Goal: Information Seeking & Learning: Learn about a topic

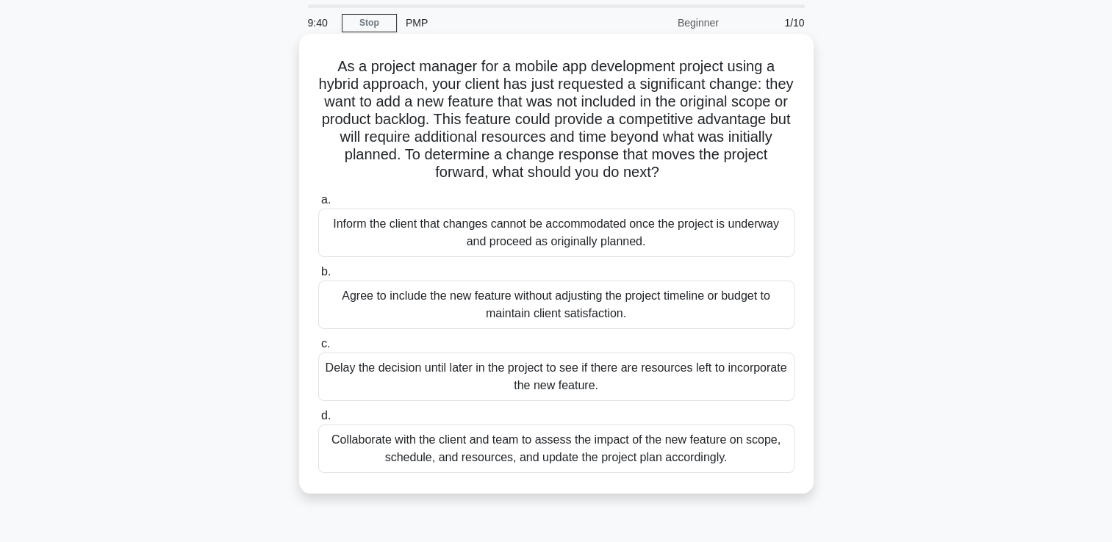
scroll to position [74, 0]
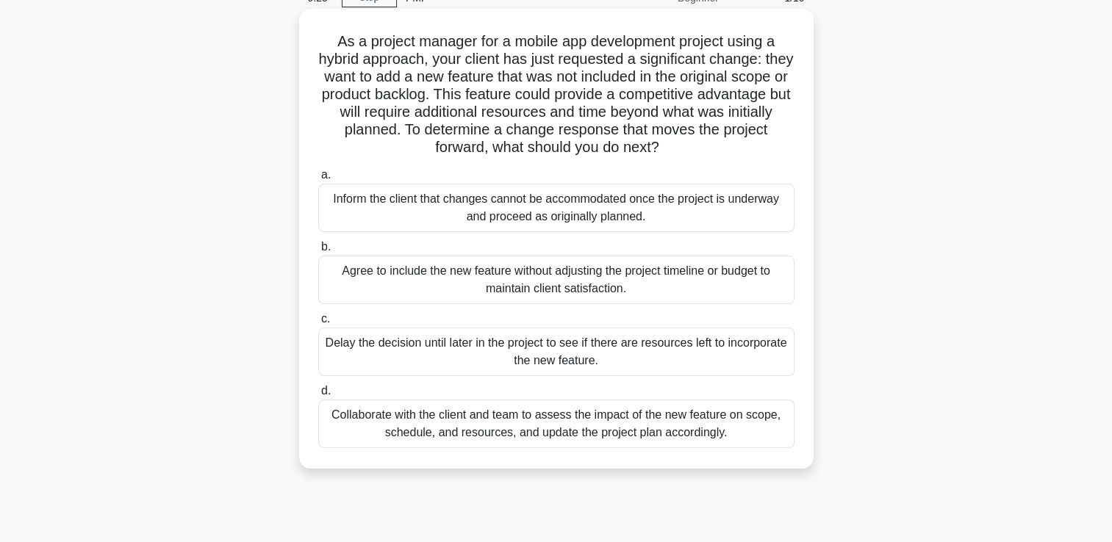
click at [499, 431] on div "Collaborate with the client and team to assess the impact of the new feature on…" at bounding box center [556, 424] width 476 height 49
click at [318, 396] on input "d. Collaborate with the client and team to assess the impact of the new feature…" at bounding box center [318, 392] width 0 height 10
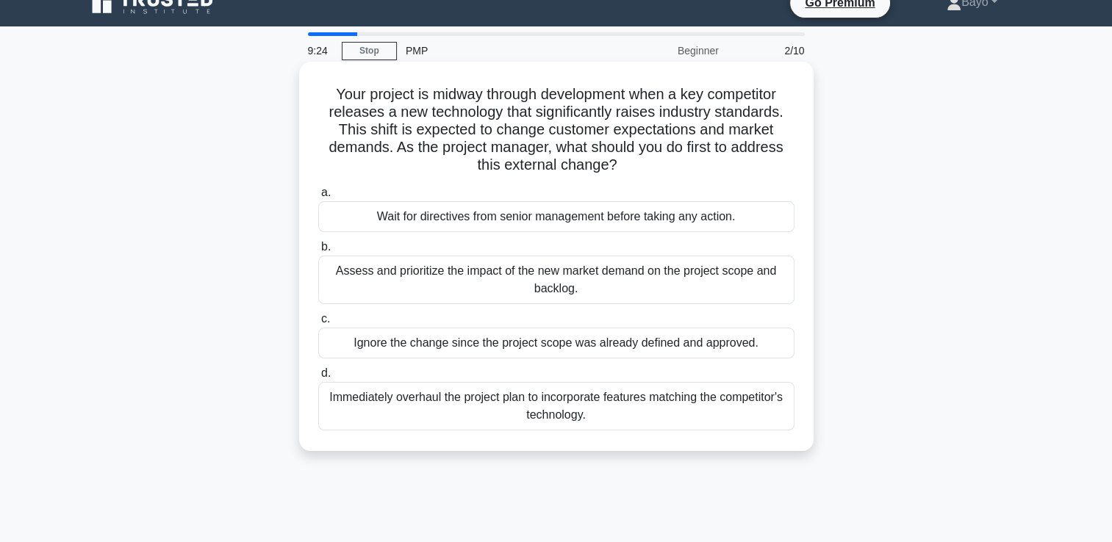
scroll to position [0, 0]
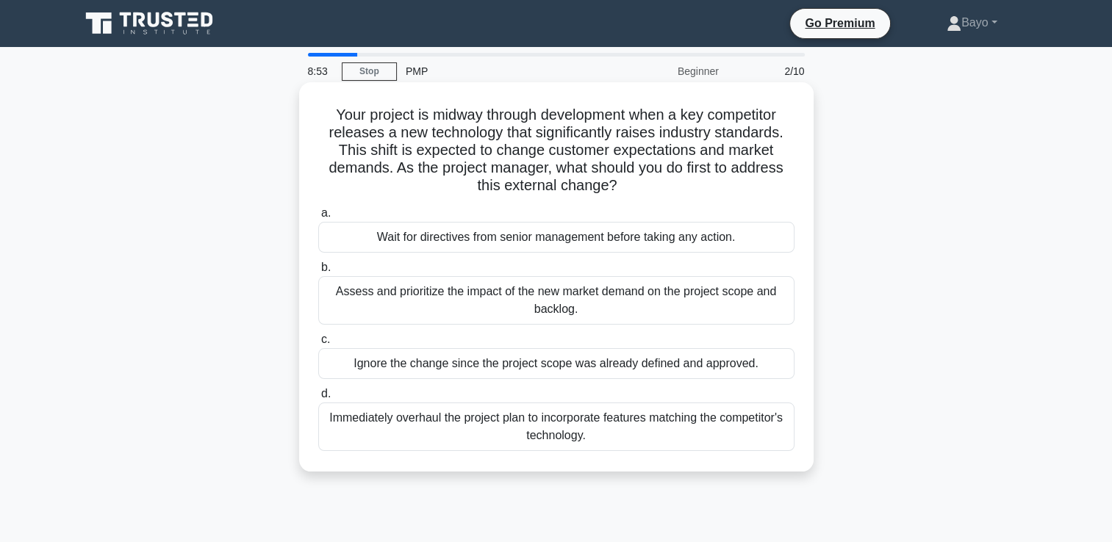
click at [509, 298] on div "Assess and prioritize the impact of the new market demand on the project scope …" at bounding box center [556, 300] width 476 height 49
click at [318, 273] on input "b. Assess and prioritize the impact of the new market demand on the project sco…" at bounding box center [318, 268] width 0 height 10
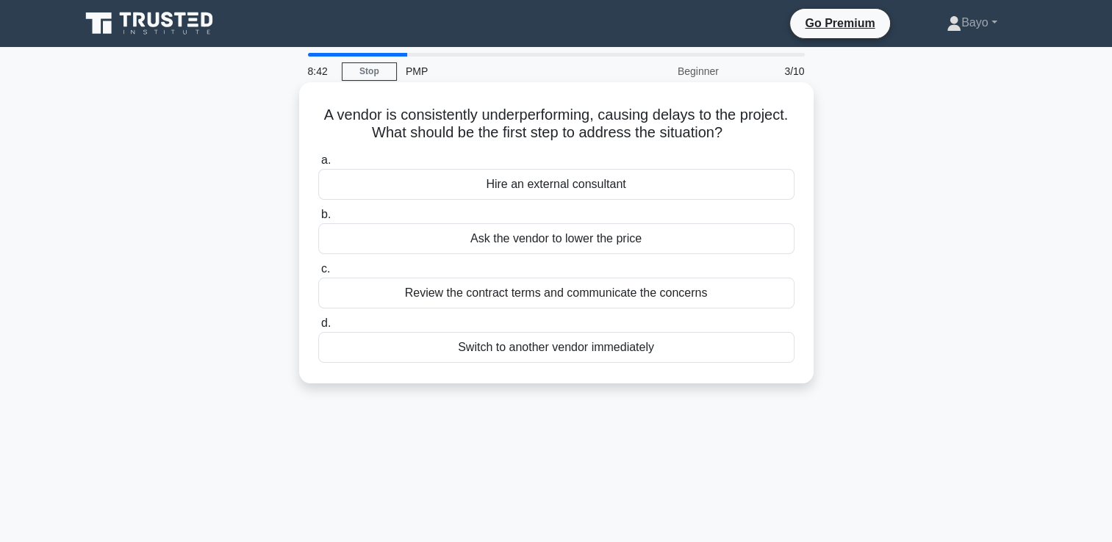
click at [582, 293] on div "Review the contract terms and communicate the concerns" at bounding box center [556, 293] width 476 height 31
click at [318, 274] on input "c. Review the contract terms and communicate the concerns" at bounding box center [318, 270] width 0 height 10
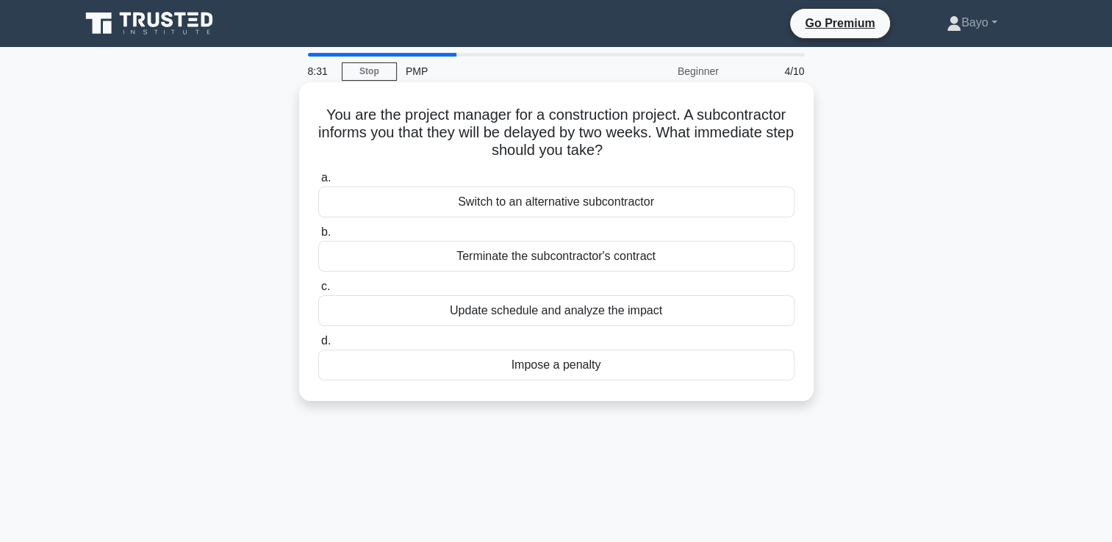
click at [598, 316] on div "Update schedule and analyze the impact" at bounding box center [556, 310] width 476 height 31
click at [318, 292] on input "c. Update schedule and analyze the impact" at bounding box center [318, 287] width 0 height 10
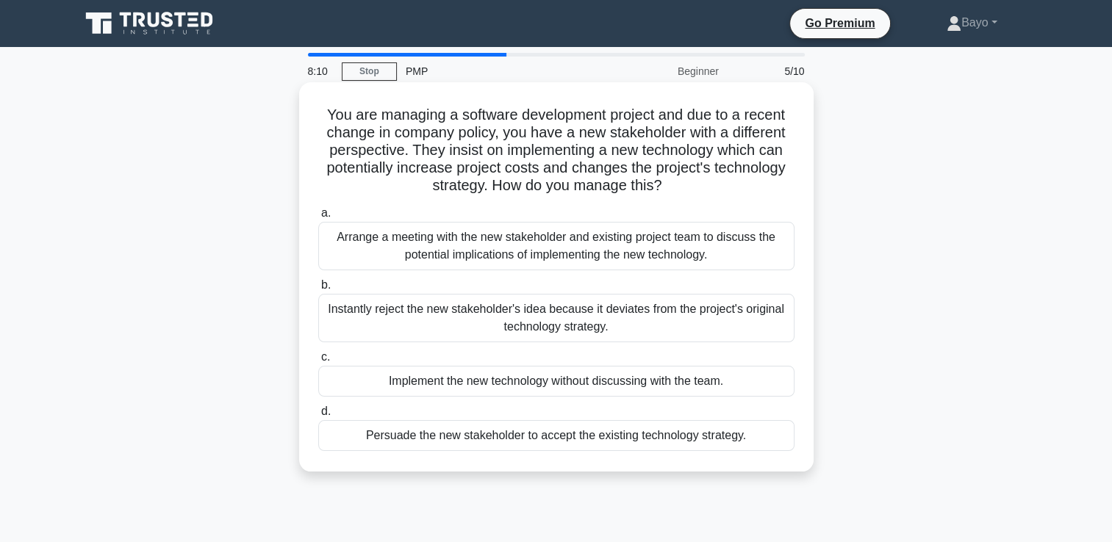
click at [588, 244] on div "Arrange a meeting with the new stakeholder and existing project team to discuss…" at bounding box center [556, 246] width 476 height 49
click at [318, 218] on input "a. Arrange a meeting with the new stakeholder and existing project team to disc…" at bounding box center [318, 214] width 0 height 10
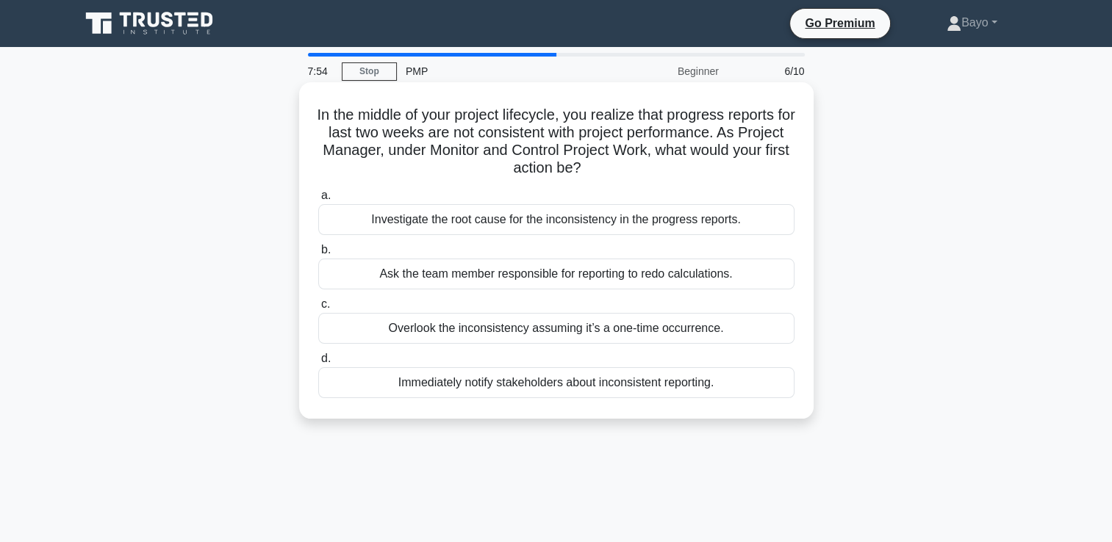
click at [509, 224] on div "Investigate the root cause for the inconsistency in the progress reports." at bounding box center [556, 219] width 476 height 31
click at [318, 201] on input "a. Investigate the root cause for the inconsistency in the progress reports." at bounding box center [318, 196] width 0 height 10
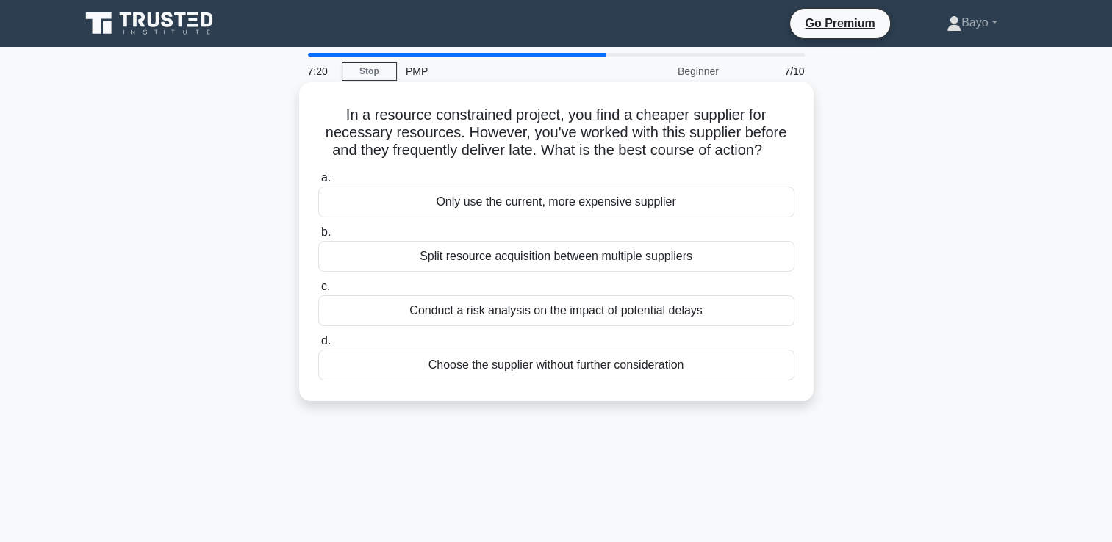
click at [491, 315] on div "Conduct a risk analysis on the impact of potential delays" at bounding box center [556, 310] width 476 height 31
click at [318, 292] on input "c. Conduct a risk analysis on the impact of potential delays" at bounding box center [318, 287] width 0 height 10
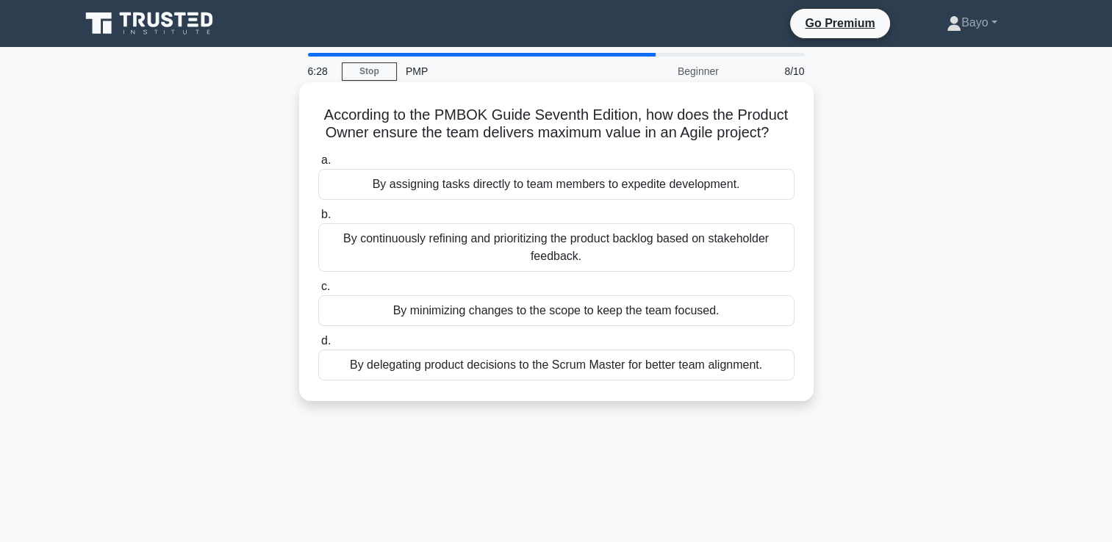
click at [517, 314] on div "By minimizing changes to the scope to keep the team focused." at bounding box center [556, 310] width 476 height 31
click at [318, 292] on input "c. By minimizing changes to the scope to keep the team focused." at bounding box center [318, 287] width 0 height 10
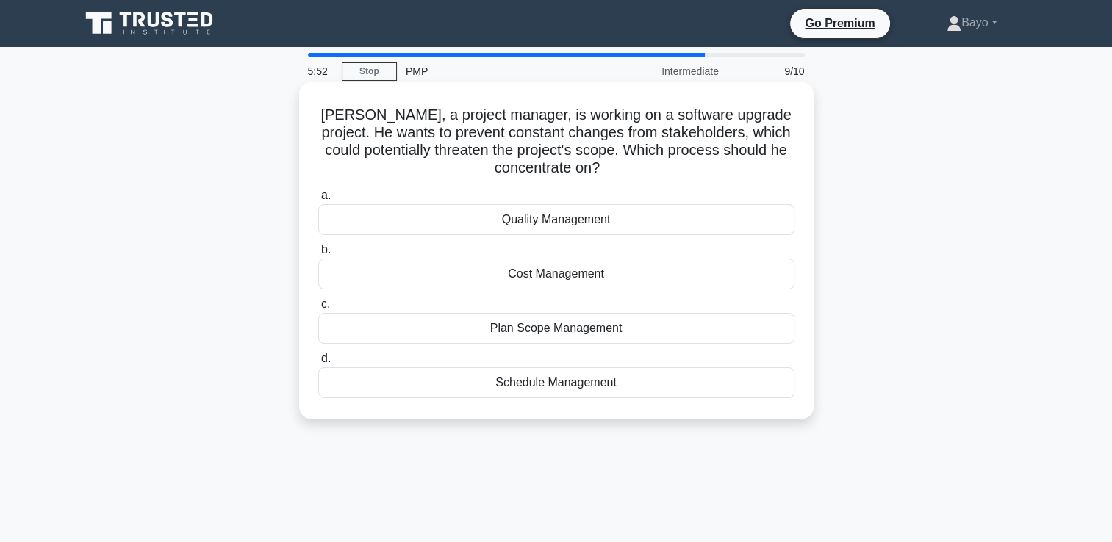
click at [583, 334] on div "Plan Scope Management" at bounding box center [556, 328] width 476 height 31
click at [318, 309] on input "c. Plan Scope Management" at bounding box center [318, 305] width 0 height 10
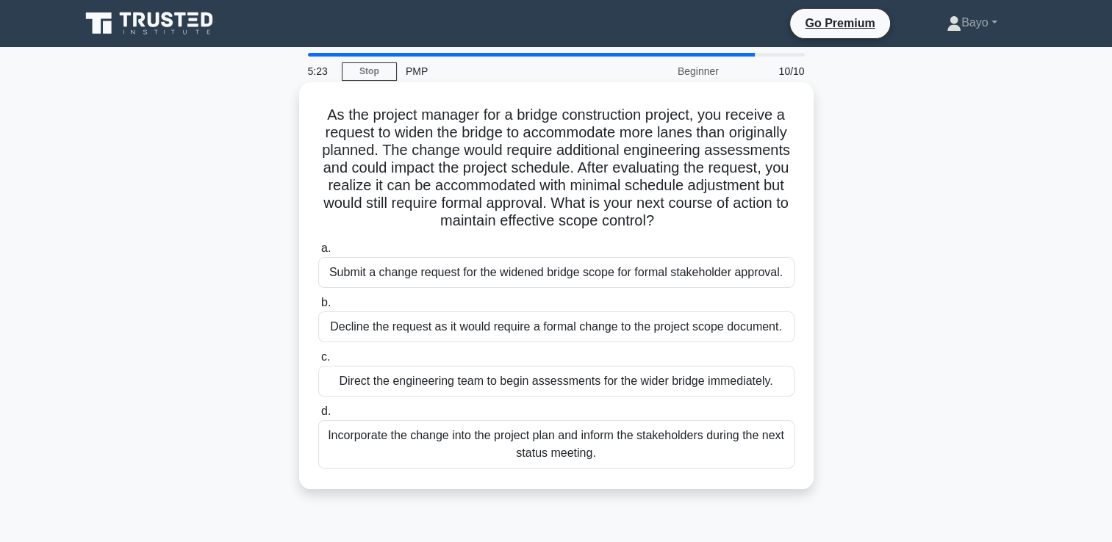
click at [487, 273] on div "Submit a change request for the widened bridge scope for formal stakeholder app…" at bounding box center [556, 272] width 476 height 31
click at [318, 254] on input "a. Submit a change request for the widened bridge scope for formal stakeholder …" at bounding box center [318, 249] width 0 height 10
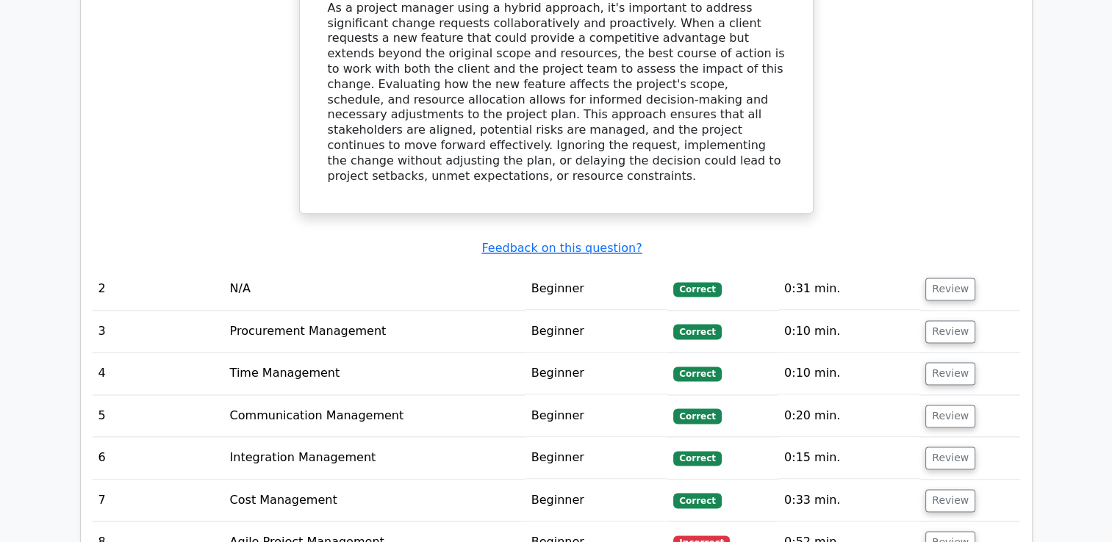
scroll to position [1911, 0]
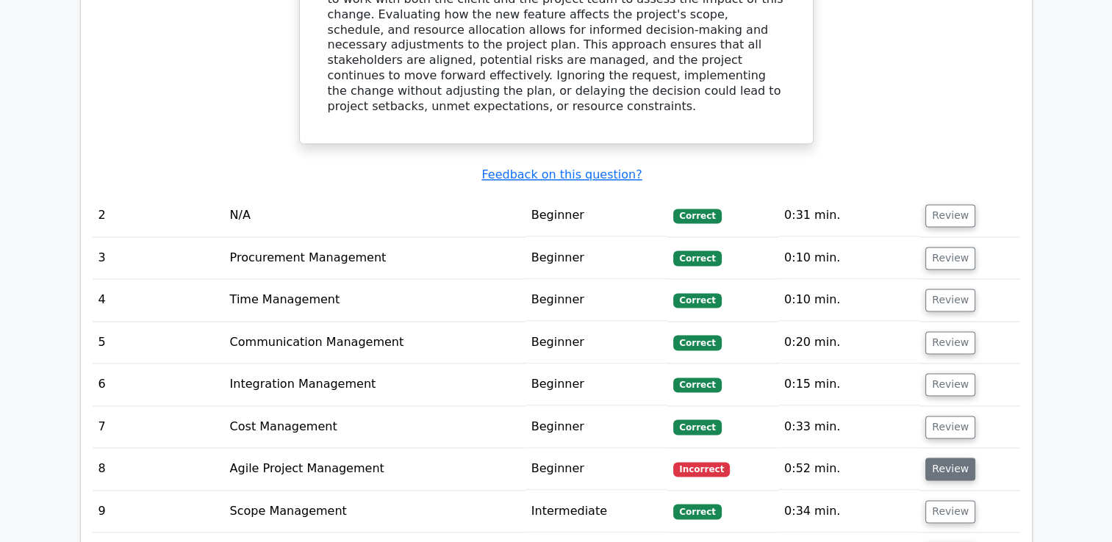
click at [944, 458] on button "Review" at bounding box center [950, 469] width 50 height 23
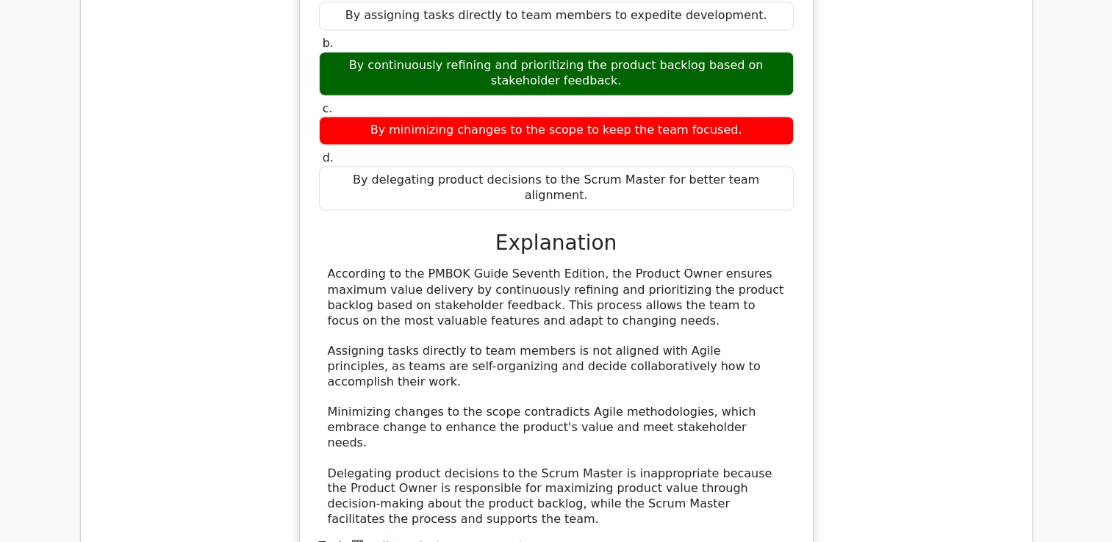
scroll to position [2499, 0]
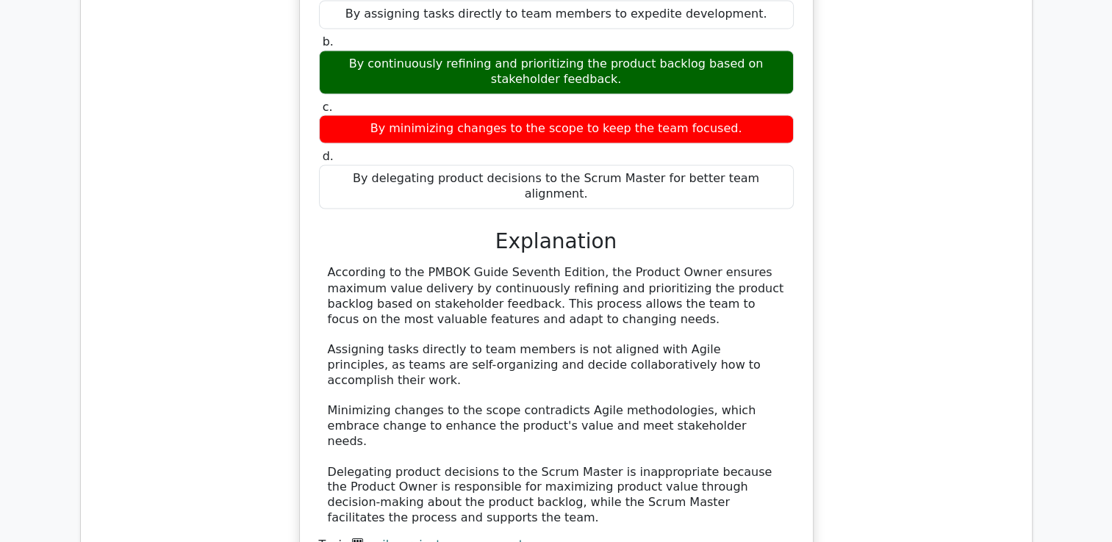
drag, startPoint x: 331, startPoint y: 131, endPoint x: 546, endPoint y: 175, distance: 219.1
click at [546, 265] on div "According to the PMBOK Guide Seventh Edition, the Product Owner ensures maximum…" at bounding box center [556, 395] width 457 height 260
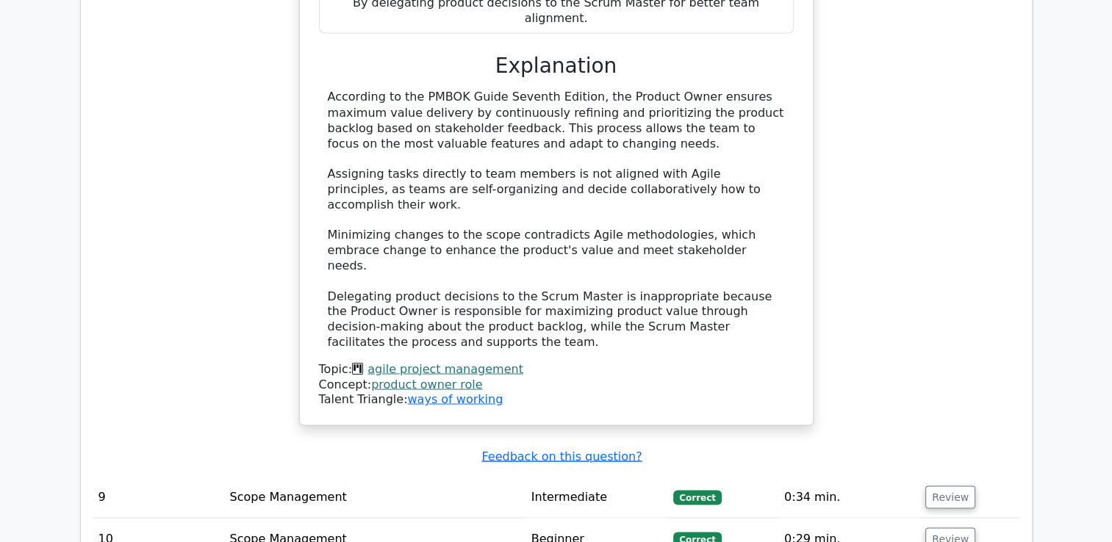
scroll to position [2646, 0]
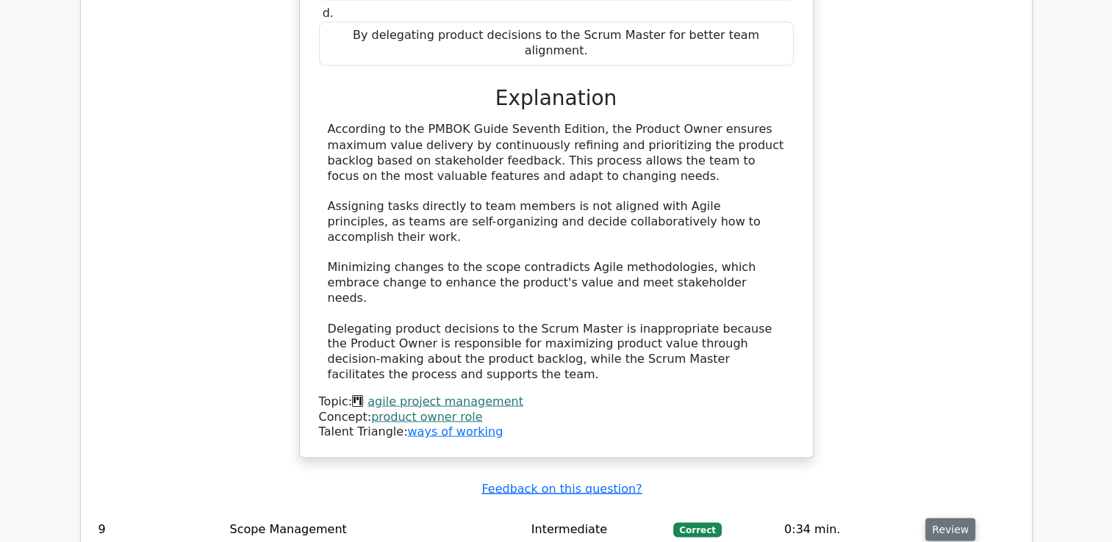
click at [944, 518] on button "Review" at bounding box center [950, 529] width 50 height 23
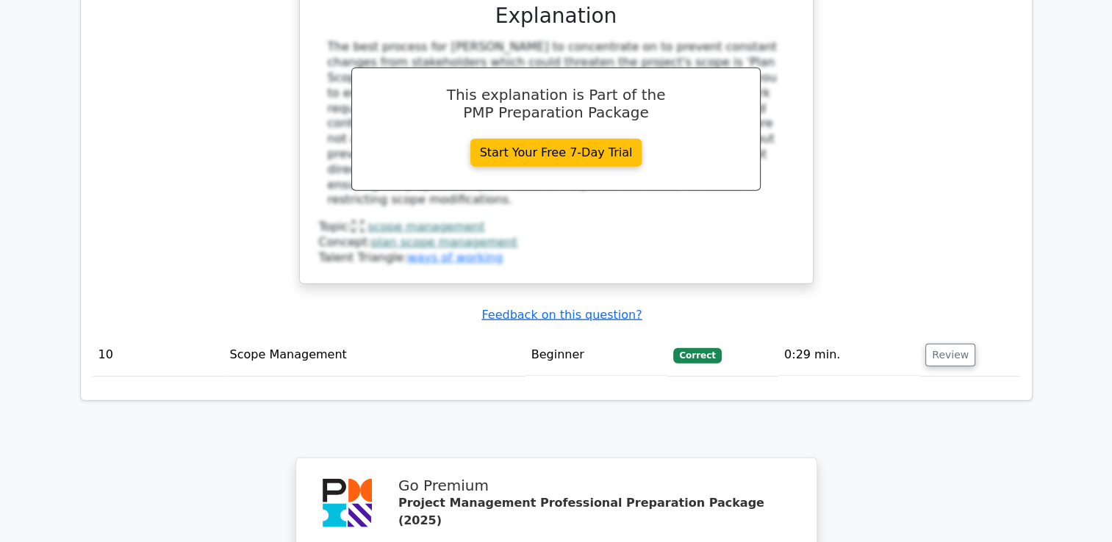
scroll to position [3528, 0]
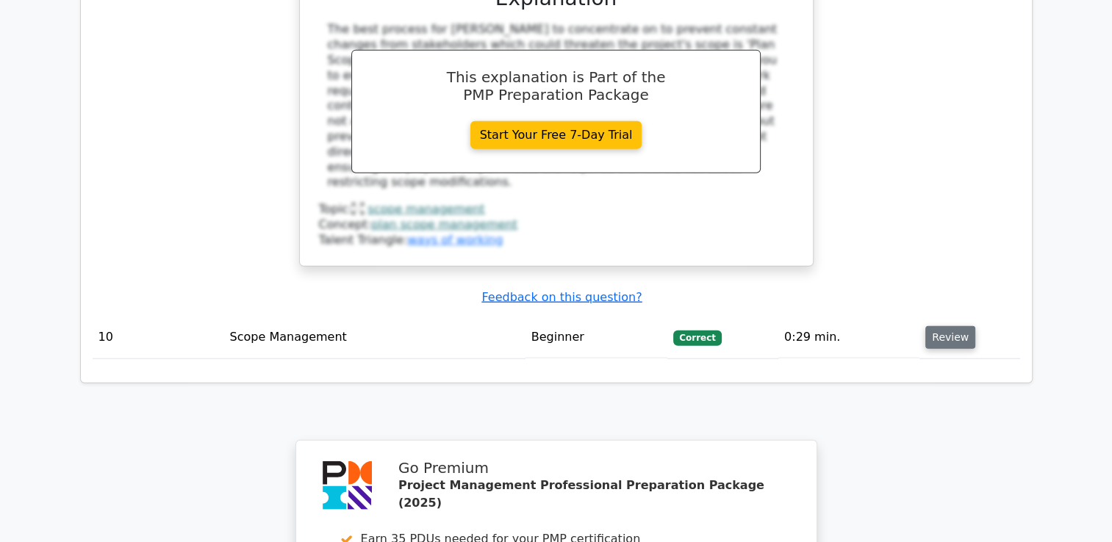
click at [936, 326] on button "Review" at bounding box center [950, 337] width 50 height 23
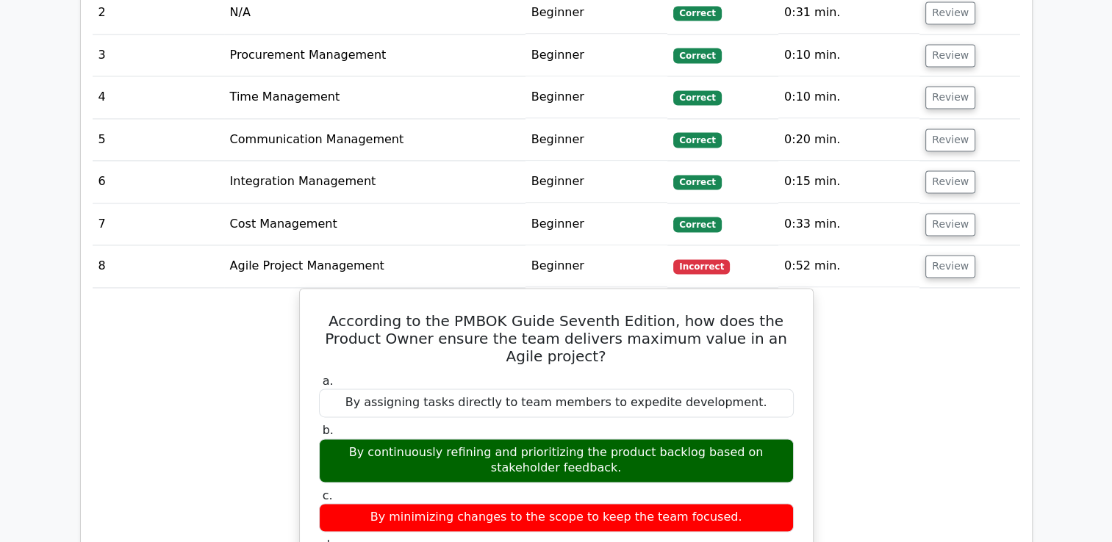
scroll to position [1838, 0]
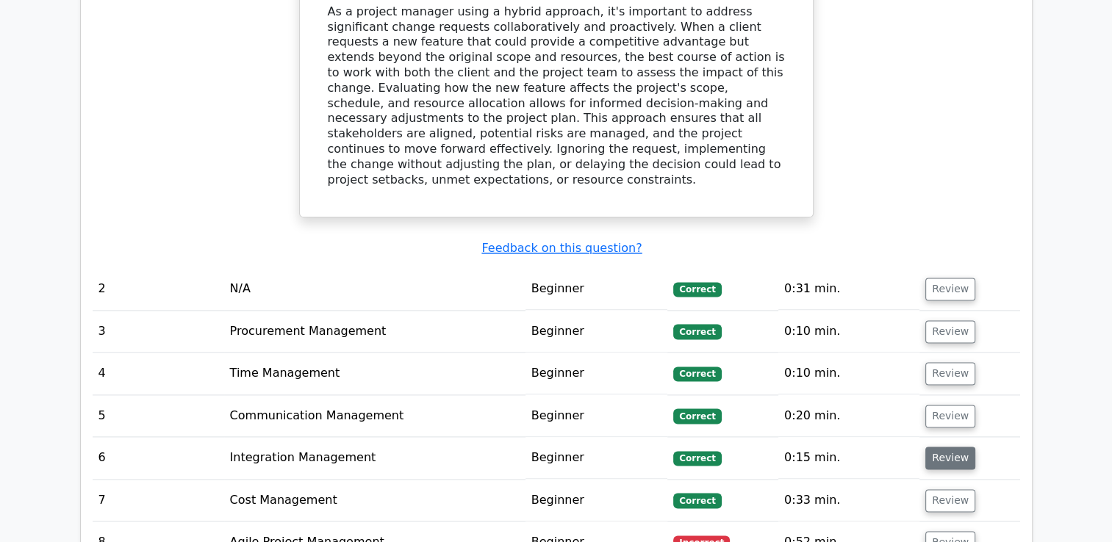
click at [940, 447] on button "Review" at bounding box center [950, 458] width 50 height 23
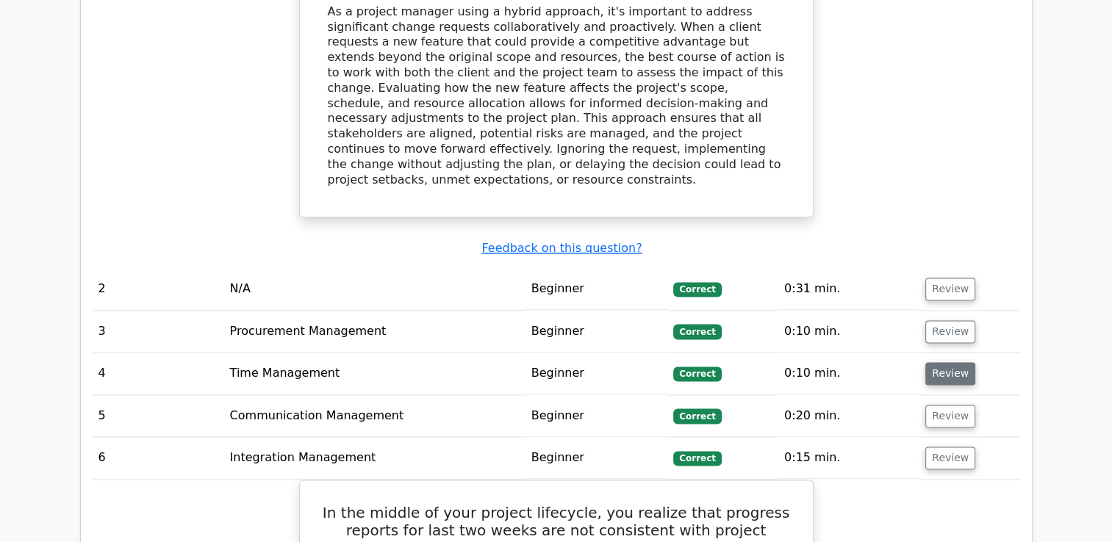
click at [941, 362] on button "Review" at bounding box center [950, 373] width 50 height 23
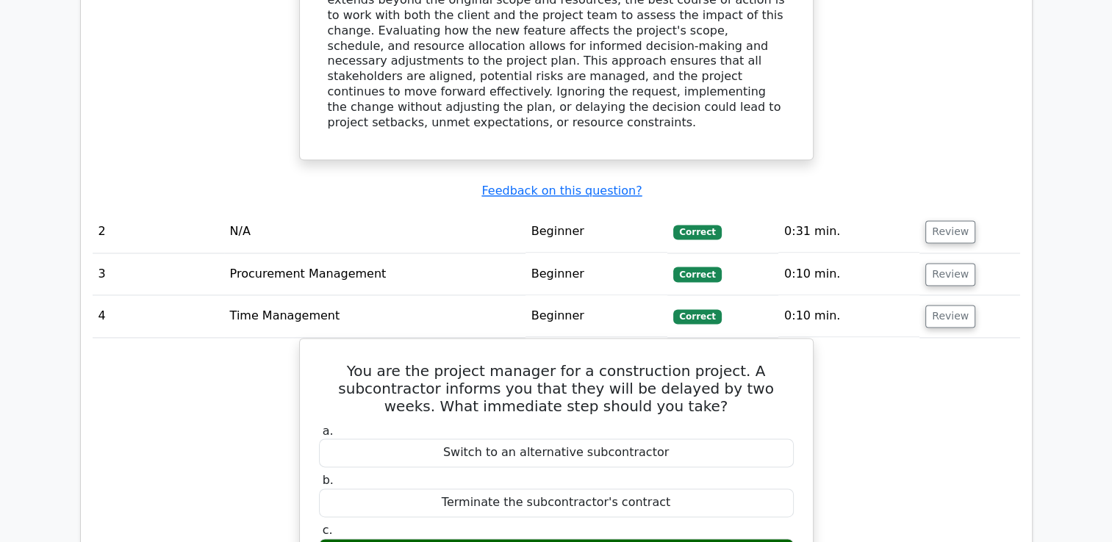
scroll to position [1911, 0]
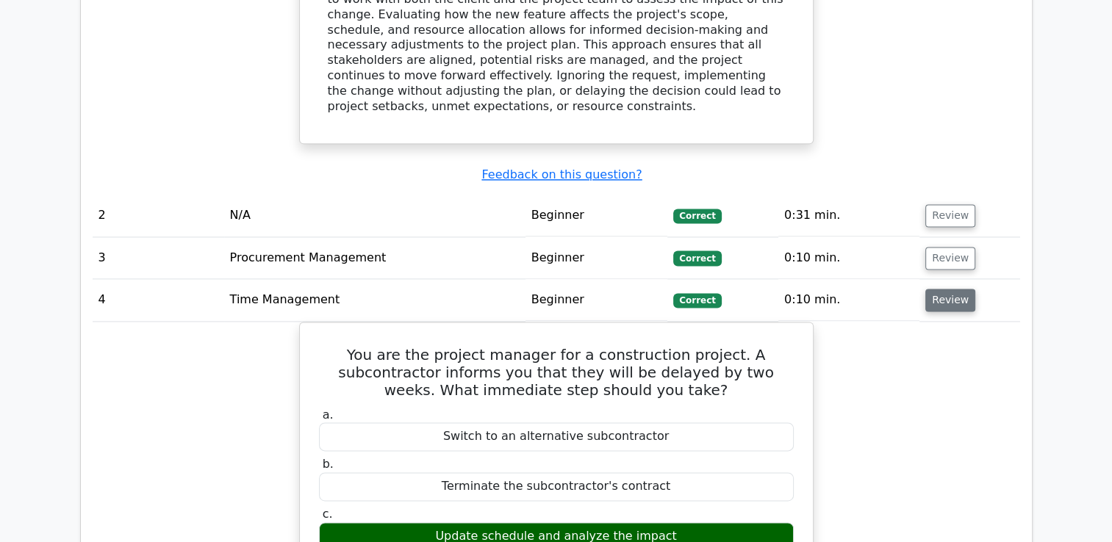
click at [943, 289] on button "Review" at bounding box center [950, 300] width 50 height 23
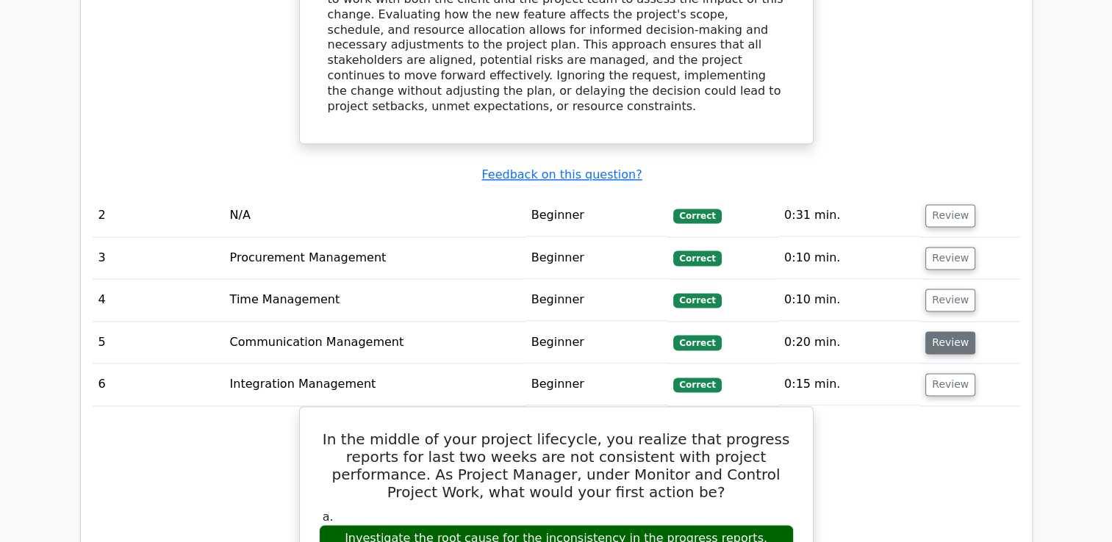
click at [958, 331] on button "Review" at bounding box center [950, 342] width 50 height 23
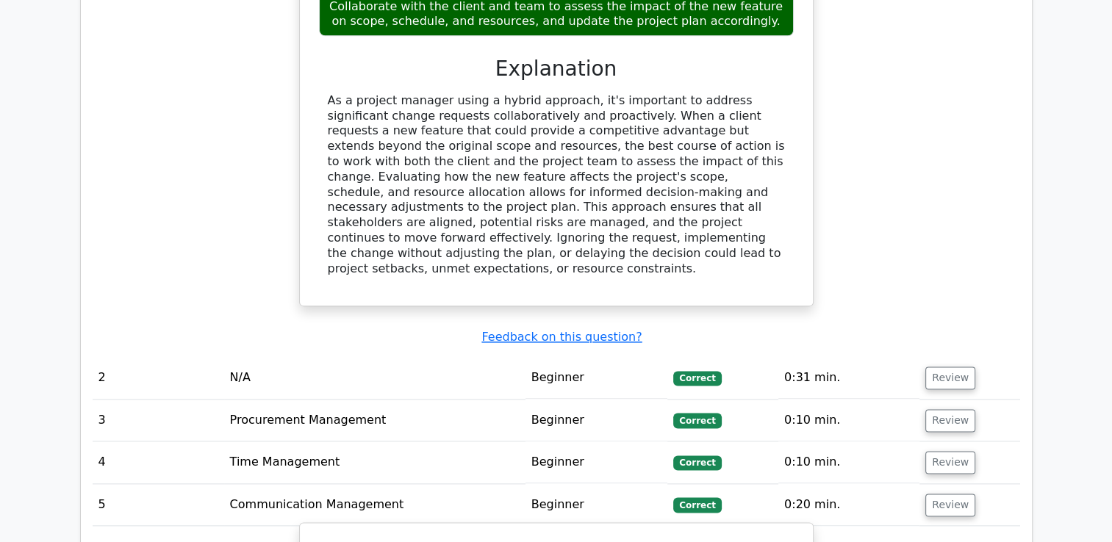
scroll to position [1764, 0]
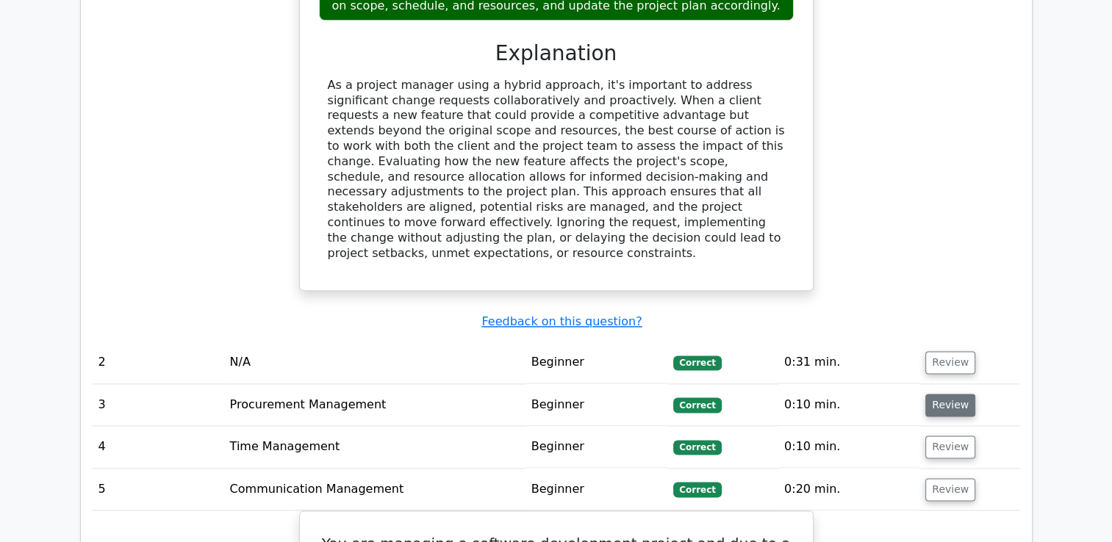
click at [946, 394] on button "Review" at bounding box center [950, 405] width 50 height 23
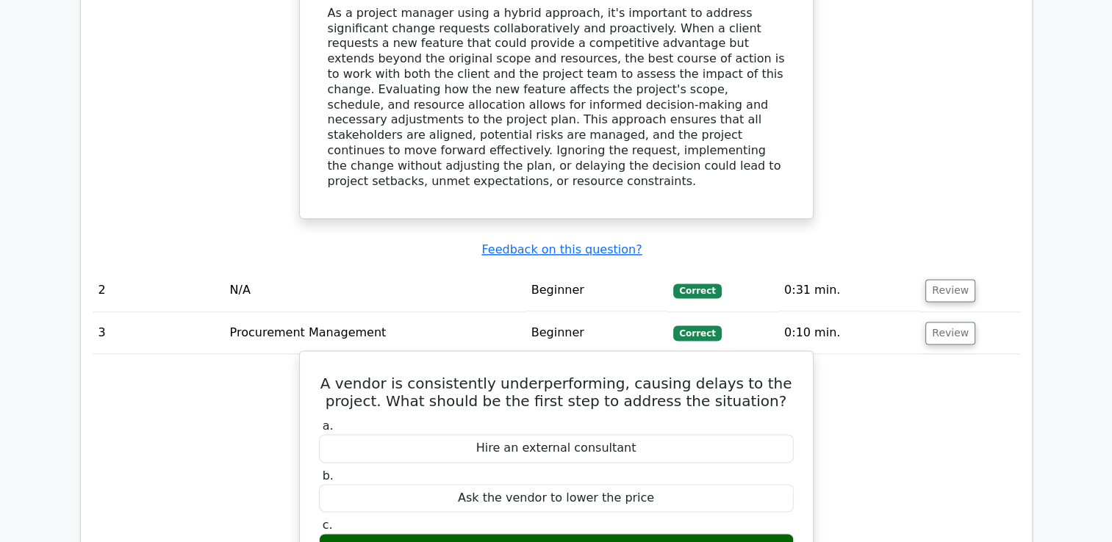
scroll to position [1838, 0]
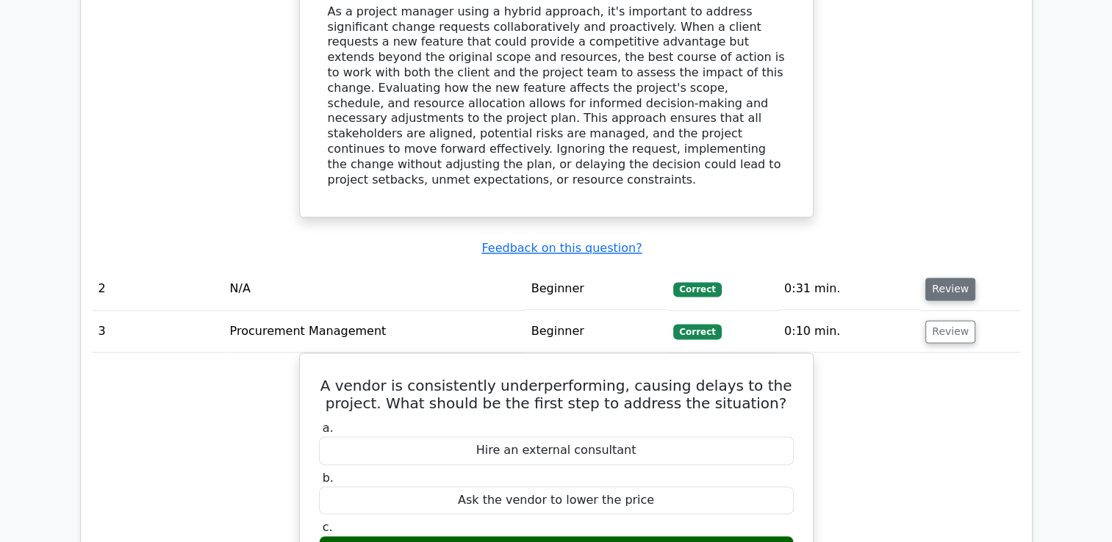
click at [942, 278] on button "Review" at bounding box center [950, 289] width 50 height 23
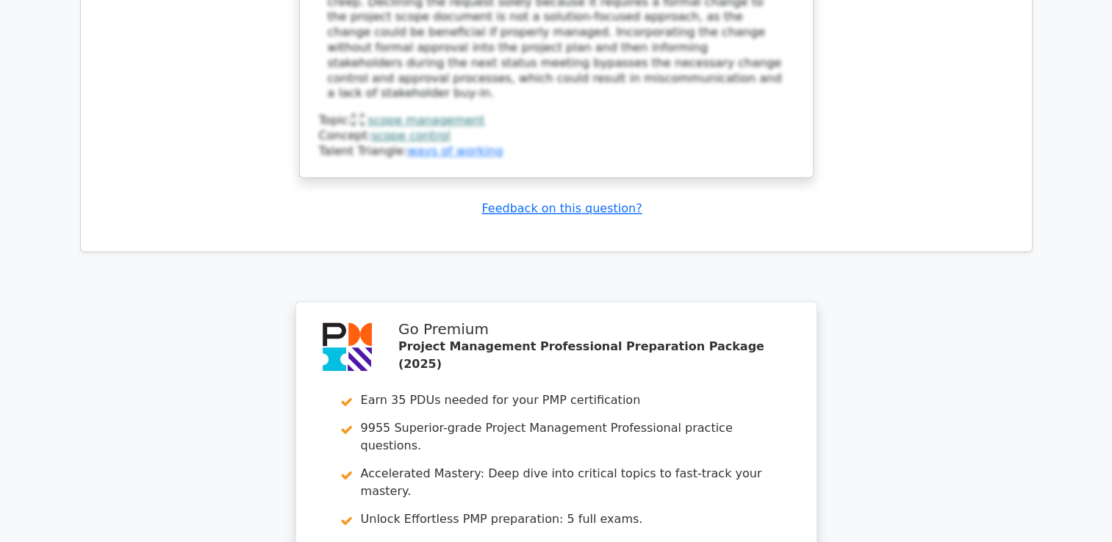
scroll to position [7212, 0]
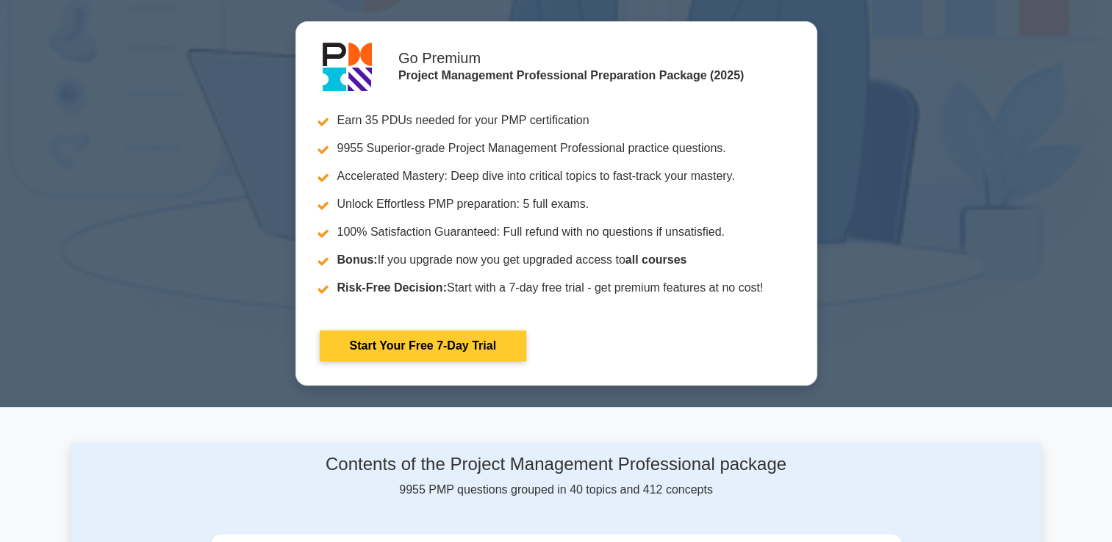
scroll to position [221, 0]
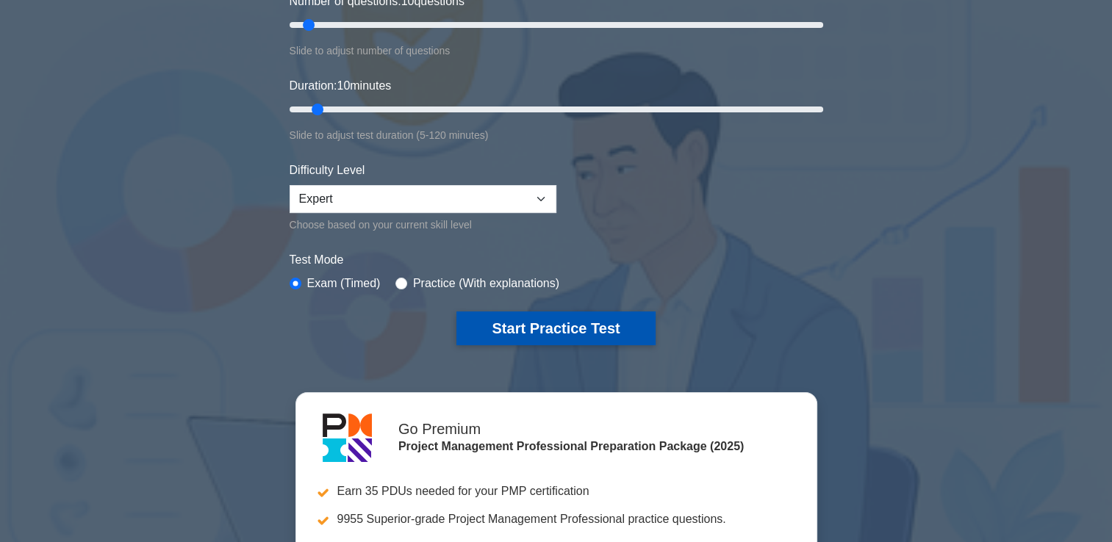
click at [532, 322] on button "Start Practice Test" at bounding box center [555, 329] width 198 height 34
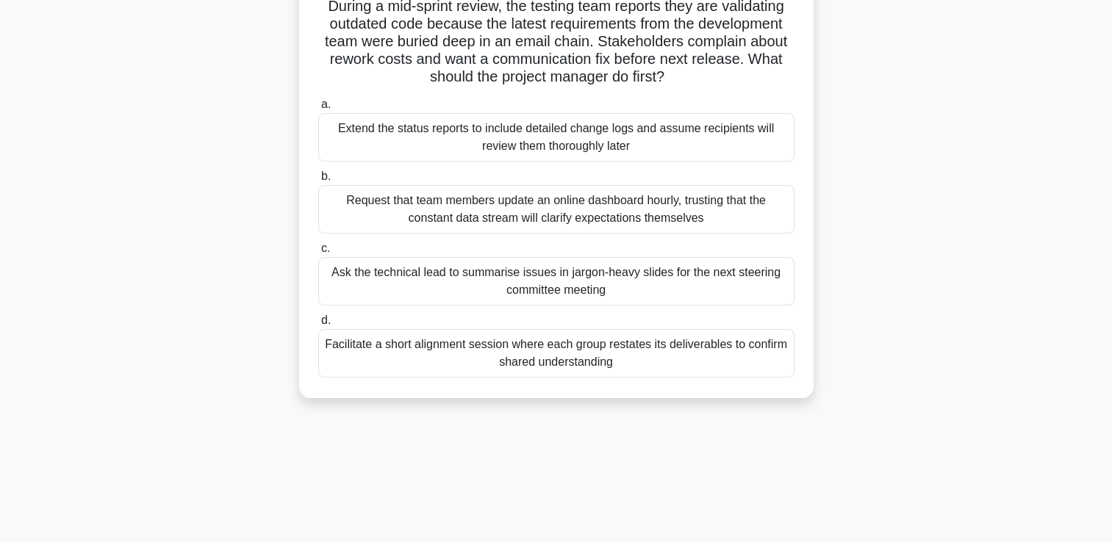
scroll to position [74, 0]
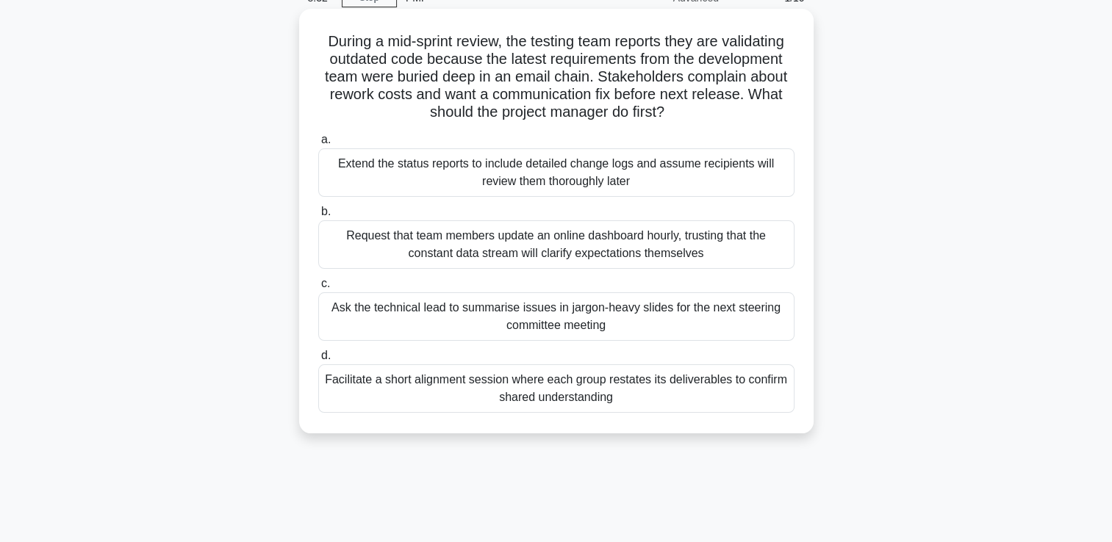
click at [539, 178] on div "Extend the status reports to include detailed change logs and assume recipients…" at bounding box center [556, 172] width 476 height 49
click at [318, 145] on input "a. Extend the status reports to include detailed change logs and assume recipie…" at bounding box center [318, 140] width 0 height 10
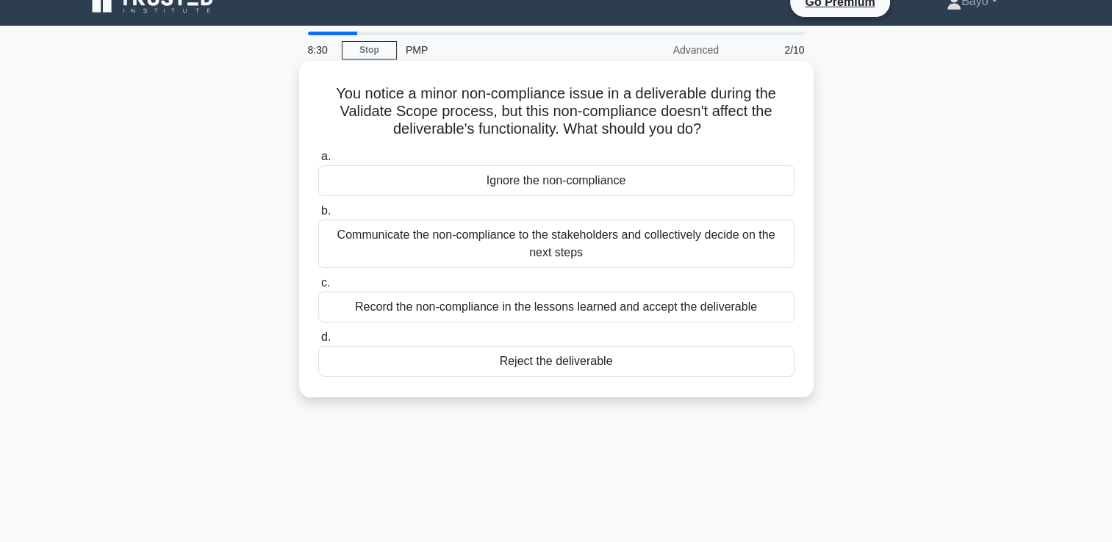
scroll to position [0, 0]
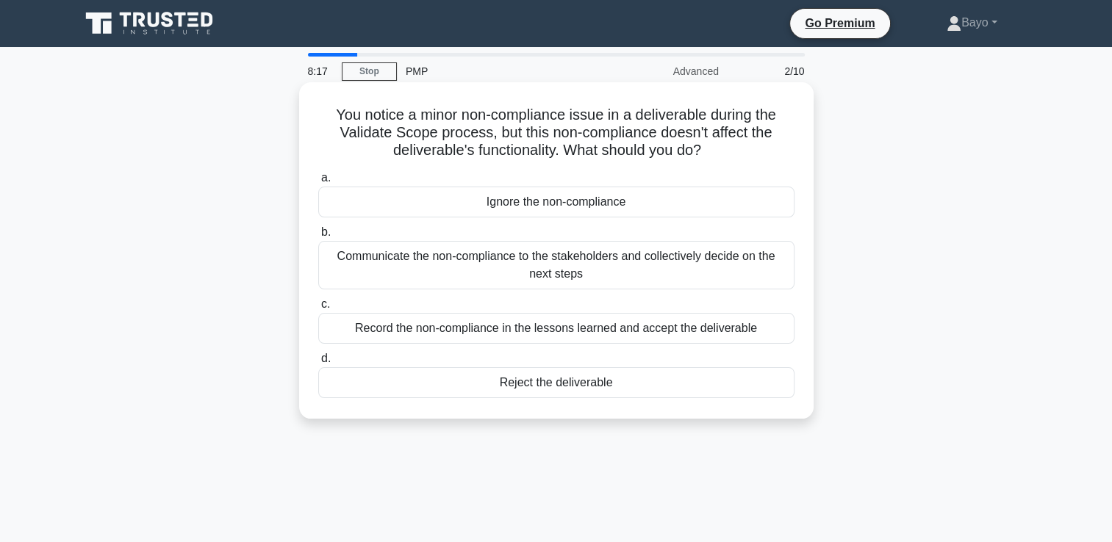
click at [556, 259] on div "Communicate the non-compliance to the stakeholders and collectively decide on t…" at bounding box center [556, 265] width 476 height 49
click at [318, 237] on input "b. Communicate the non-compliance to the stakeholders and collectively decide o…" at bounding box center [318, 233] width 0 height 10
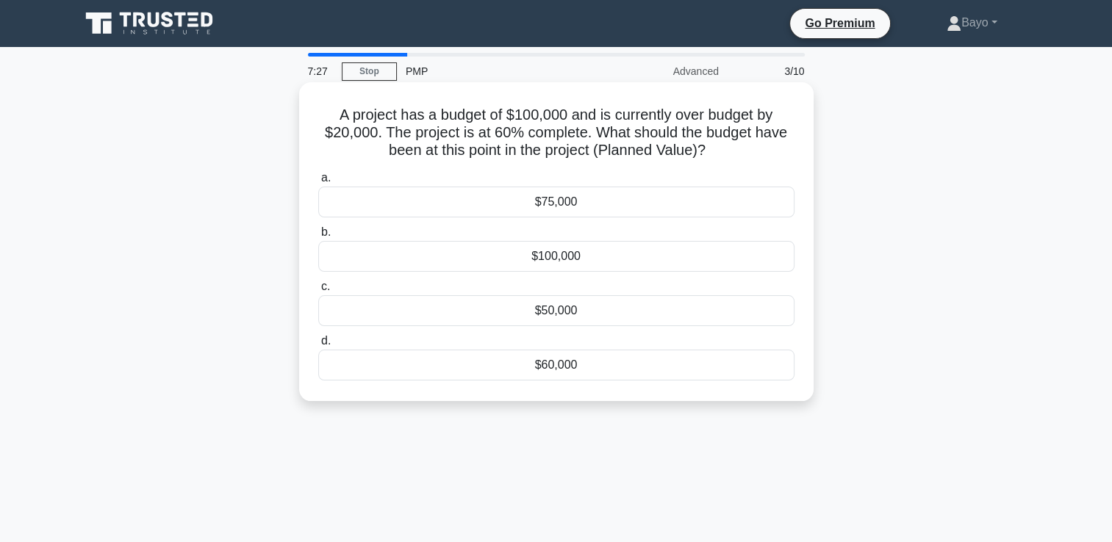
click at [599, 369] on div "$60,000" at bounding box center [556, 365] width 476 height 31
click at [318, 346] on input "d. $60,000" at bounding box center [318, 342] width 0 height 10
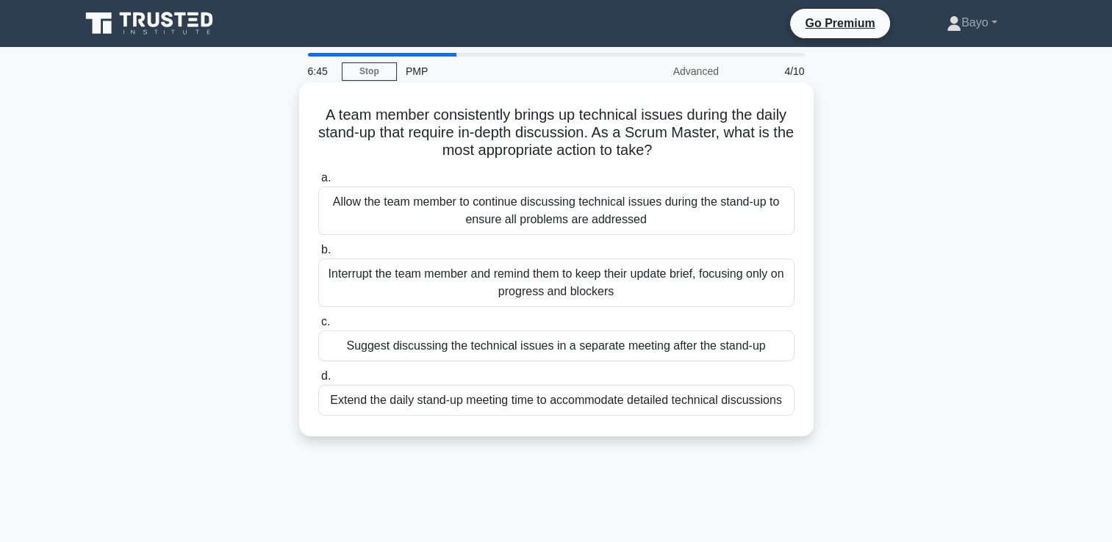
click at [481, 349] on div "Suggest discussing the technical issues in a separate meeting after the stand-up" at bounding box center [556, 346] width 476 height 31
click at [318, 327] on input "c. Suggest discussing the technical issues in a separate meeting after the stan…" at bounding box center [318, 323] width 0 height 10
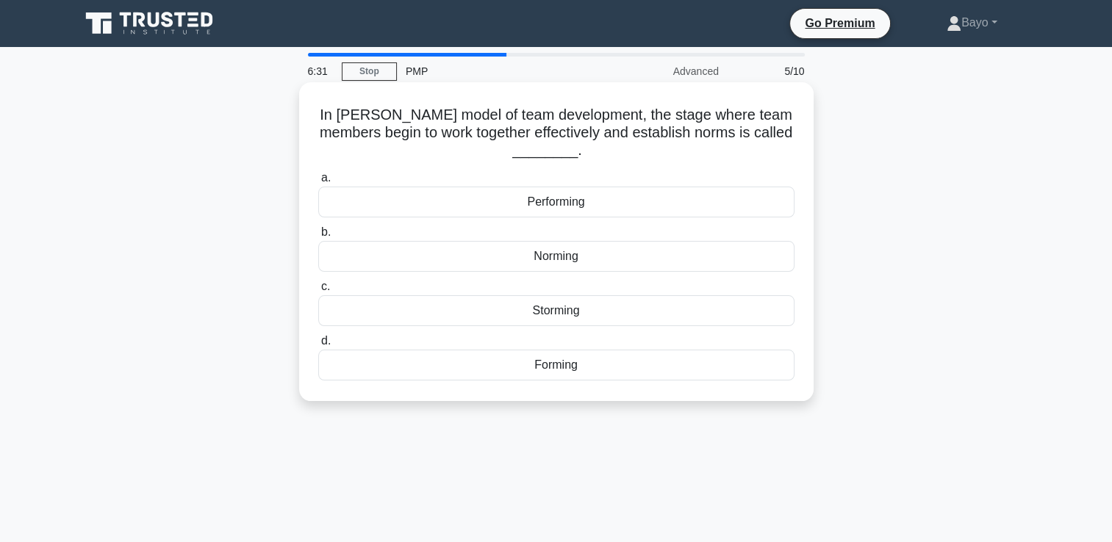
click at [597, 201] on div "Performing" at bounding box center [556, 202] width 476 height 31
click at [318, 183] on input "a. Performing" at bounding box center [318, 178] width 0 height 10
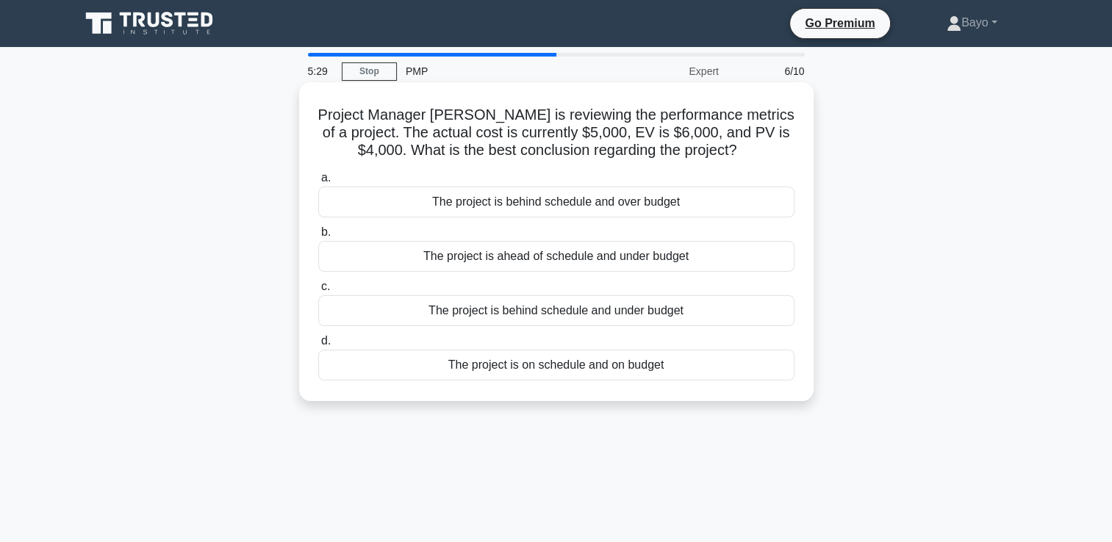
click at [619, 207] on div "The project is behind schedule and over budget" at bounding box center [556, 202] width 476 height 31
click at [318, 183] on input "a. The project is behind schedule and over budget" at bounding box center [318, 178] width 0 height 10
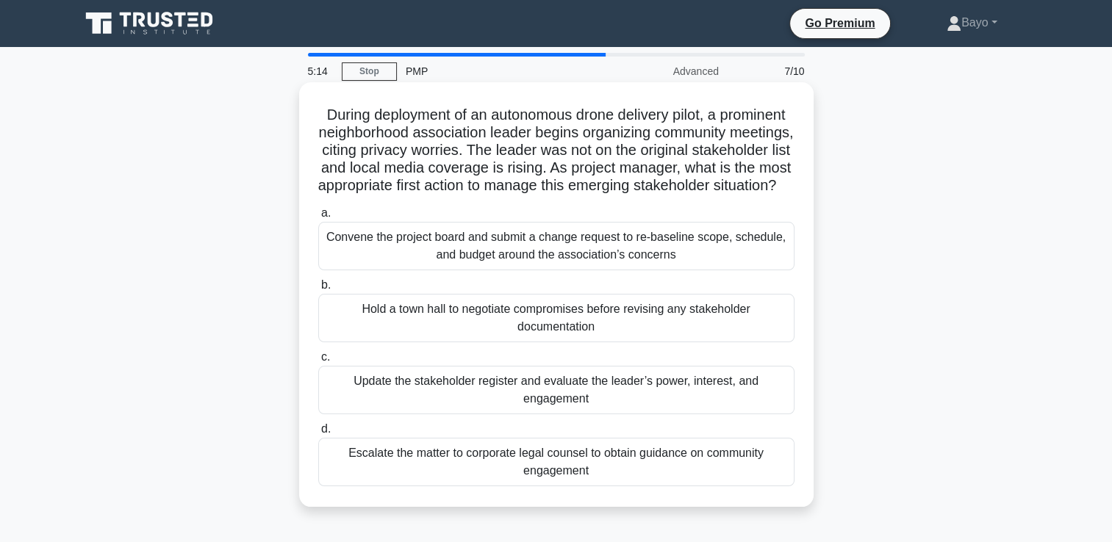
scroll to position [74, 0]
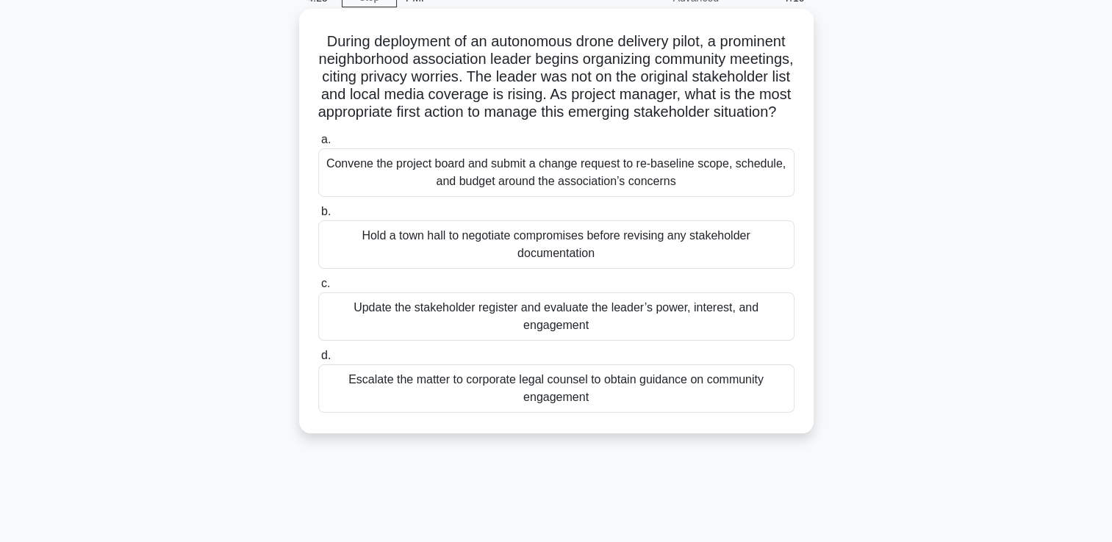
click at [534, 340] on div "Update the stakeholder register and evaluate the leader’s power, interest, and …" at bounding box center [556, 317] width 476 height 49
click at [318, 289] on input "c. Update the stakeholder register and evaluate the leader’s power, interest, a…" at bounding box center [318, 284] width 0 height 10
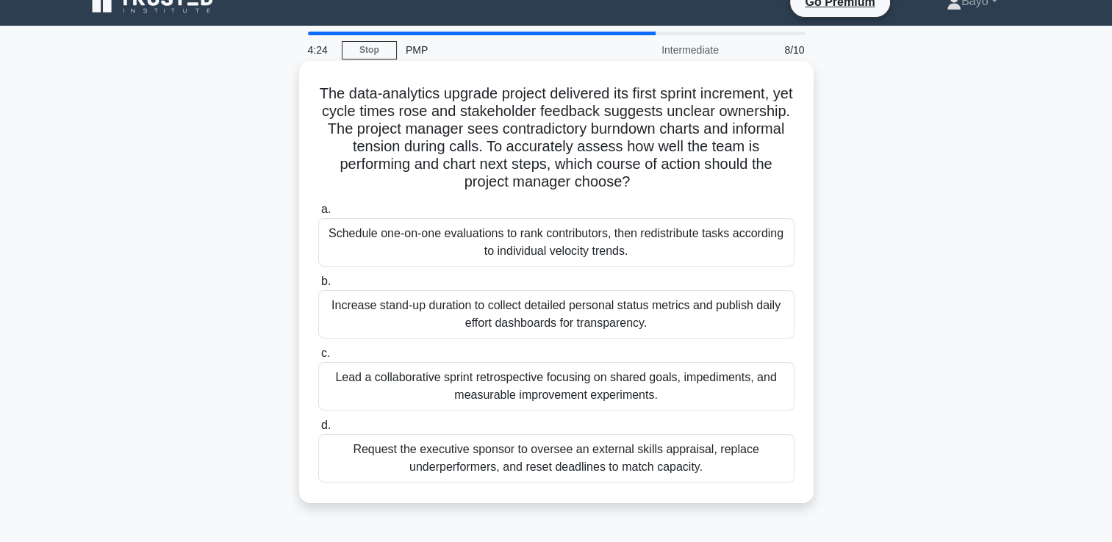
scroll to position [0, 0]
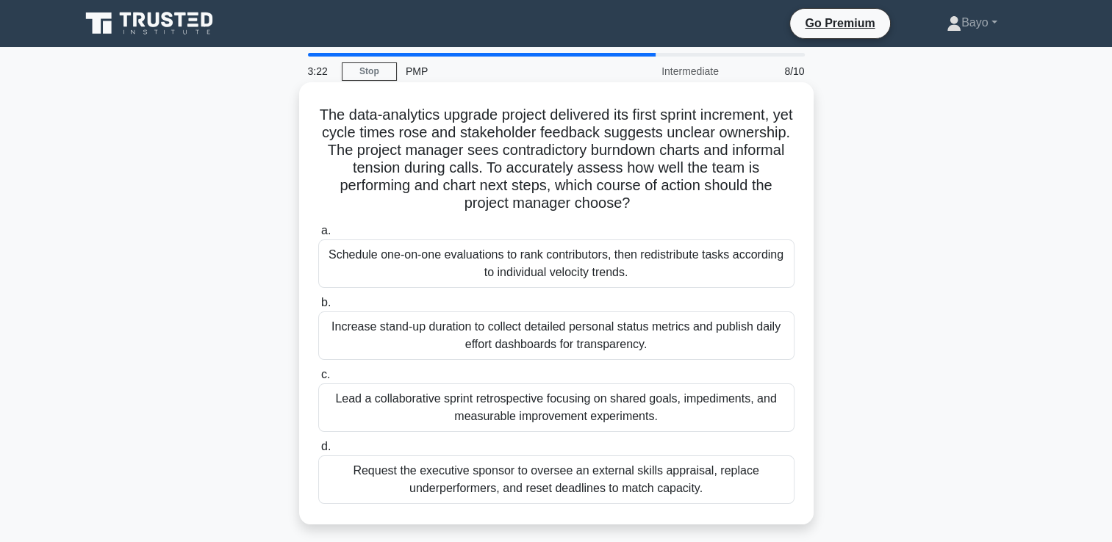
click at [542, 416] on div "Lead a collaborative sprint retrospective focusing on shared goals, impediments…" at bounding box center [556, 408] width 476 height 49
click at [318, 380] on input "c. Lead a collaborative sprint retrospective focusing on shared goals, impedime…" at bounding box center [318, 375] width 0 height 10
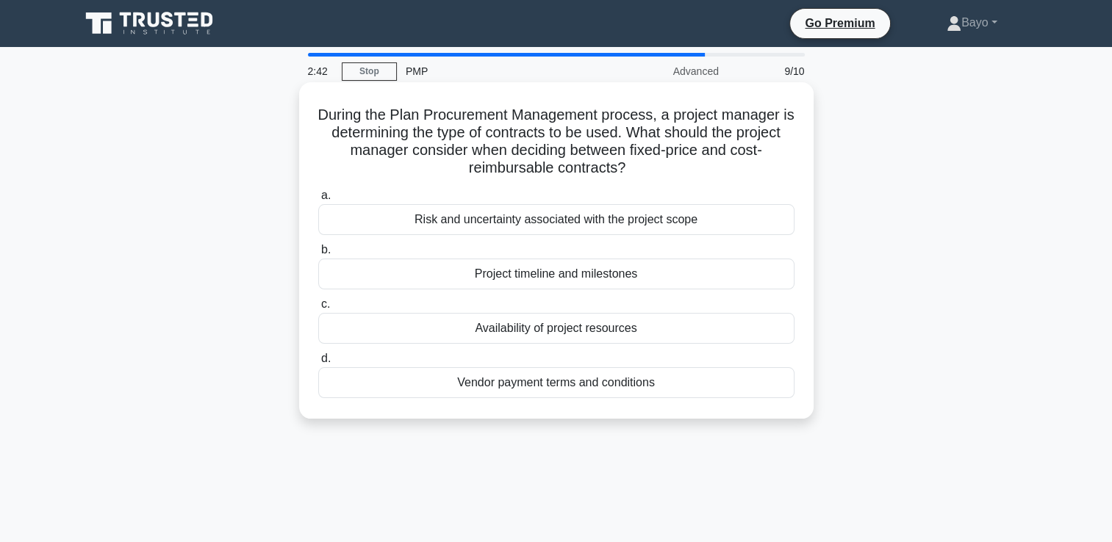
click at [635, 224] on div "Risk and uncertainty associated with the project scope" at bounding box center [556, 219] width 476 height 31
click at [318, 201] on input "a. Risk and uncertainty associated with the project scope" at bounding box center [318, 196] width 0 height 10
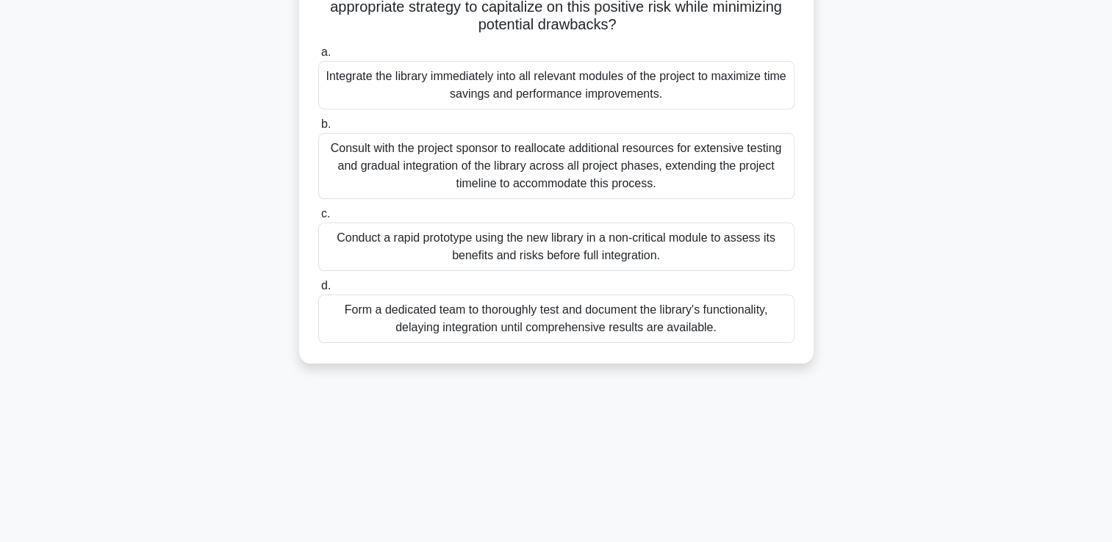
scroll to position [221, 0]
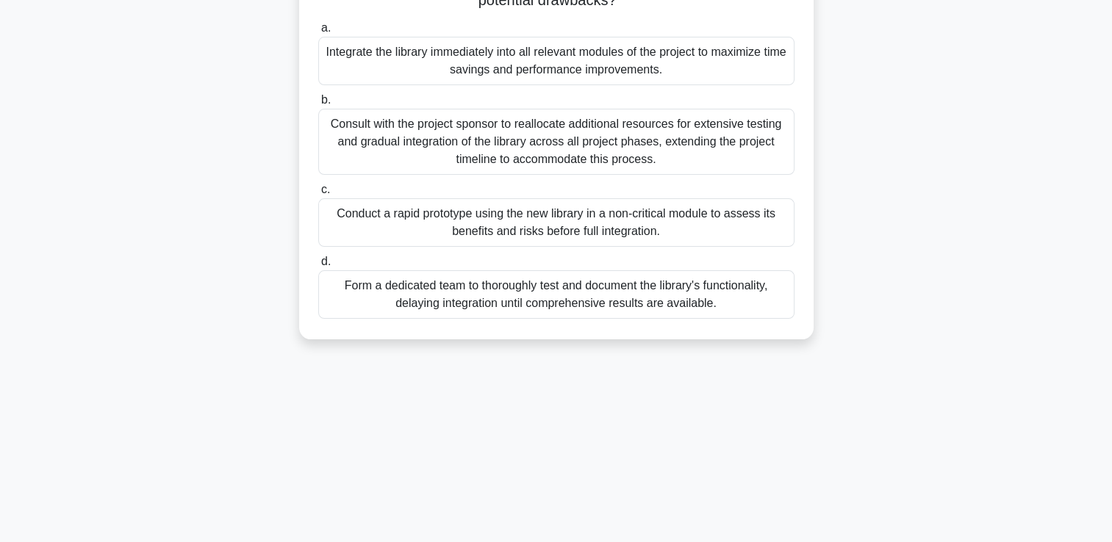
click at [557, 290] on div "Form a dedicated team to thoroughly test and document the library's functionali…" at bounding box center [556, 294] width 476 height 49
click at [318, 267] on input "d. Form a dedicated team to thoroughly test and document the library's function…" at bounding box center [318, 262] width 0 height 10
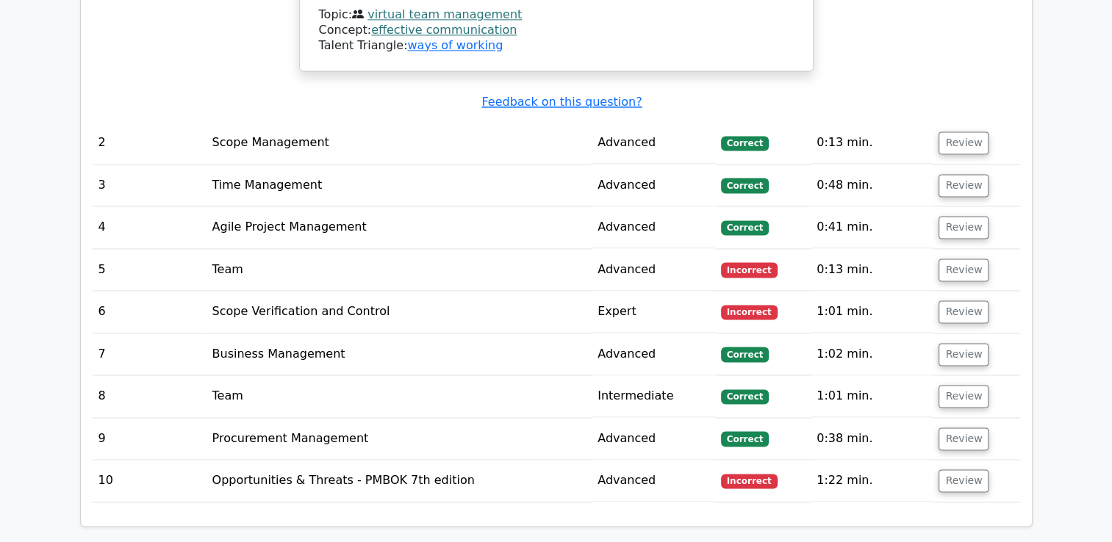
scroll to position [2279, 0]
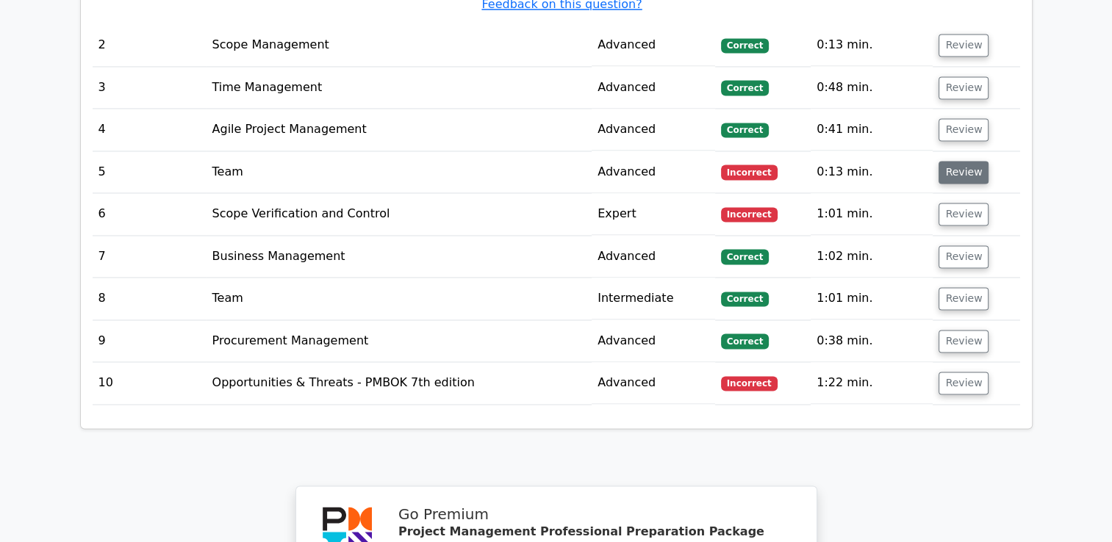
click at [965, 161] on button "Review" at bounding box center [964, 172] width 50 height 23
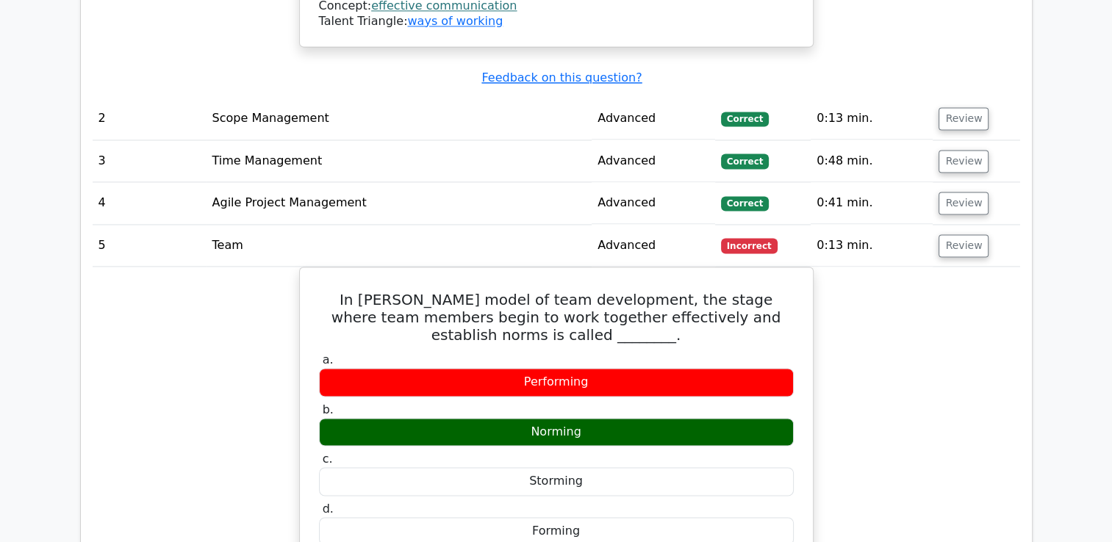
scroll to position [2058, 0]
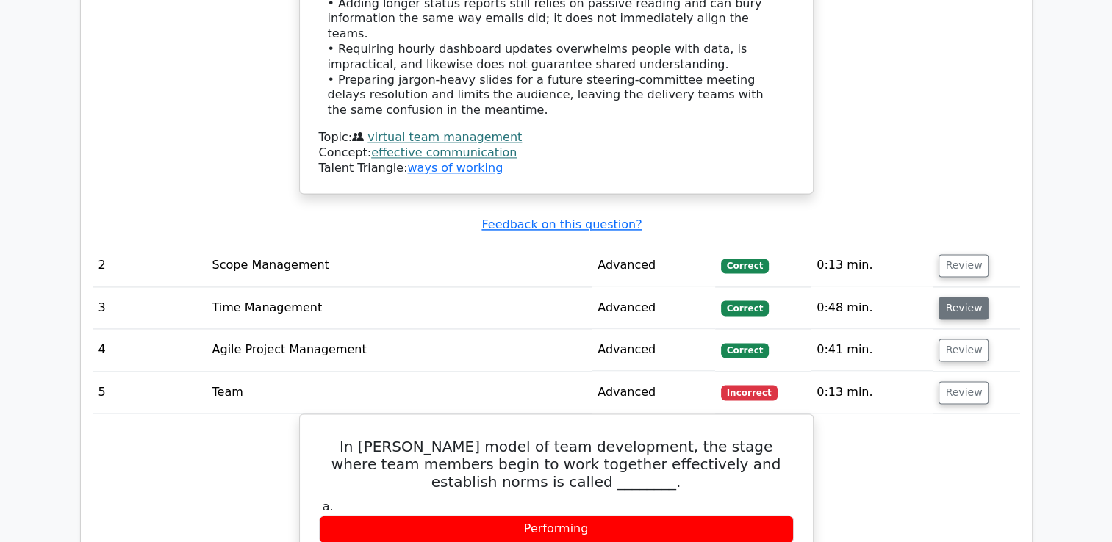
click at [967, 297] on button "Review" at bounding box center [964, 308] width 50 height 23
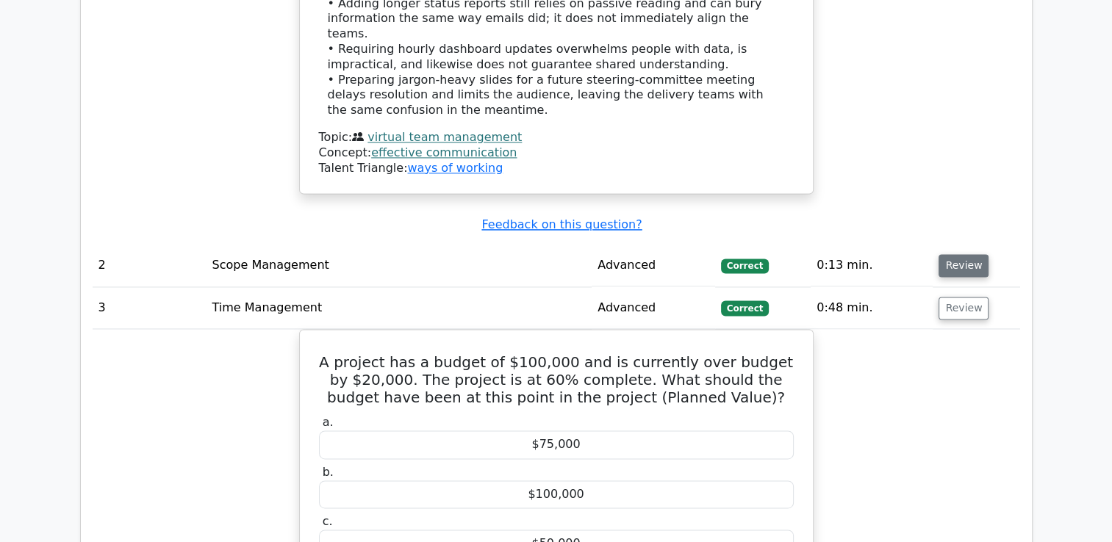
click at [958, 254] on button "Review" at bounding box center [964, 265] width 50 height 23
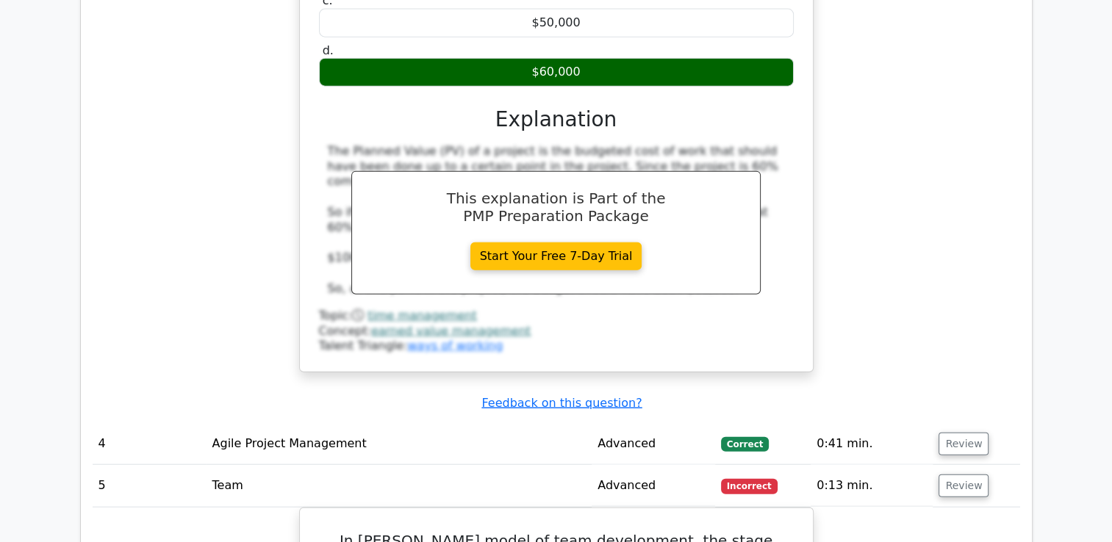
scroll to position [3455, 0]
click at [958, 433] on button "Review" at bounding box center [964, 444] width 50 height 23
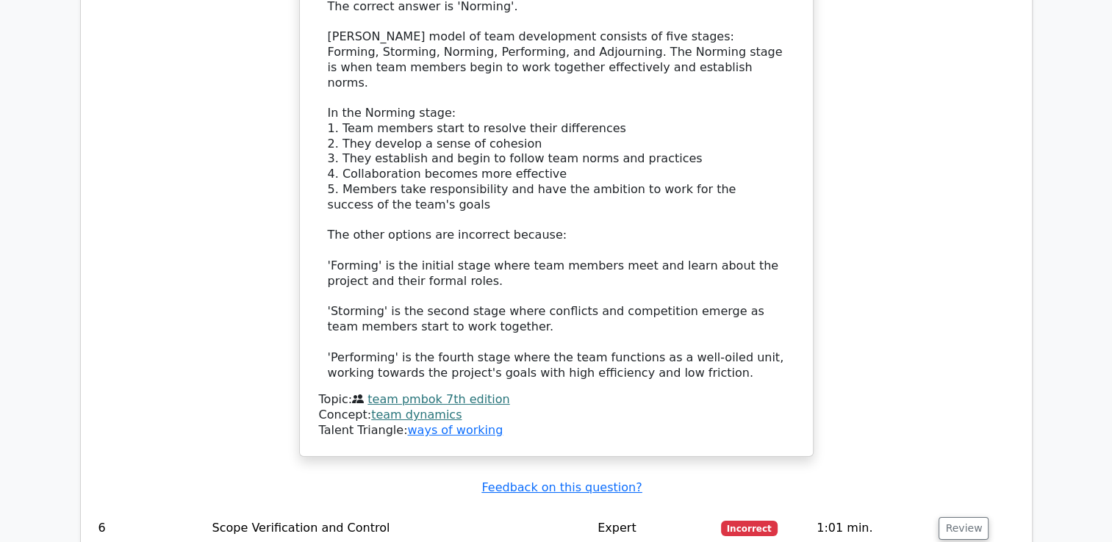
scroll to position [5292, 0]
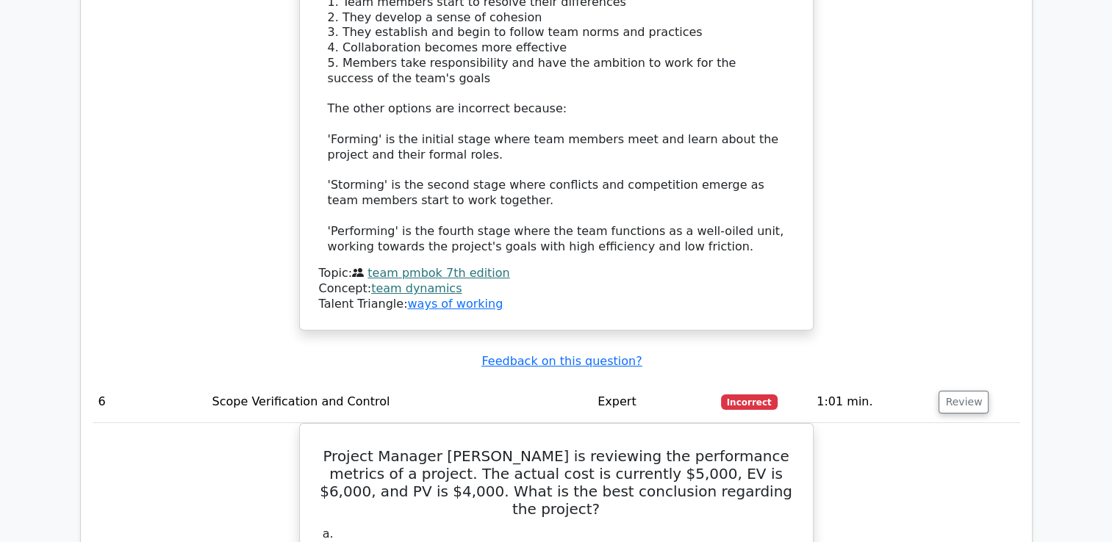
scroll to position [5513, 0]
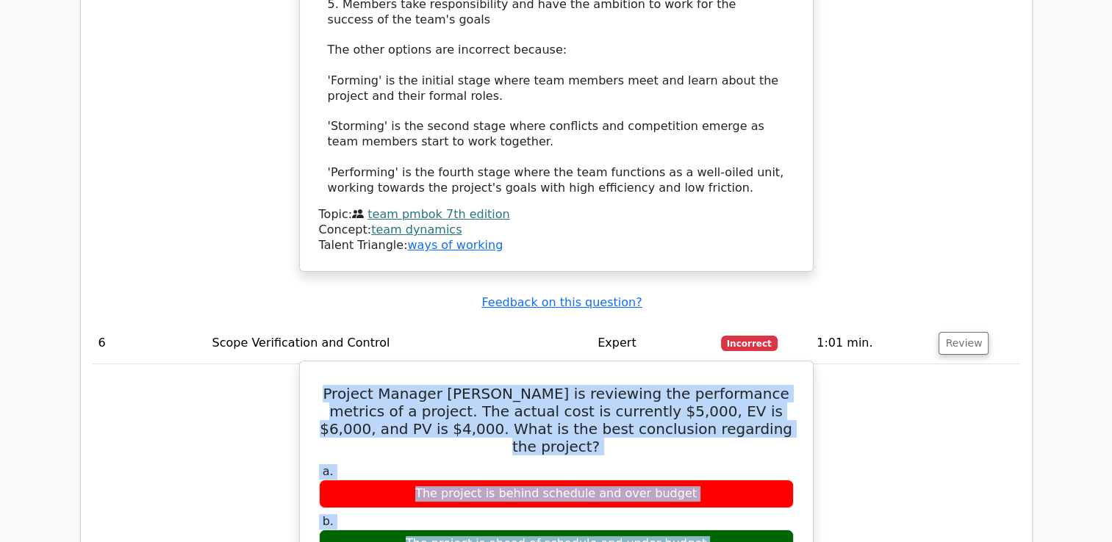
drag, startPoint x: 339, startPoint y: 142, endPoint x: 685, endPoint y: 391, distance: 426.5
copy div "Project Manager Jenny is reviewing the performance metrics of a project. The ac…"
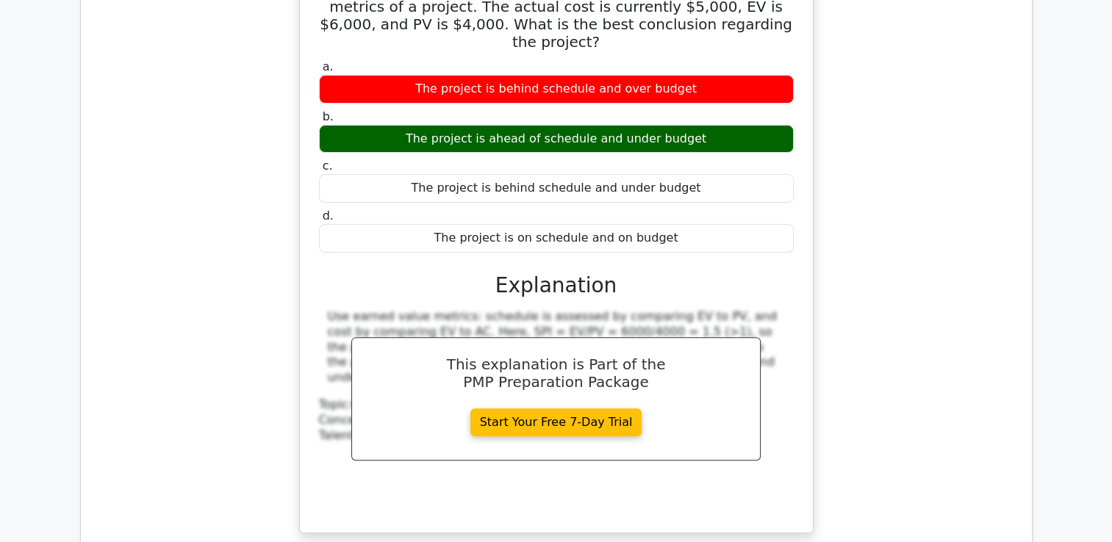
scroll to position [5942, 0]
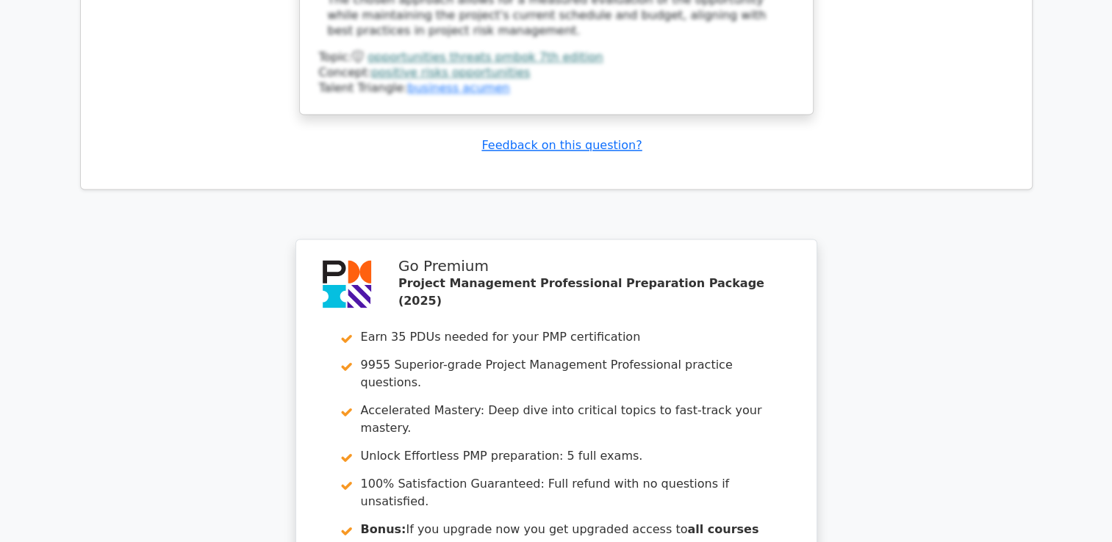
scroll to position [7654, 0]
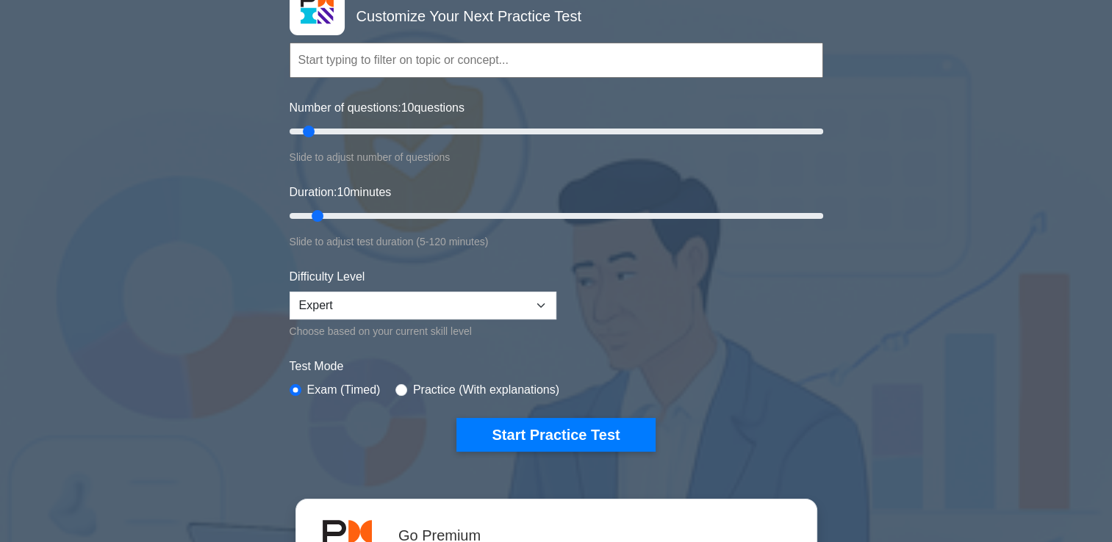
scroll to position [74, 0]
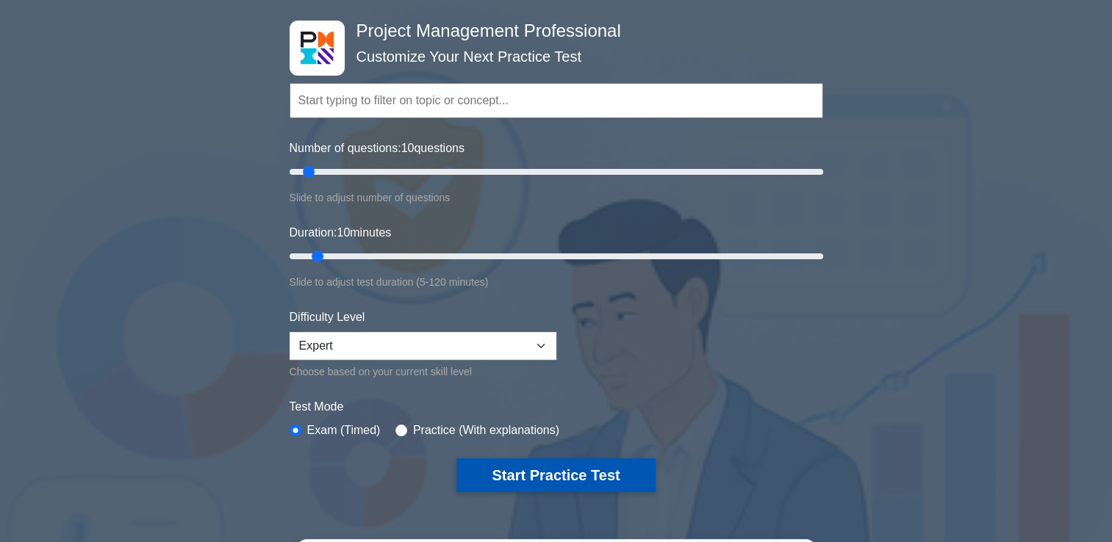
click at [573, 472] on button "Start Practice Test" at bounding box center [555, 476] width 198 height 34
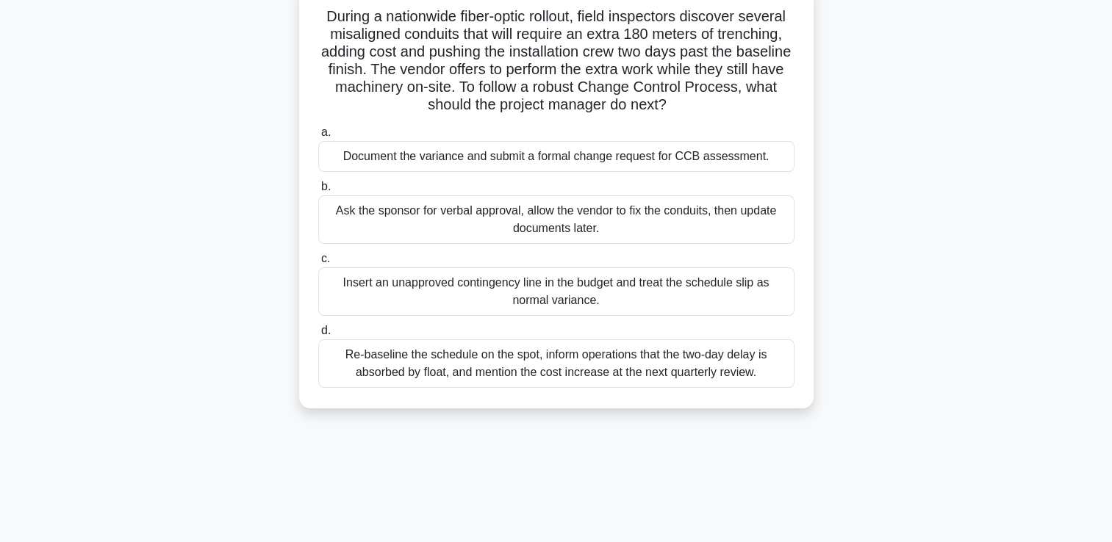
scroll to position [74, 0]
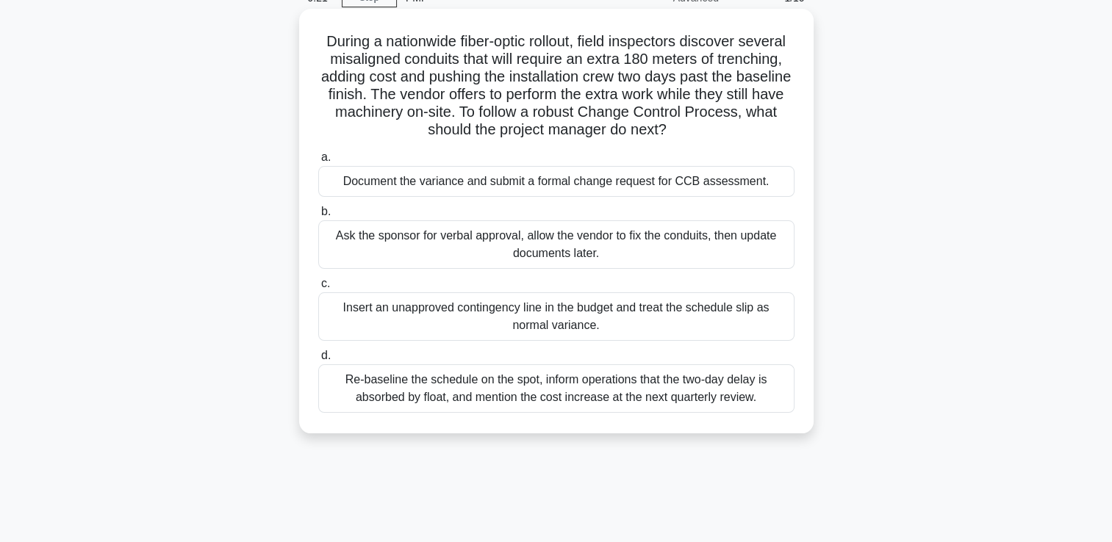
click at [490, 181] on div "Document the variance and submit a formal change request for CCB assessment." at bounding box center [556, 181] width 476 height 31
click at [318, 162] on input "a. Document the variance and submit a formal change request for CCB assessment." at bounding box center [318, 158] width 0 height 10
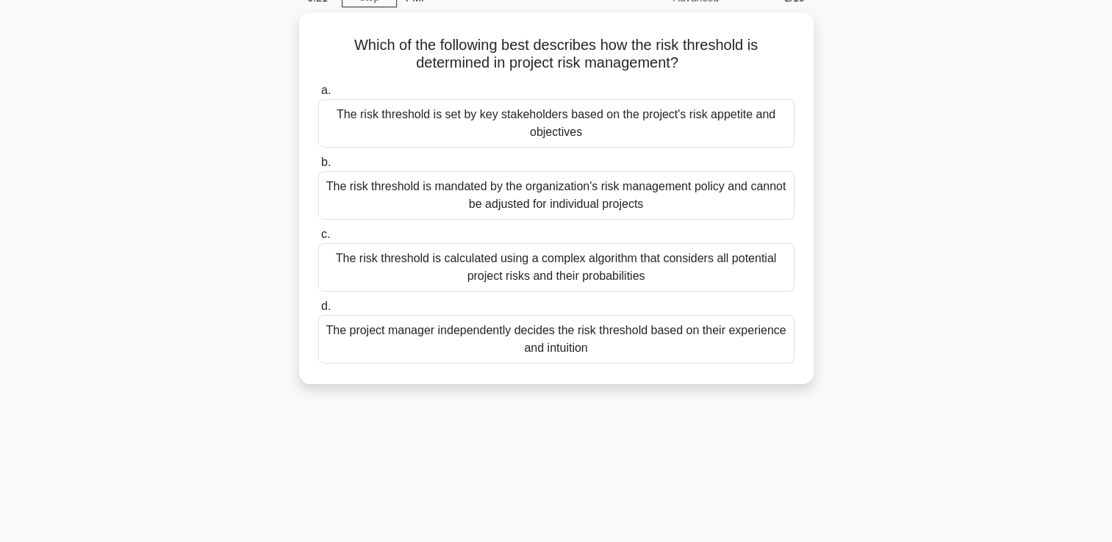
scroll to position [0, 0]
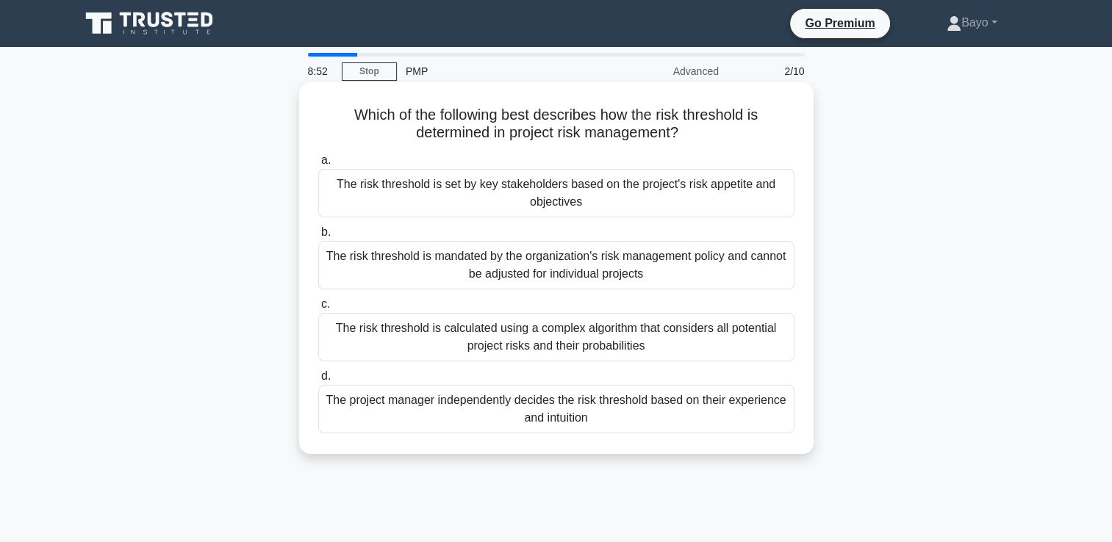
click at [552, 190] on div "The risk threshold is set by key stakeholders based on the project's risk appet…" at bounding box center [556, 193] width 476 height 49
click at [318, 165] on input "a. The risk threshold is set by key stakeholders based on the project's risk ap…" at bounding box center [318, 161] width 0 height 10
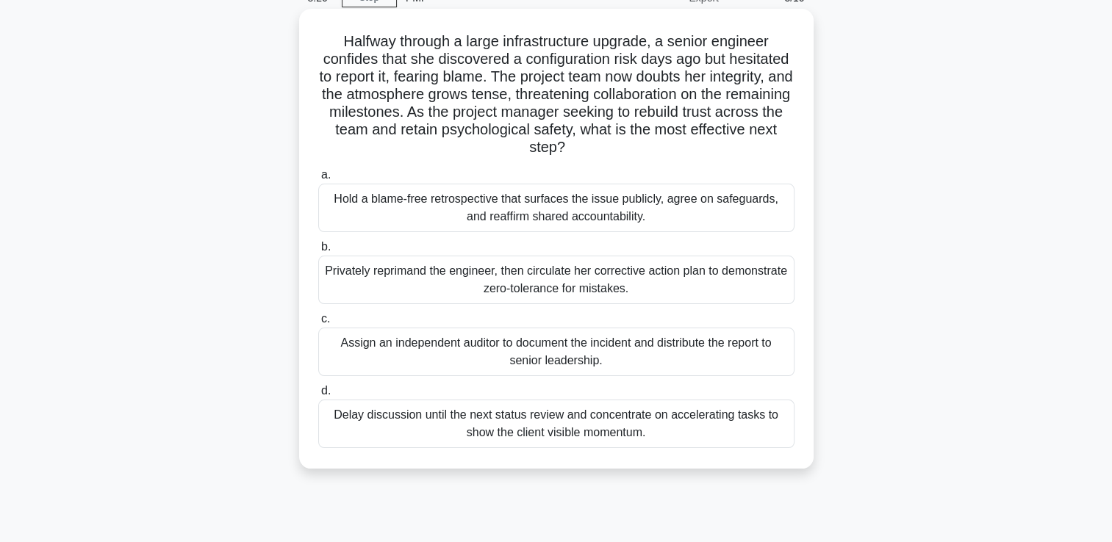
scroll to position [147, 0]
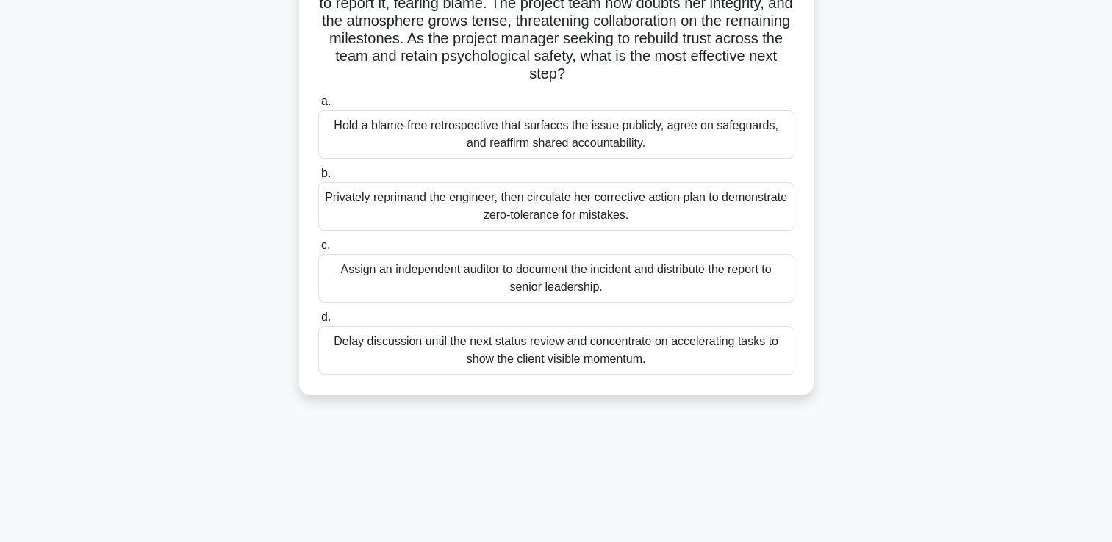
click at [534, 128] on div "Hold a blame-free retrospective that surfaces the issue publicly, agree on safe…" at bounding box center [556, 134] width 476 height 49
click at [318, 107] on input "a. Hold a blame-free retrospective that surfaces the issue publicly, agree on s…" at bounding box center [318, 102] width 0 height 10
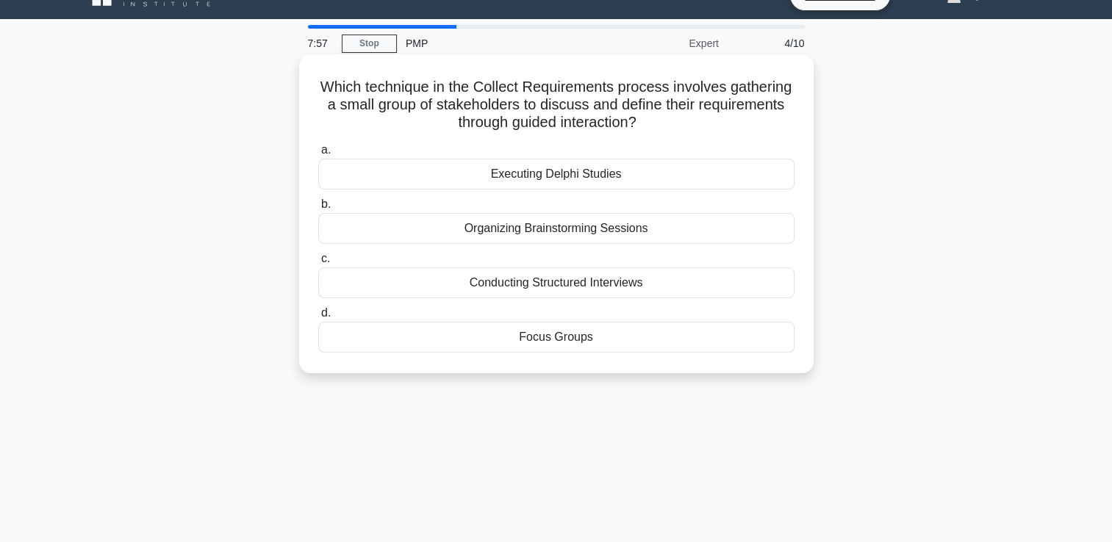
scroll to position [0, 0]
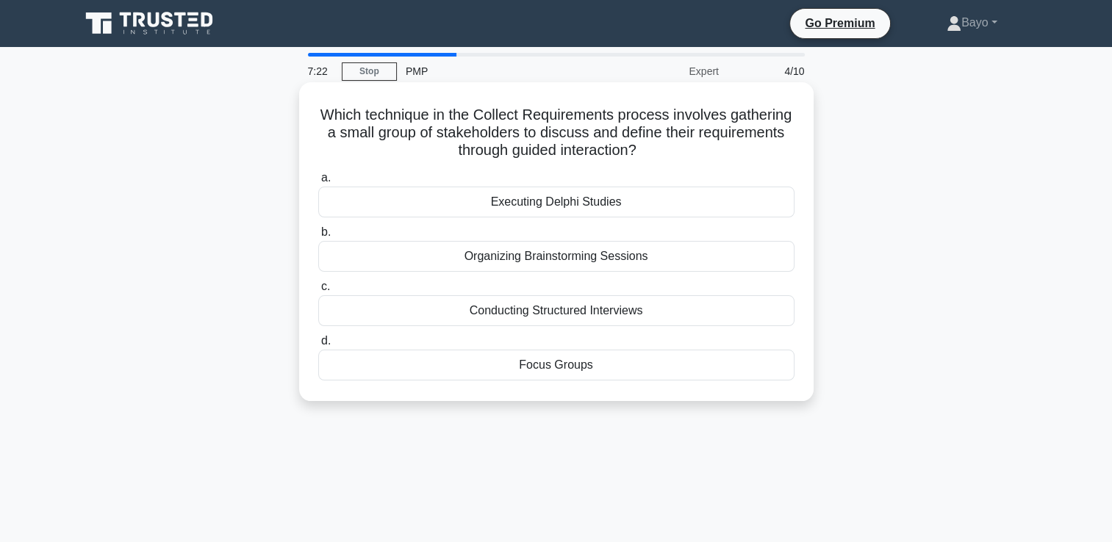
click at [603, 202] on div "Executing Delphi Studies" at bounding box center [556, 202] width 476 height 31
click at [318, 183] on input "a. Executing Delphi Studies" at bounding box center [318, 178] width 0 height 10
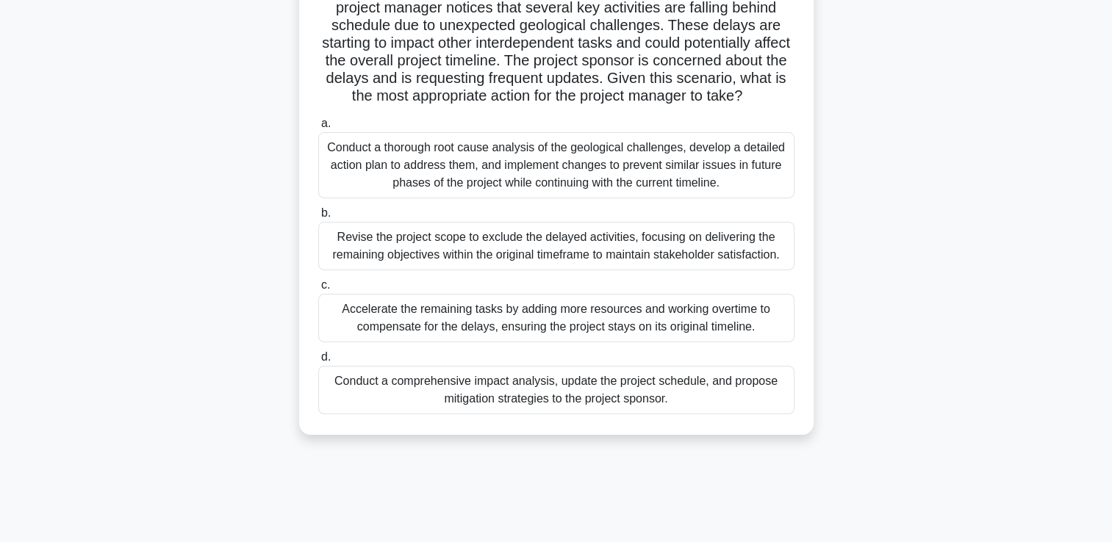
scroll to position [147, 0]
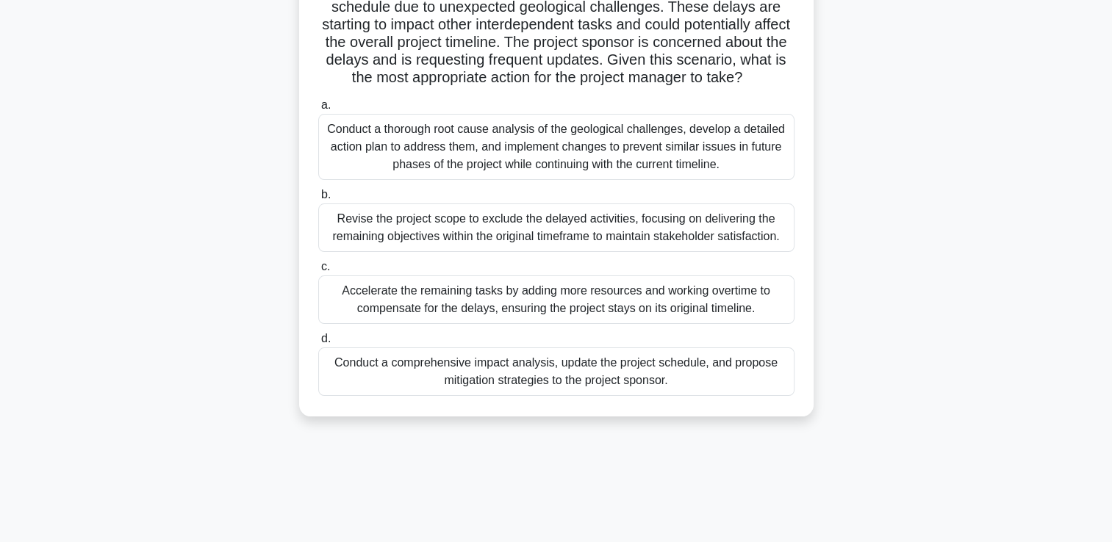
click at [649, 390] on div "Conduct a comprehensive impact analysis, update the project schedule, and propo…" at bounding box center [556, 372] width 476 height 49
click at [318, 344] on input "d. Conduct a comprehensive impact analysis, update the project schedule, and pr…" at bounding box center [318, 339] width 0 height 10
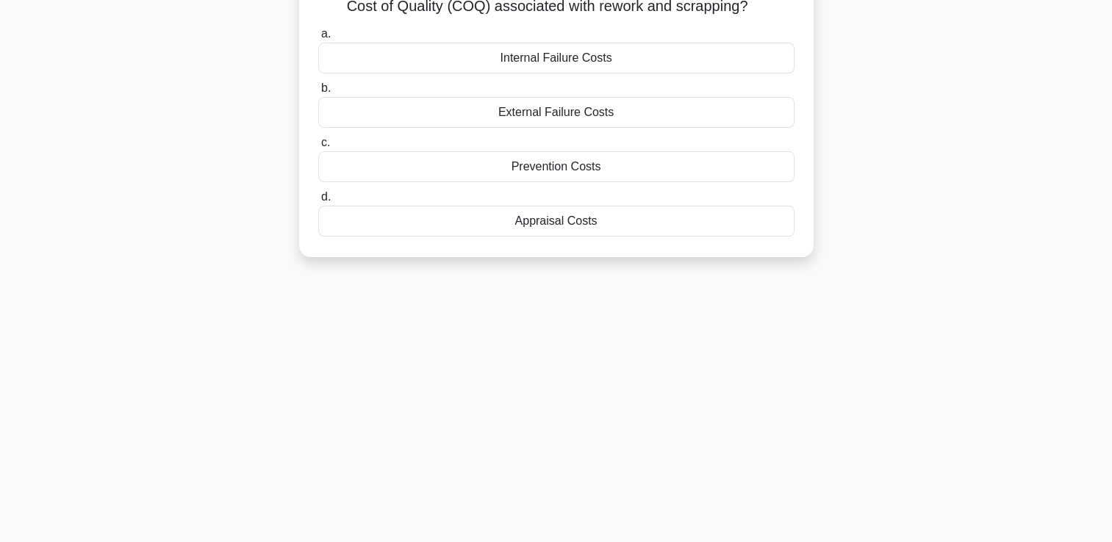
scroll to position [0, 0]
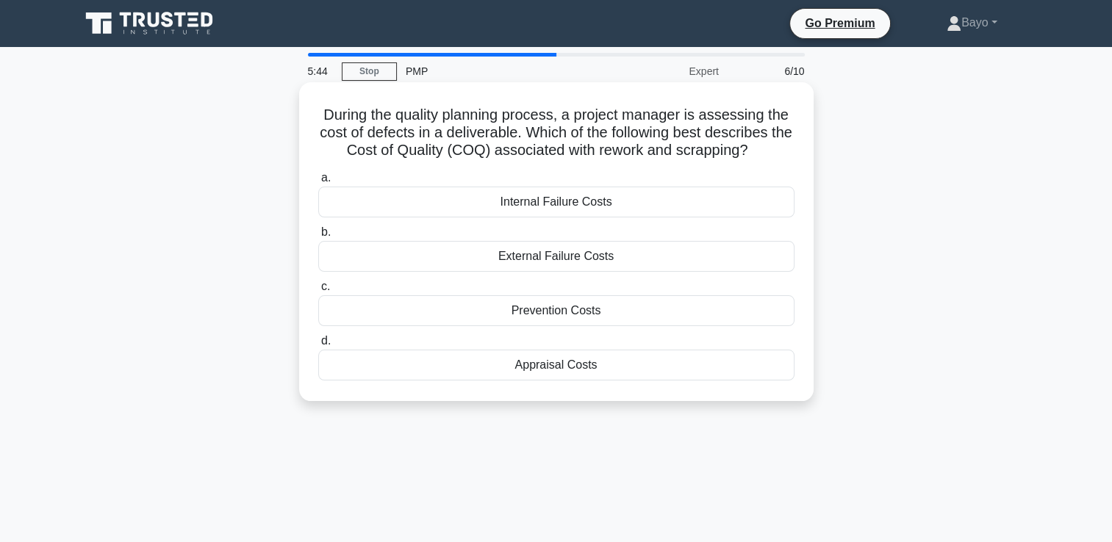
click at [598, 318] on div "Prevention Costs" at bounding box center [556, 310] width 476 height 31
click at [318, 292] on input "c. Prevention Costs" at bounding box center [318, 287] width 0 height 10
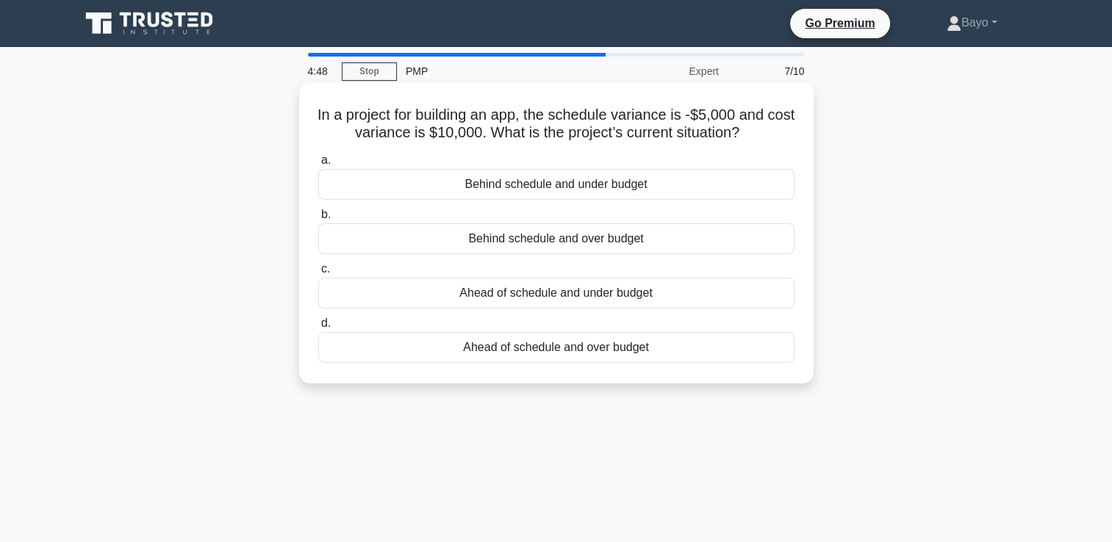
click at [592, 190] on div "Behind schedule and under budget" at bounding box center [556, 184] width 476 height 31
click at [318, 165] on input "a. Behind schedule and under budget" at bounding box center [318, 161] width 0 height 10
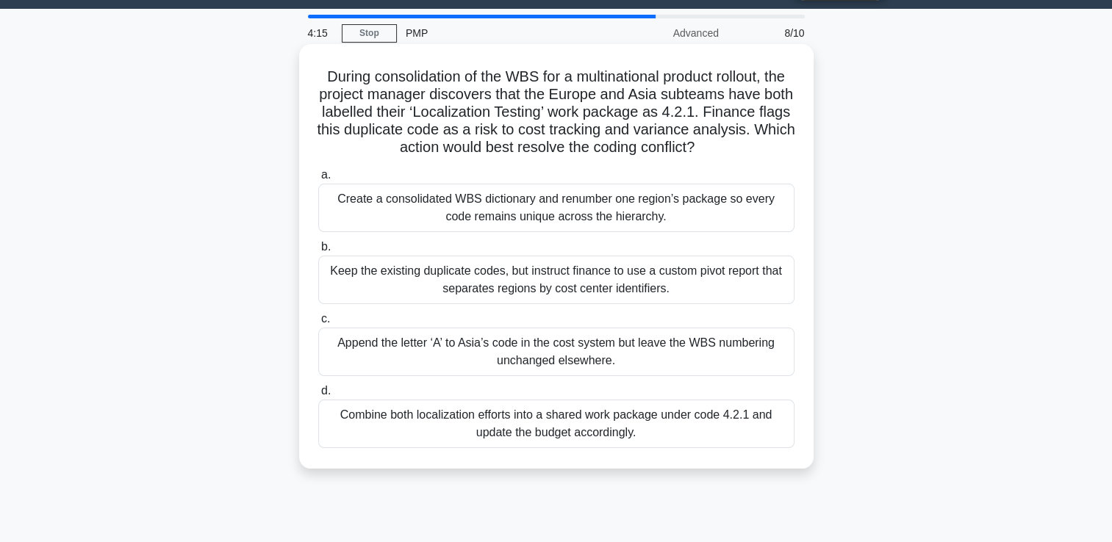
scroll to position [74, 0]
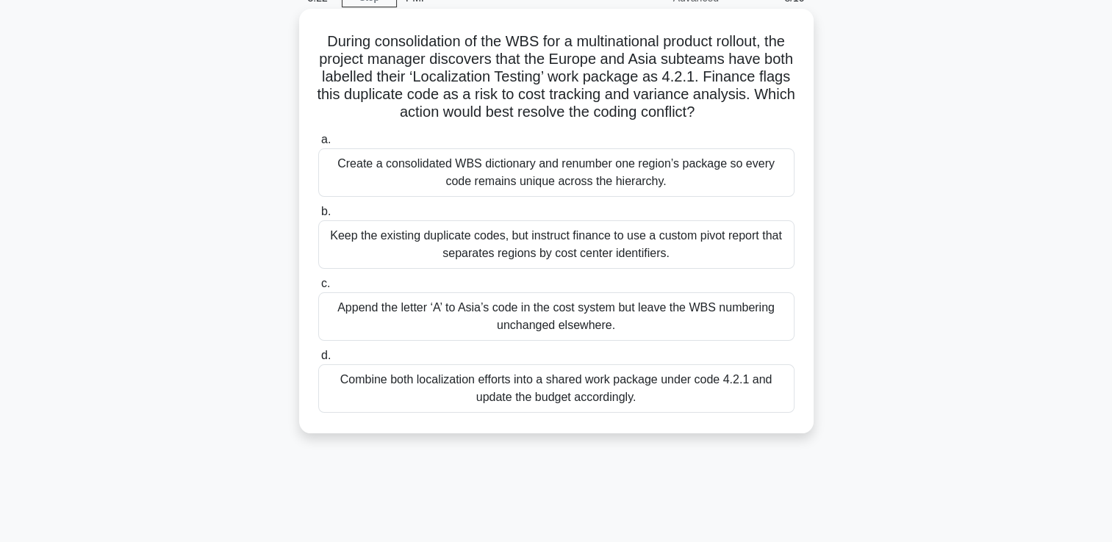
click at [585, 385] on div "Combine both localization efforts into a shared work package under code 4.2.1 a…" at bounding box center [556, 389] width 476 height 49
click at [318, 361] on input "d. Combine both localization efforts into a shared work package under code 4.2.…" at bounding box center [318, 356] width 0 height 10
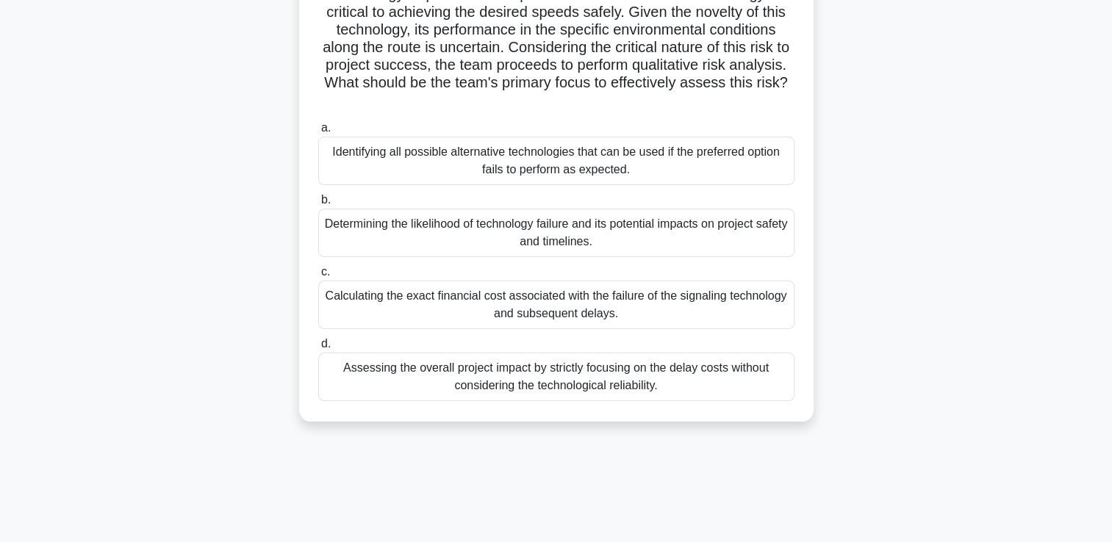
scroll to position [251, 0]
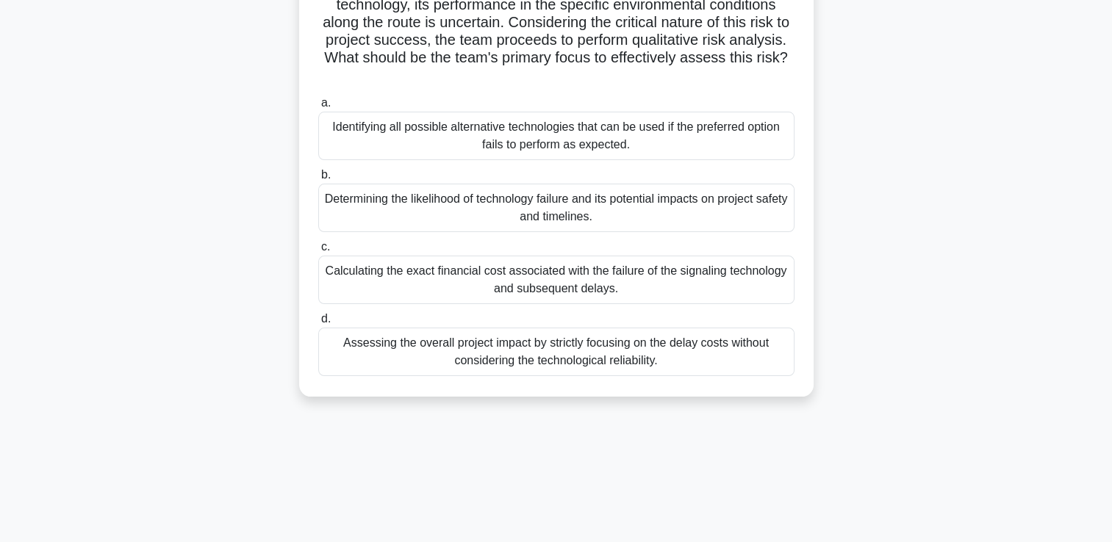
click at [578, 211] on div "Determining the likelihood of technology failure and its potential impacts on p…" at bounding box center [556, 208] width 476 height 49
click at [318, 180] on input "b. Determining the likelihood of technology failure and its potential impacts o…" at bounding box center [318, 176] width 0 height 10
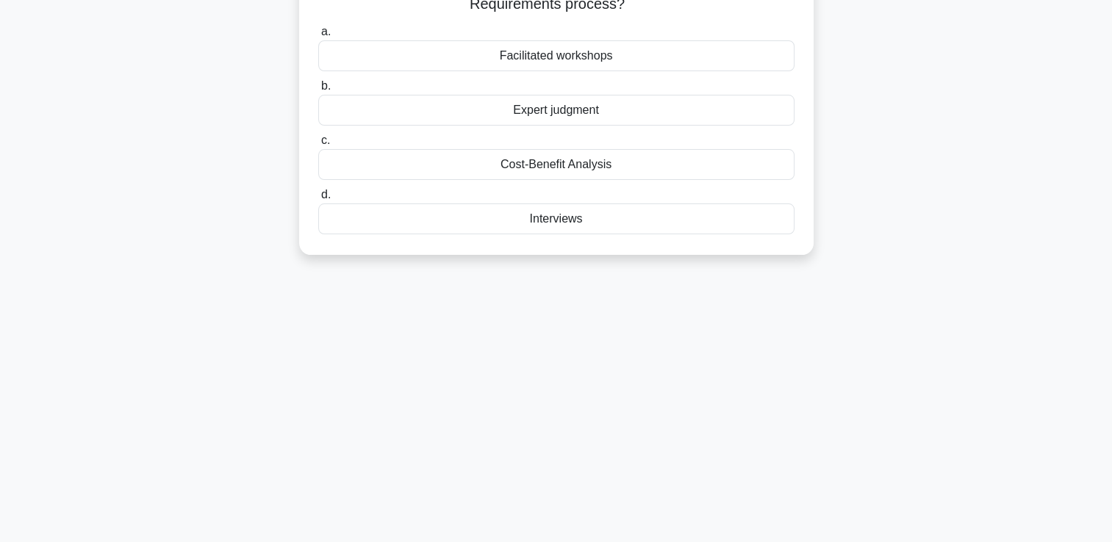
scroll to position [0, 0]
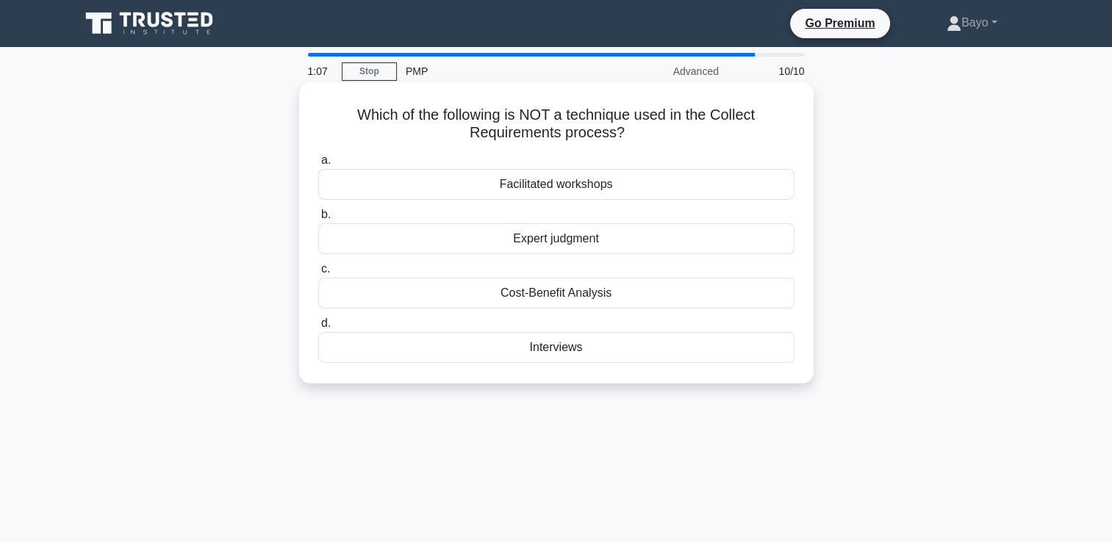
click at [563, 295] on div "Cost-Benefit Analysis" at bounding box center [556, 293] width 476 height 31
click at [318, 274] on input "c. Cost-Benefit Analysis" at bounding box center [318, 270] width 0 height 10
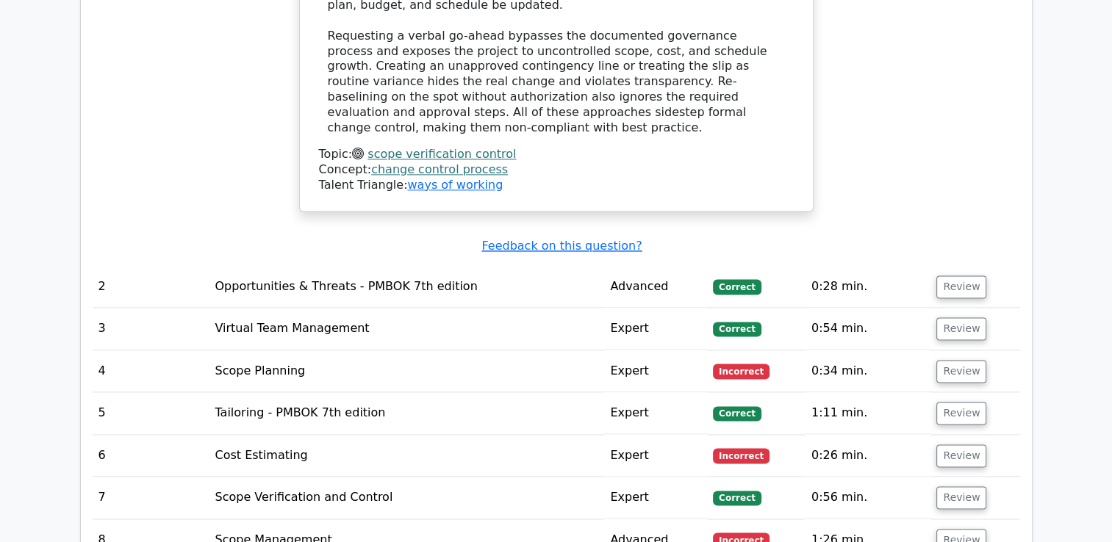
scroll to position [1985, 0]
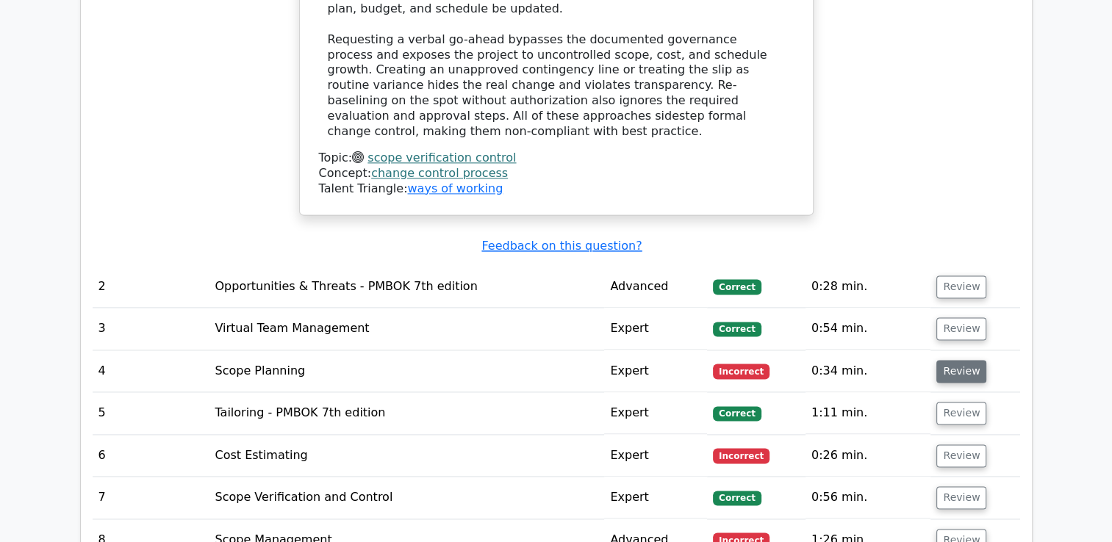
click at [956, 360] on button "Review" at bounding box center [961, 371] width 50 height 23
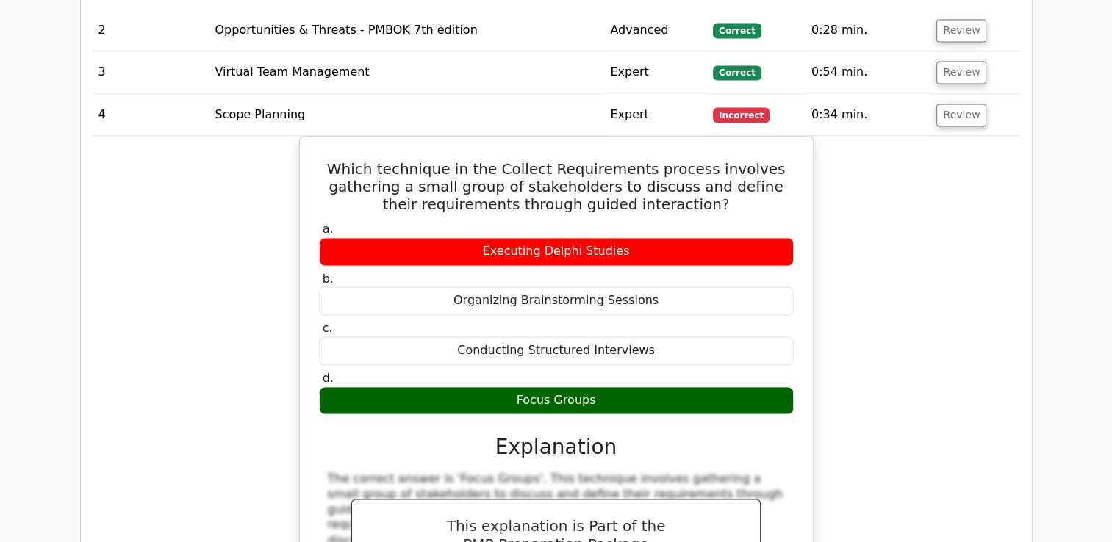
scroll to position [2058, 0]
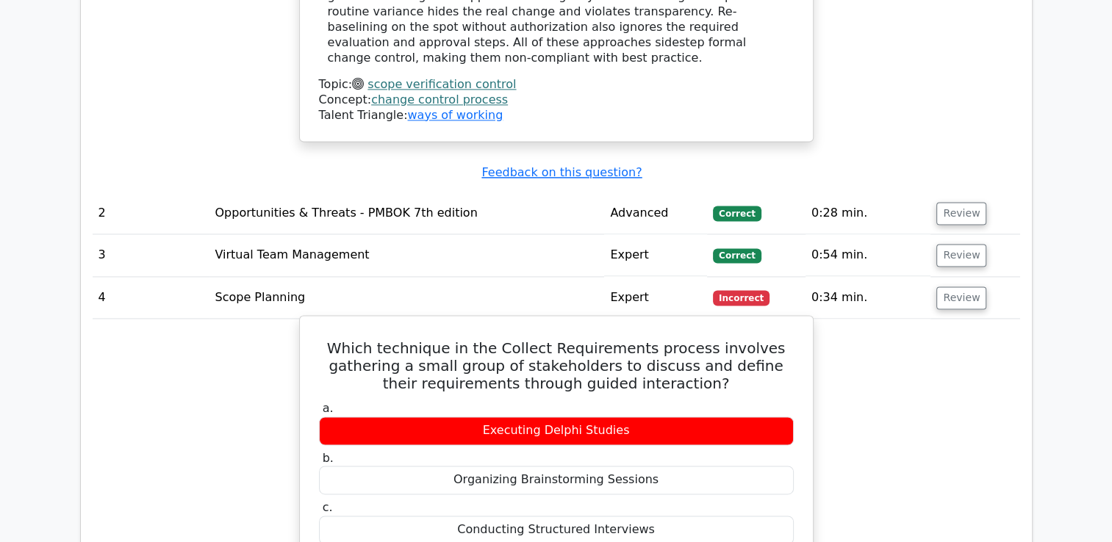
drag, startPoint x: 350, startPoint y: 193, endPoint x: 664, endPoint y: 433, distance: 395.9
copy div "Which technique in the Collect Requirements process involves gathering a small …"
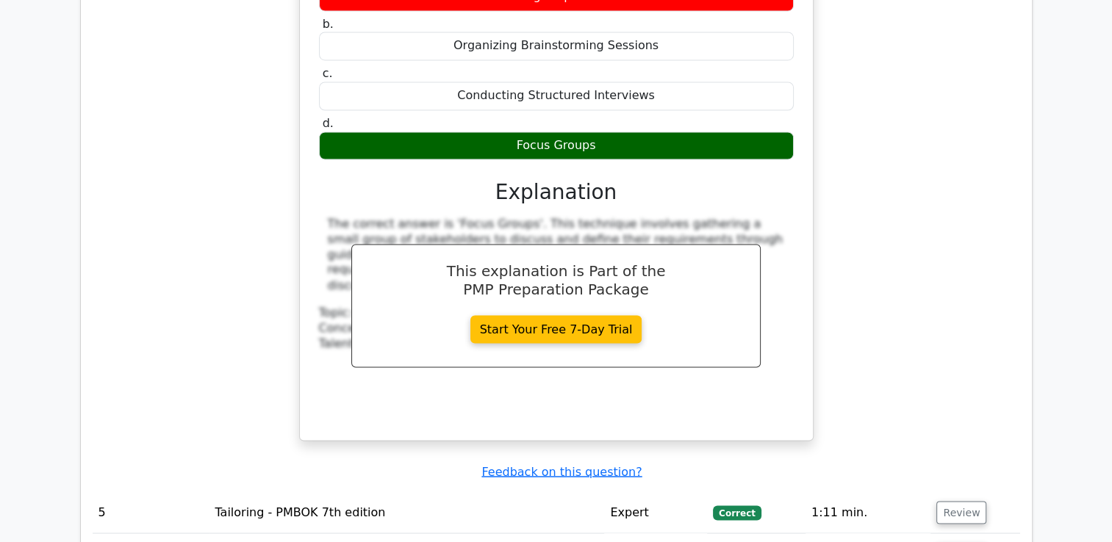
scroll to position [2573, 0]
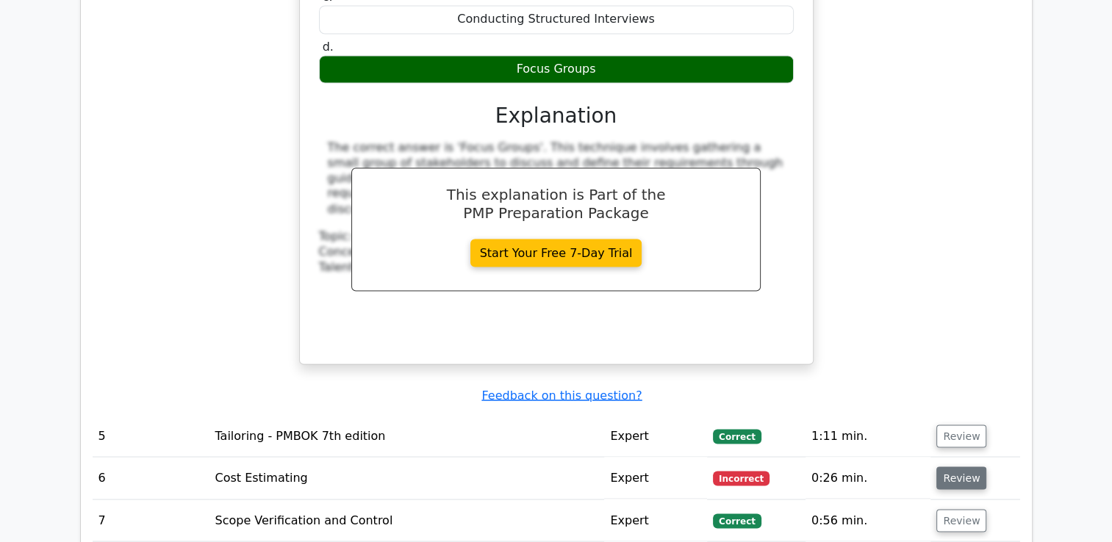
click at [964, 467] on button "Review" at bounding box center [961, 478] width 50 height 23
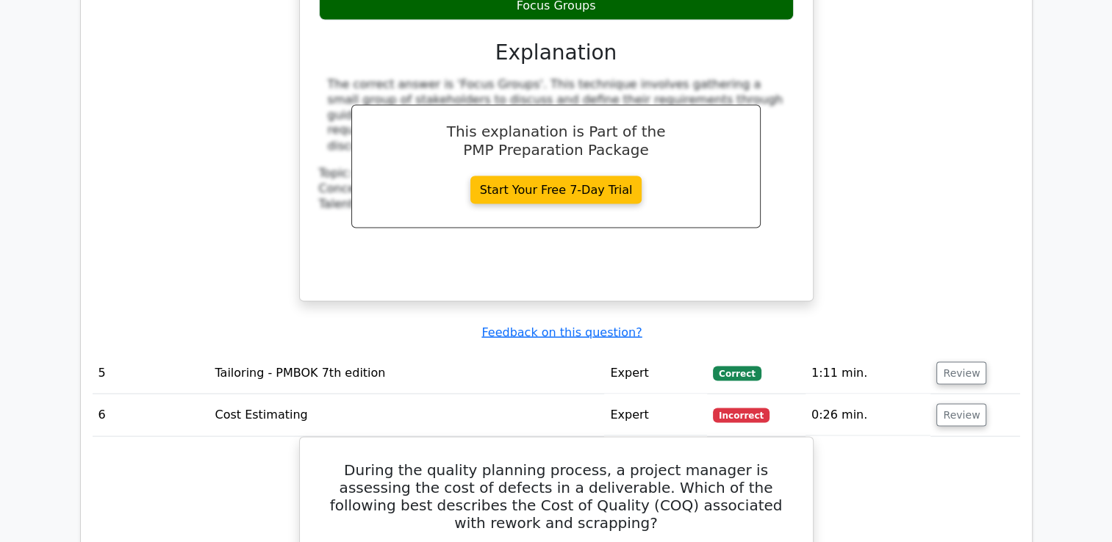
scroll to position [2646, 0]
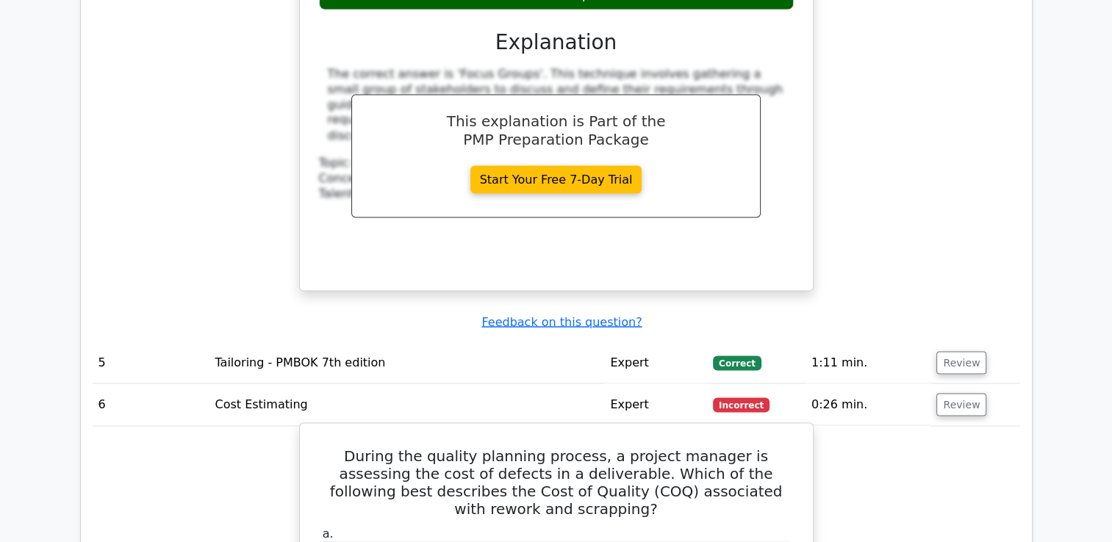
click at [323, 447] on h5 "During the quality planning process, a project manager is assessing the cost of…" at bounding box center [557, 482] width 478 height 71
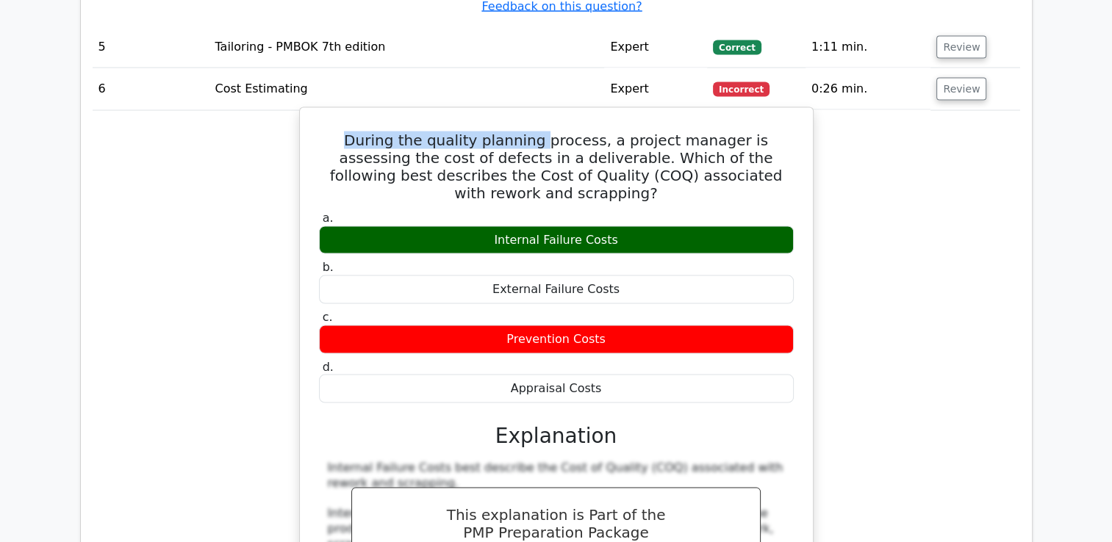
scroll to position [2896, 0]
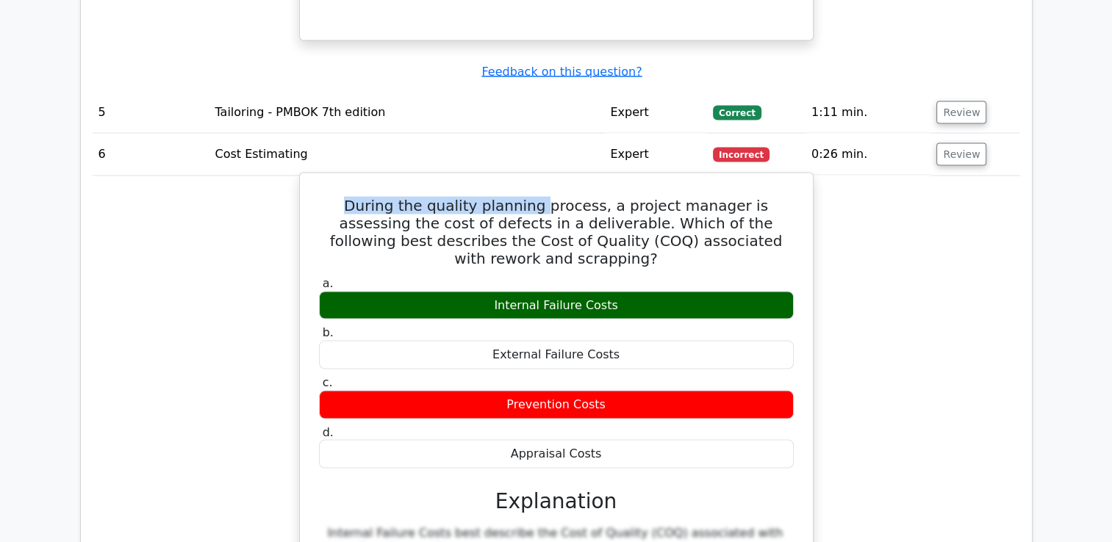
drag, startPoint x: 323, startPoint y: 301, endPoint x: 711, endPoint y: 239, distance: 393.1
click at [711, 239] on div "During the quality planning process, a project manager is assessing the cost of…" at bounding box center [556, 517] width 501 height 676
copy div "During the quality planning process, a project manager is assessing the cost of…"
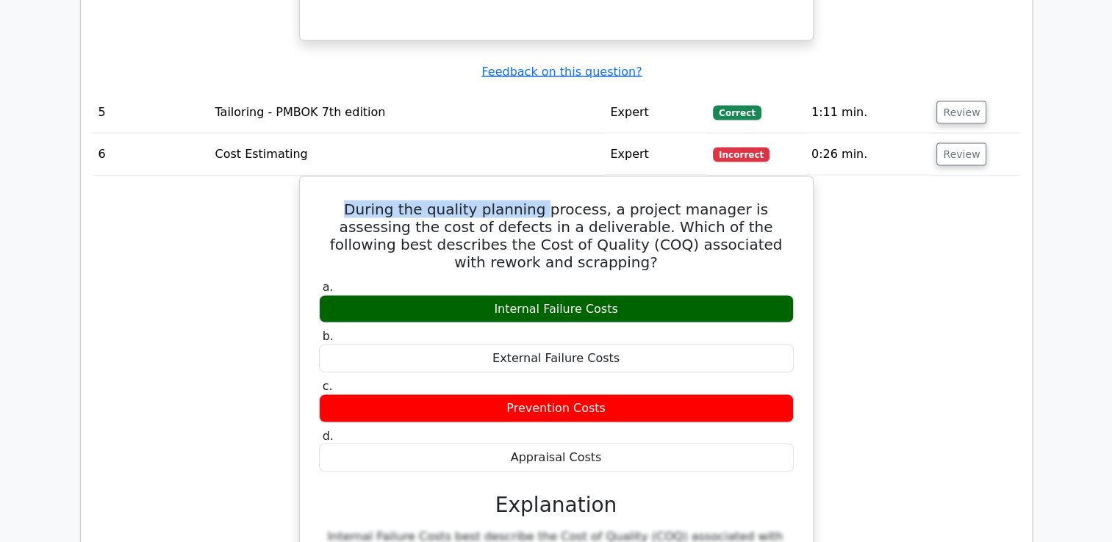
click at [867, 240] on div "During the quality planning process, a project manager is assessing the cost of…" at bounding box center [557, 529] width 928 height 707
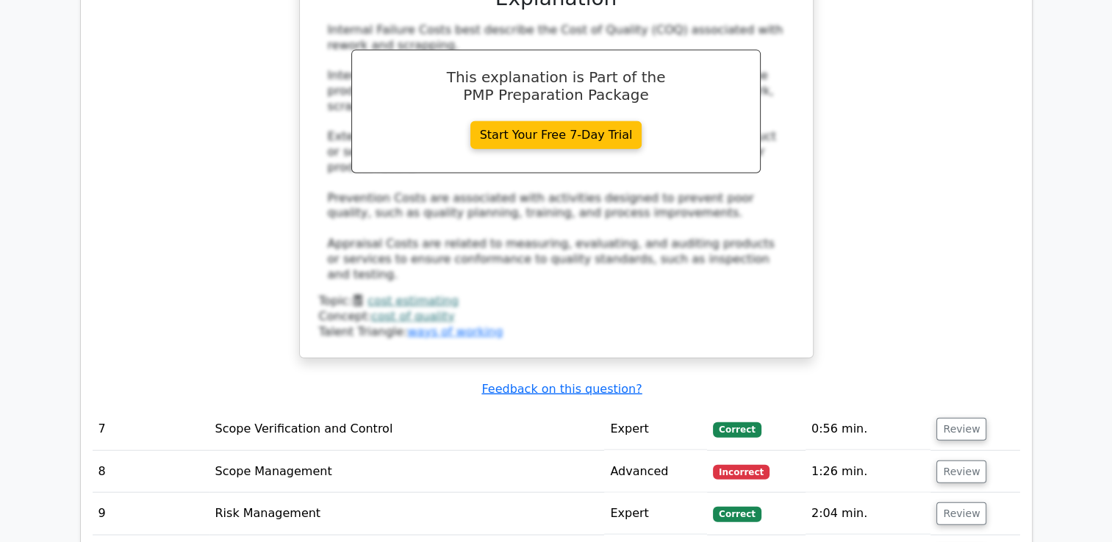
scroll to position [3410, 0]
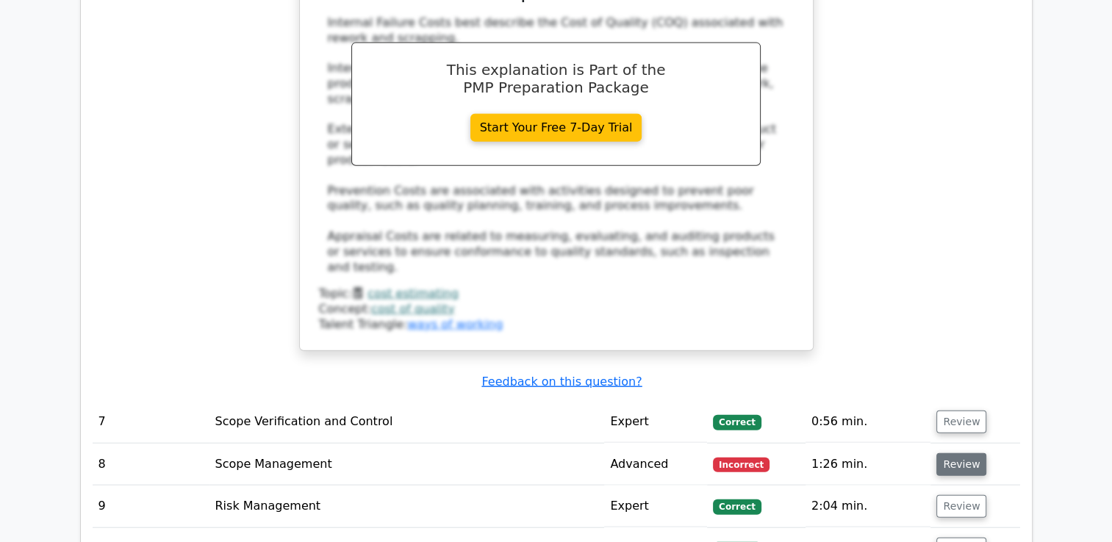
click at [965, 453] on button "Review" at bounding box center [961, 464] width 50 height 23
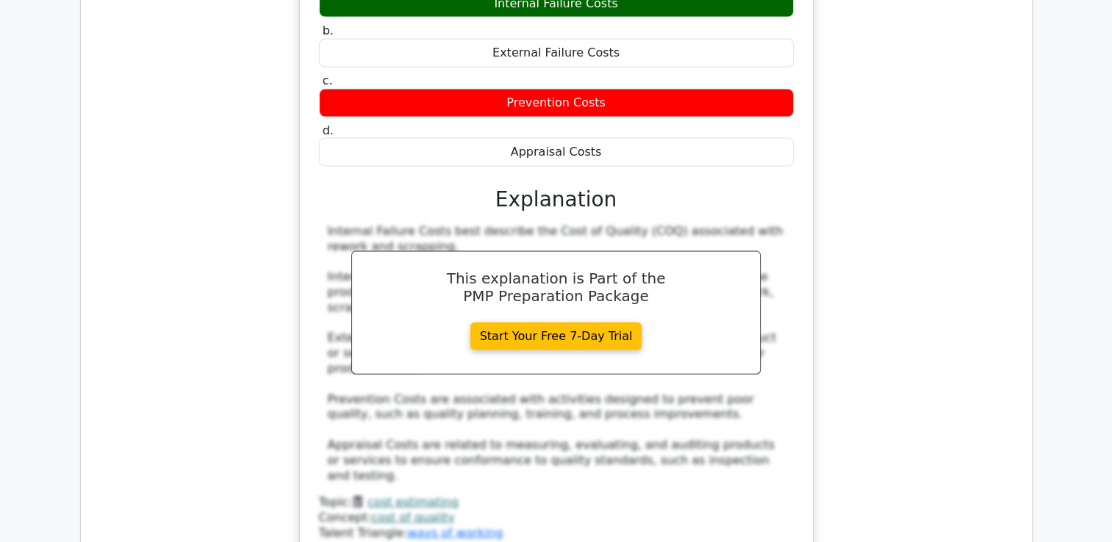
scroll to position [3190, 0]
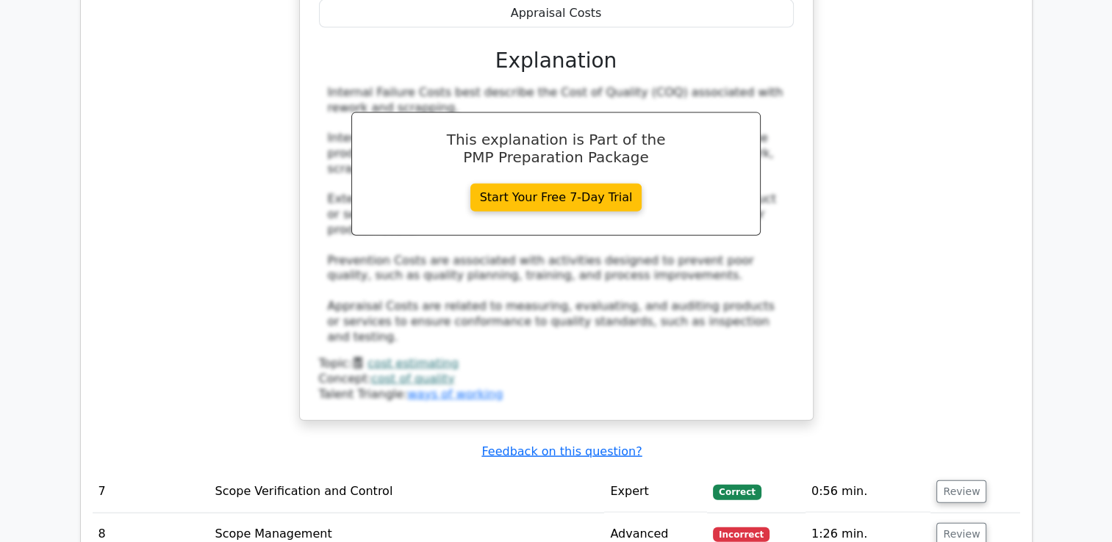
scroll to position [3410, 0]
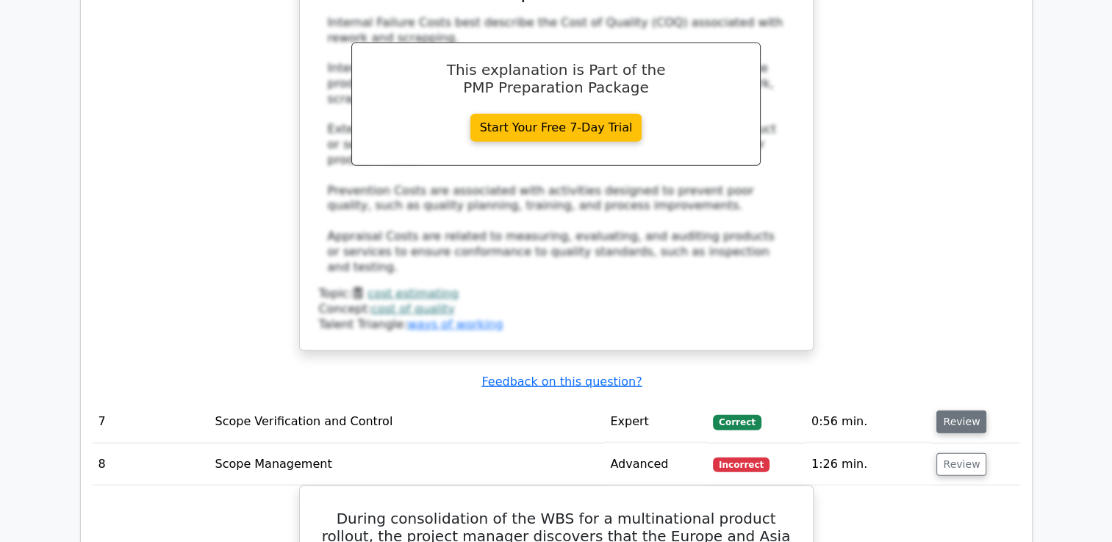
click at [966, 411] on button "Review" at bounding box center [961, 422] width 50 height 23
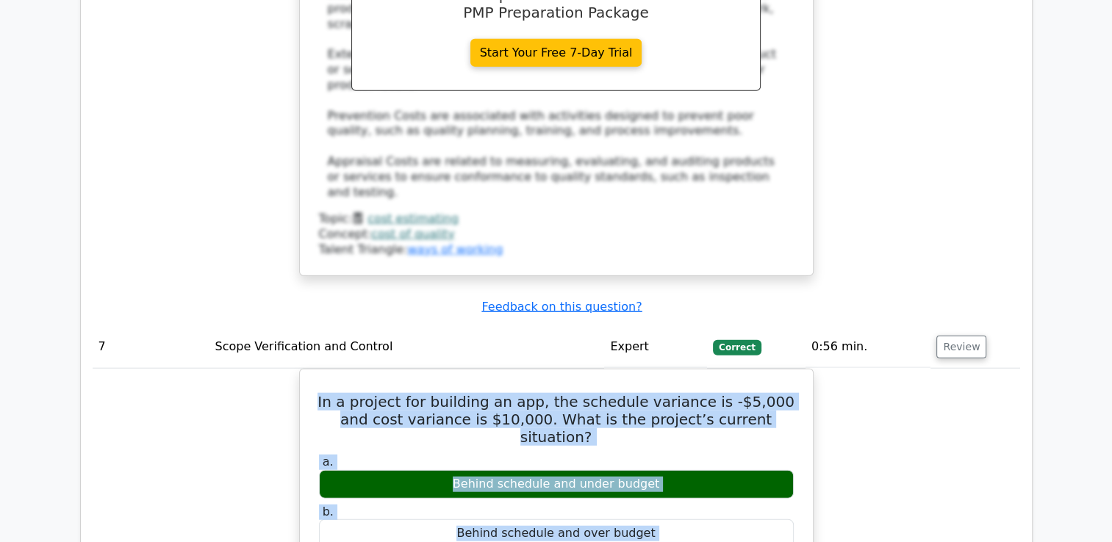
scroll to position [3563, 0]
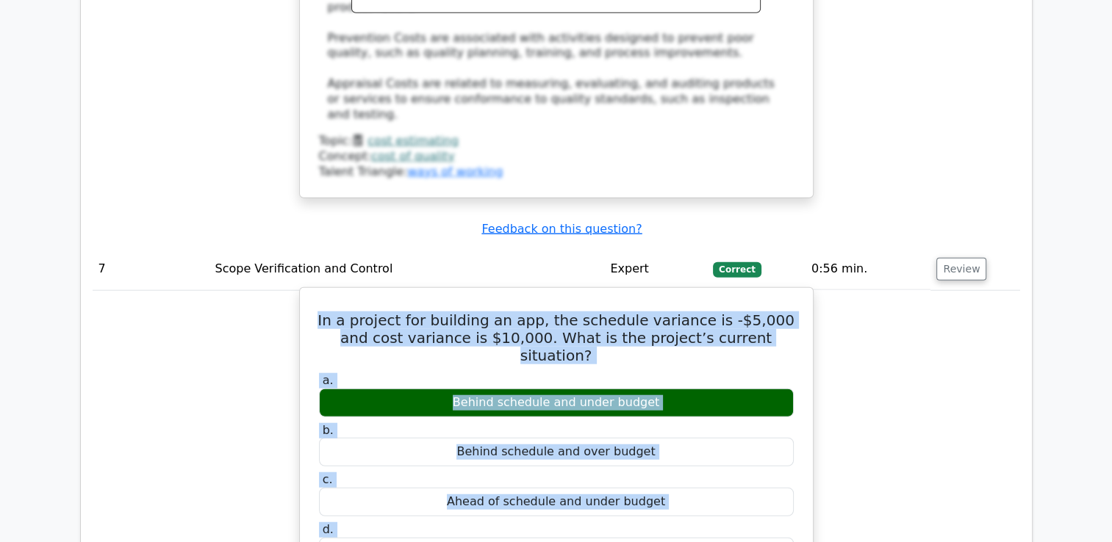
drag, startPoint x: 326, startPoint y: 322, endPoint x: 664, endPoint y: 326, distance: 338.1
copy div "In a project for building an app, the schedule variance is -$5,000 and cost var…"
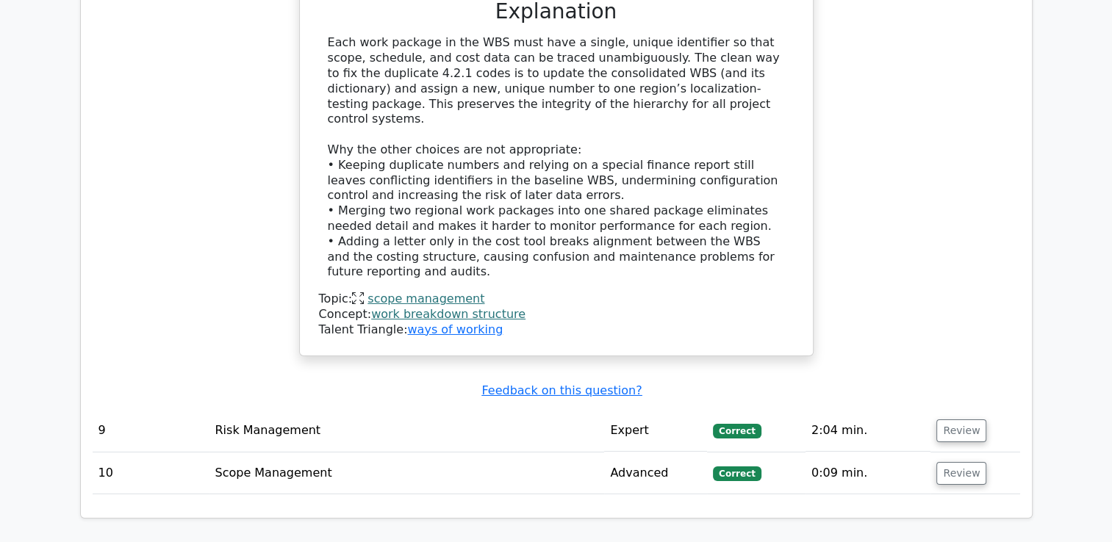
scroll to position [4960, 0]
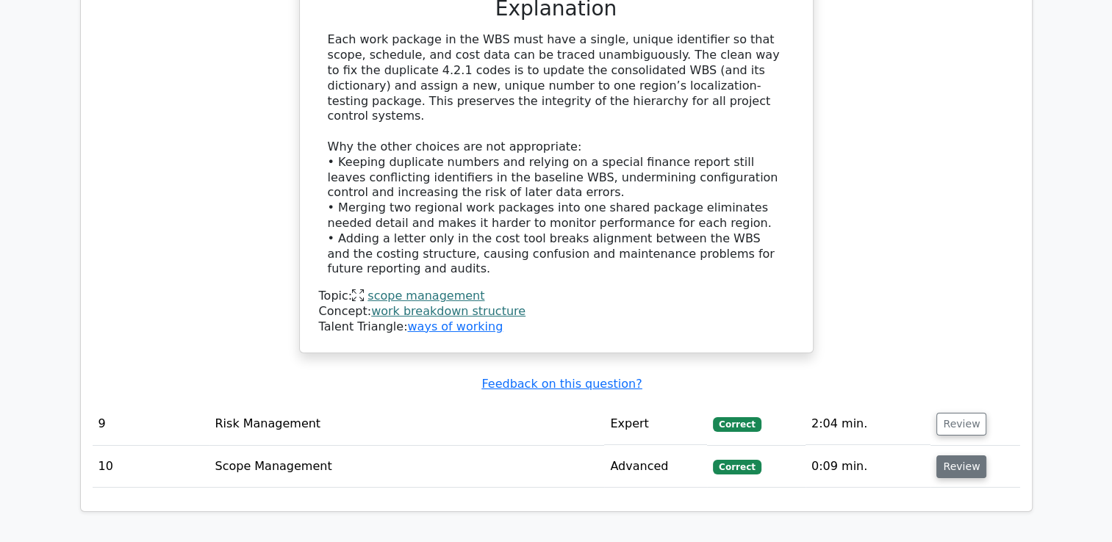
click at [953, 456] on button "Review" at bounding box center [961, 467] width 50 height 23
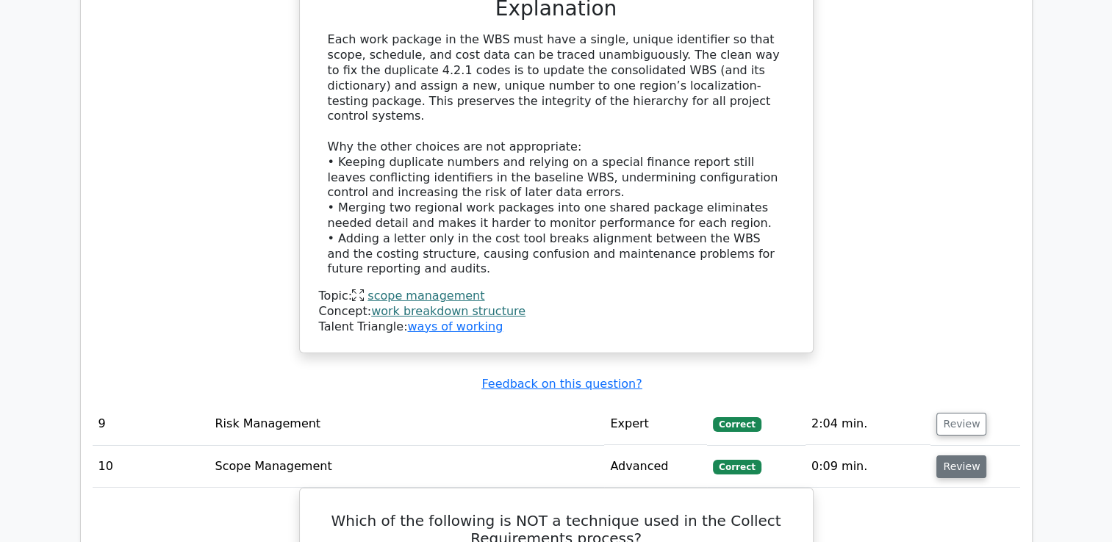
click at [953, 456] on button "Review" at bounding box center [961, 467] width 50 height 23
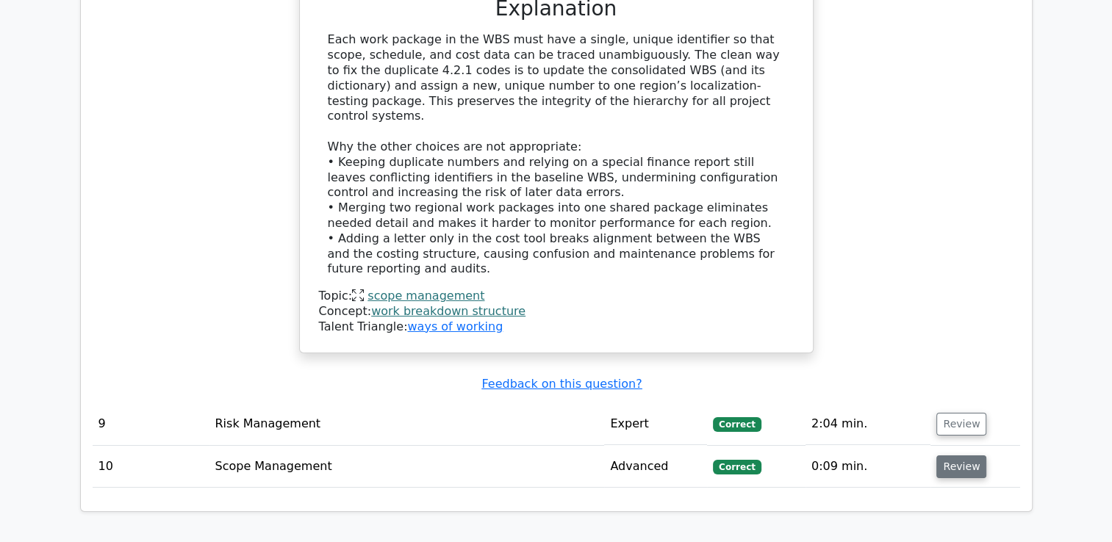
click at [953, 456] on button "Review" at bounding box center [961, 467] width 50 height 23
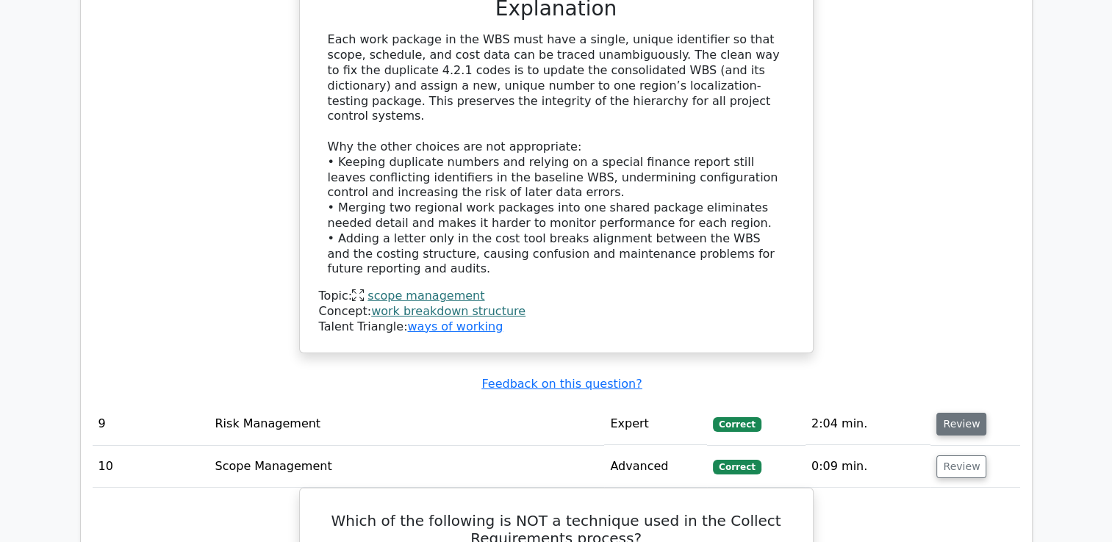
click at [969, 413] on button "Review" at bounding box center [961, 424] width 50 height 23
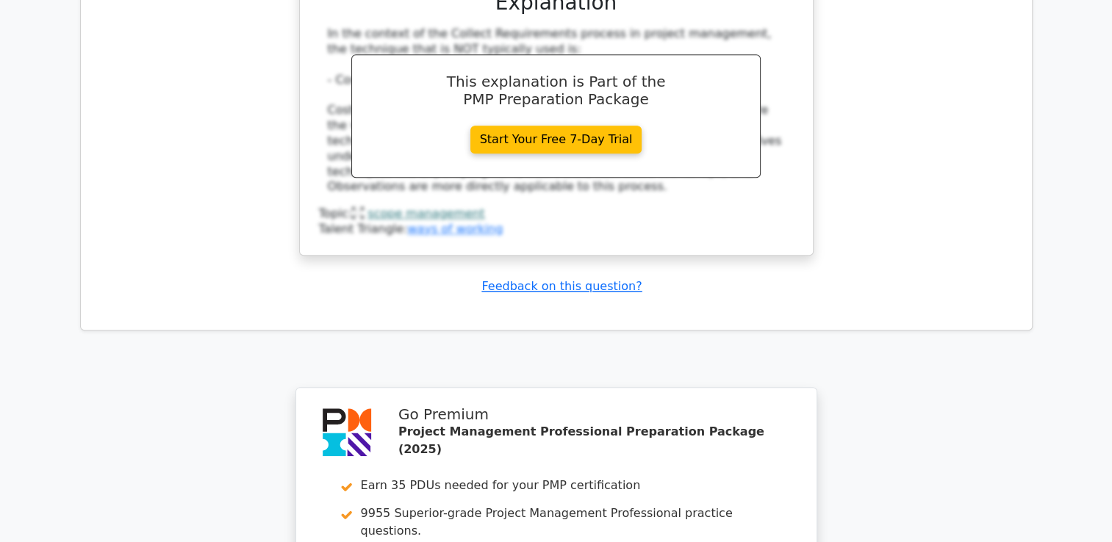
scroll to position [6700, 0]
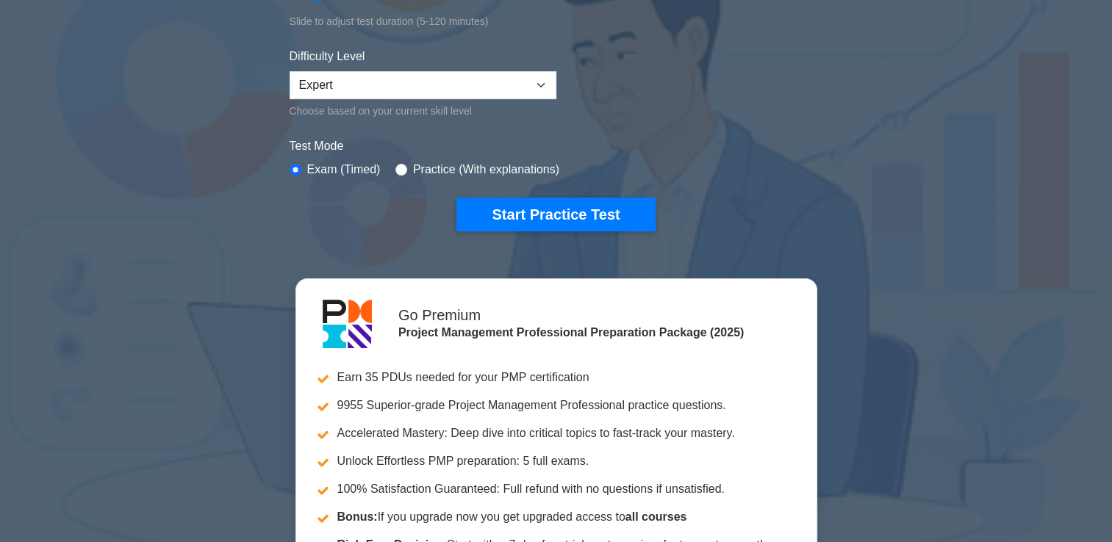
scroll to position [309, 0]
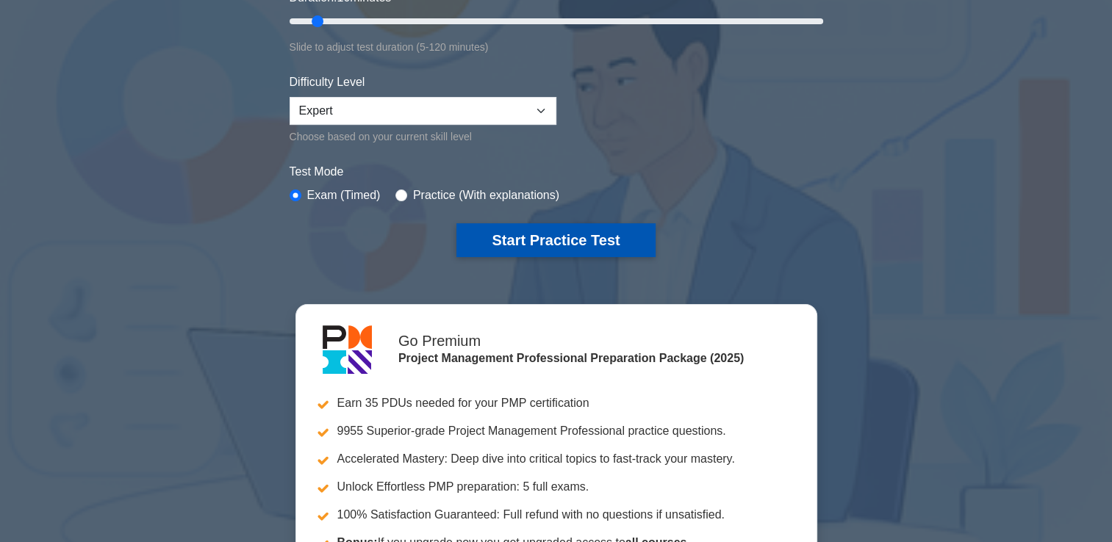
click at [570, 245] on button "Start Practice Test" at bounding box center [555, 240] width 198 height 34
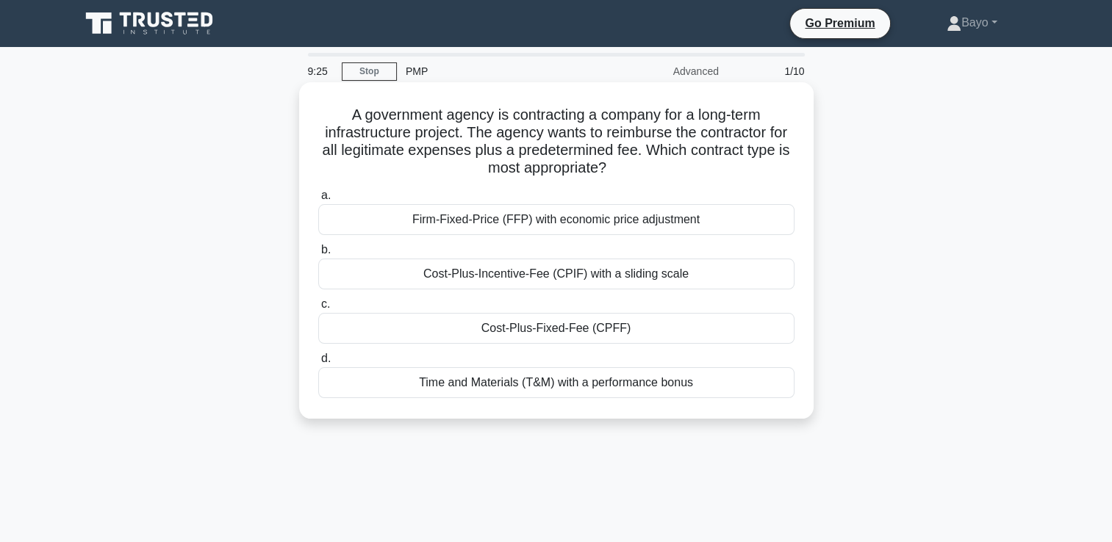
click at [602, 278] on div "Cost-Plus-Incentive-Fee (CPIF) with a sliding scale" at bounding box center [556, 274] width 476 height 31
click at [318, 255] on input "b. Cost-Plus-Incentive-Fee (CPIF) with a sliding scale" at bounding box center [318, 250] width 0 height 10
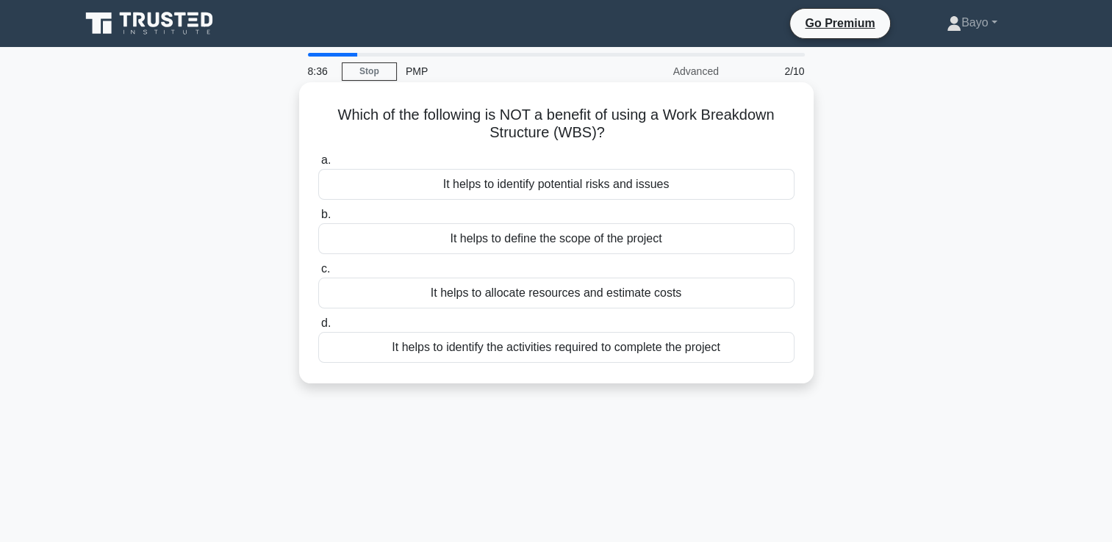
click at [578, 348] on div "It helps to identify the activities required to complete the project" at bounding box center [556, 347] width 476 height 31
click at [318, 329] on input "d. It helps to identify the activities required to complete the project" at bounding box center [318, 324] width 0 height 10
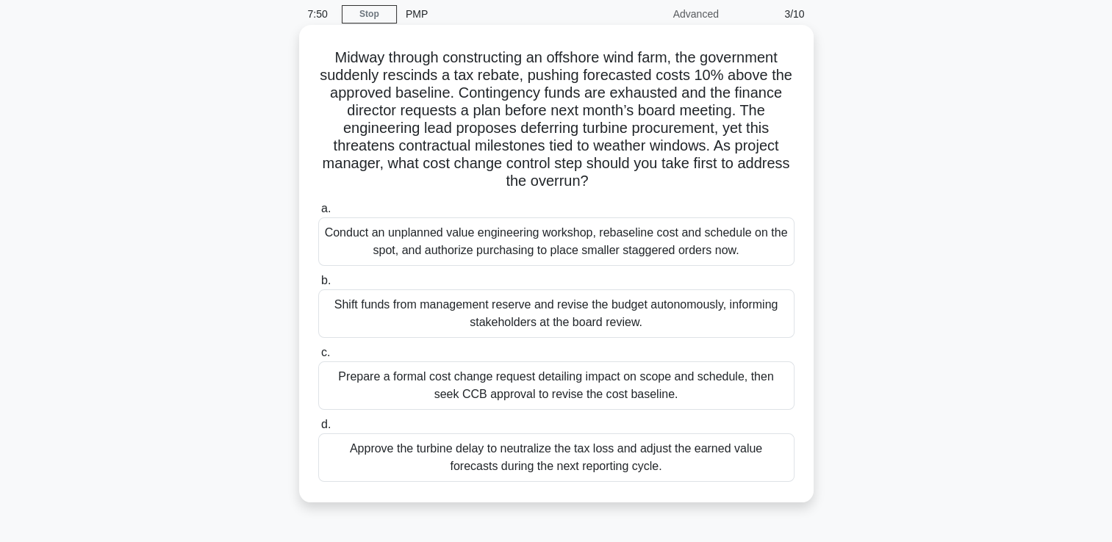
scroll to position [59, 0]
click at [581, 376] on div "Prepare a formal cost change request detailing impact on scope and schedule, th…" at bounding box center [556, 384] width 476 height 49
click at [318, 356] on input "c. Prepare a formal cost change request detailing impact on scope and schedule,…" at bounding box center [318, 352] width 0 height 10
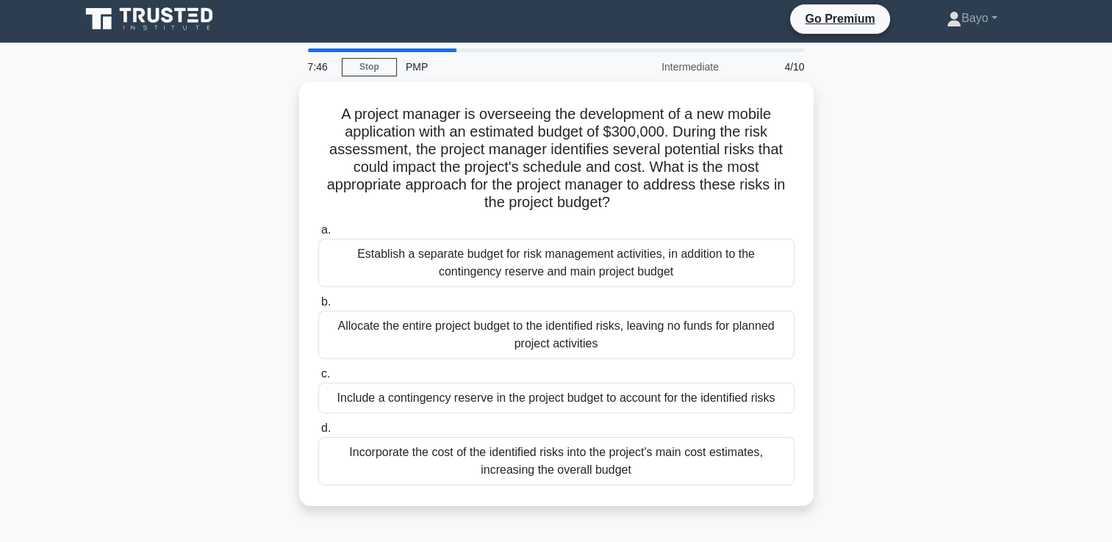
scroll to position [0, 0]
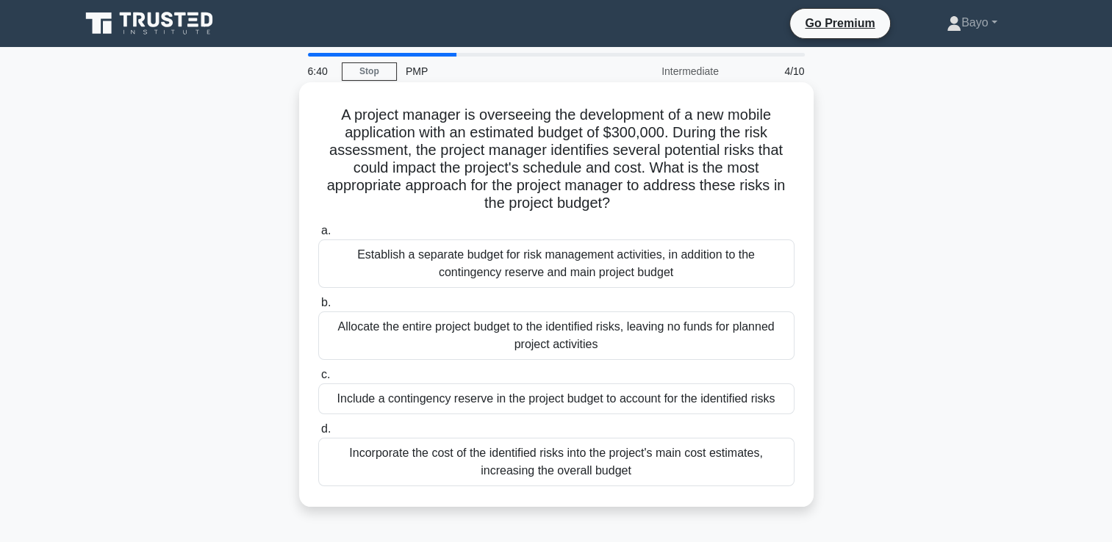
click at [500, 406] on div "Include a contingency reserve in the project budget to account for the identifi…" at bounding box center [556, 399] width 476 height 31
click at [318, 380] on input "c. Include a contingency reserve in the project budget to account for the ident…" at bounding box center [318, 375] width 0 height 10
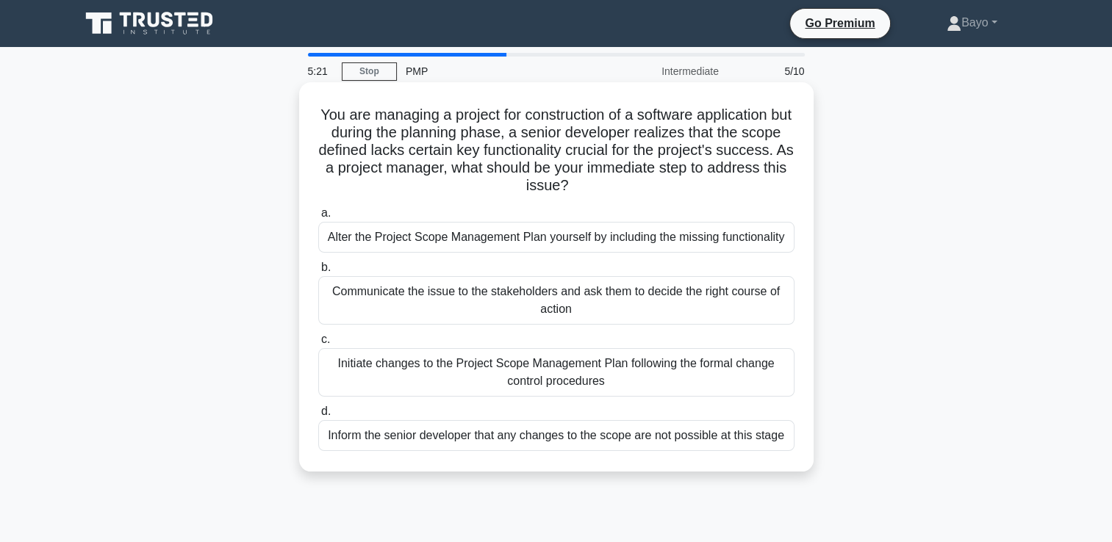
click at [591, 370] on div "Initiate changes to the Project Scope Management Plan following the formal chan…" at bounding box center [556, 372] width 476 height 49
click at [318, 345] on input "c. Initiate changes to the Project Scope Management Plan following the formal c…" at bounding box center [318, 340] width 0 height 10
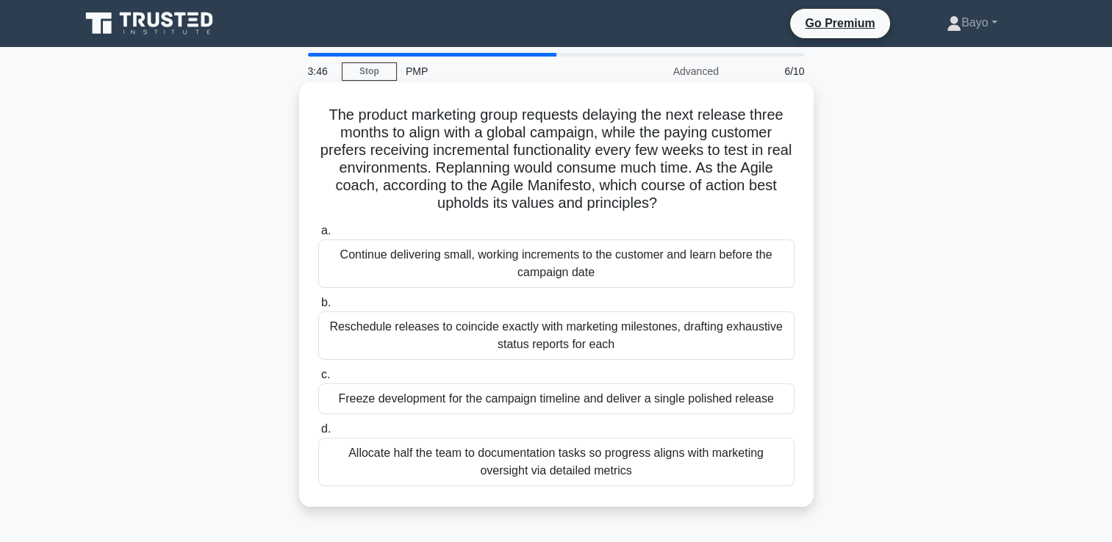
click at [555, 401] on div "Freeze development for the campaign timeline and deliver a single polished rele…" at bounding box center [556, 399] width 476 height 31
click at [318, 380] on input "c. Freeze development for the campaign timeline and deliver a single polished r…" at bounding box center [318, 375] width 0 height 10
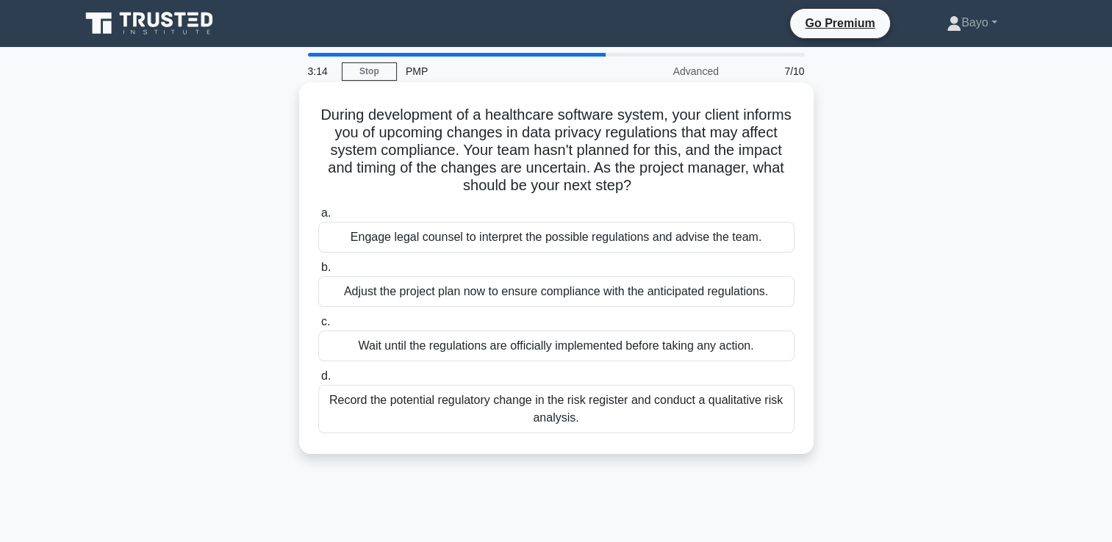
click at [517, 296] on div "Adjust the project plan now to ensure compliance with the anticipated regulatio…" at bounding box center [556, 291] width 476 height 31
click at [318, 273] on input "b. Adjust the project plan now to ensure compliance with the anticipated regula…" at bounding box center [318, 268] width 0 height 10
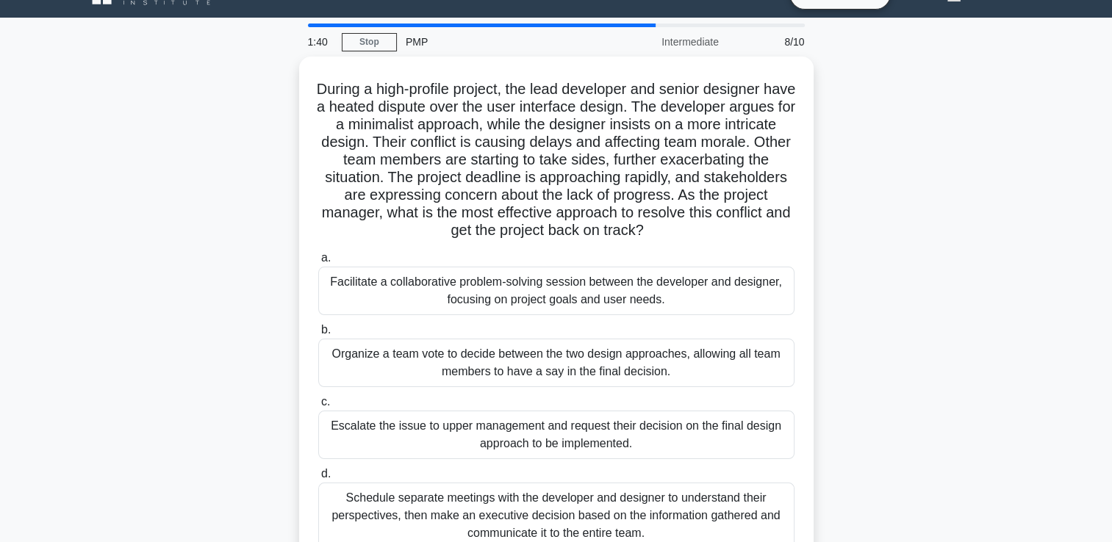
scroll to position [32, 0]
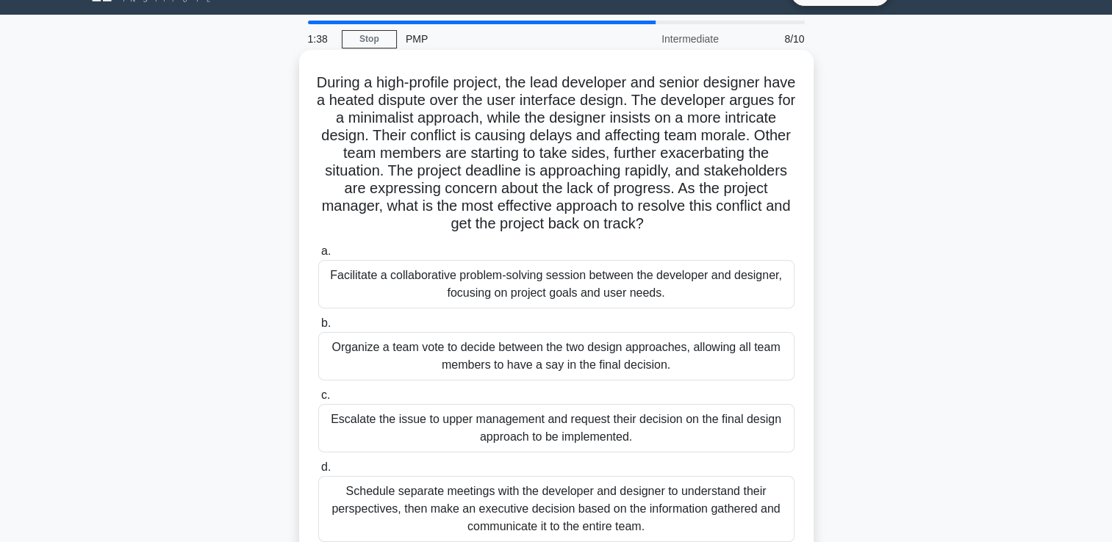
click at [587, 275] on div "Facilitate a collaborative problem-solving session between the developer and de…" at bounding box center [556, 284] width 476 height 49
click at [318, 257] on input "a. Facilitate a collaborative problem-solving session between the developer and…" at bounding box center [318, 252] width 0 height 10
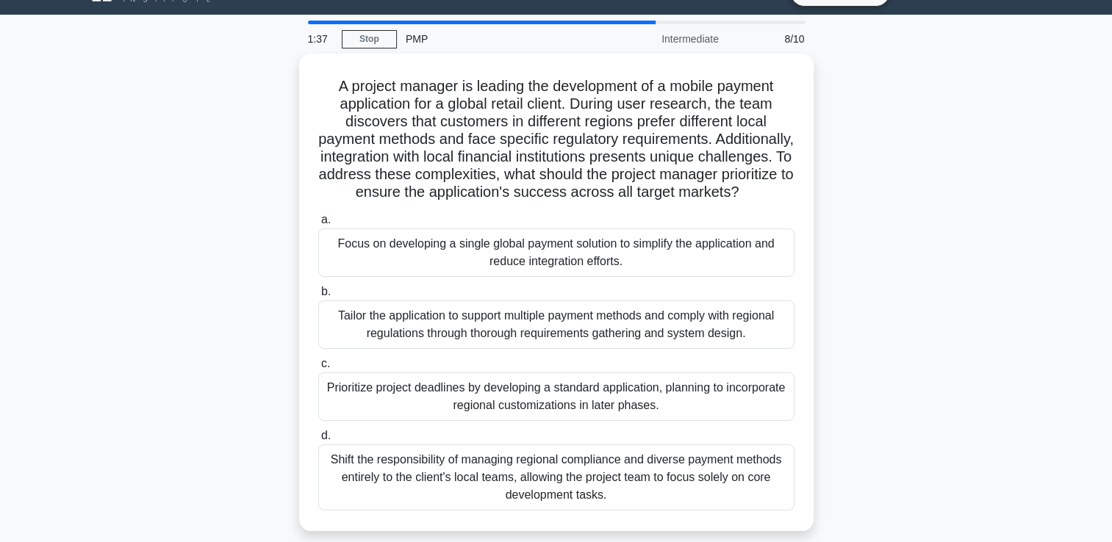
scroll to position [0, 0]
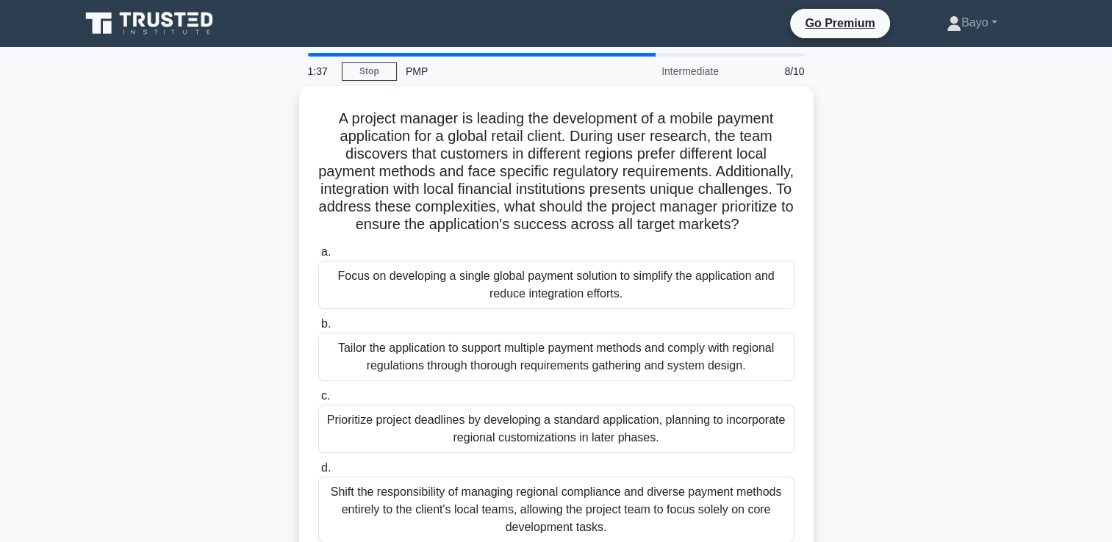
click at [587, 275] on label "a. Focus on developing a single global payment solution to simplify the applica…" at bounding box center [556, 276] width 476 height 66
click at [318, 257] on input "a. Focus on developing a single global payment solution to simplify the applica…" at bounding box center [318, 253] width 0 height 10
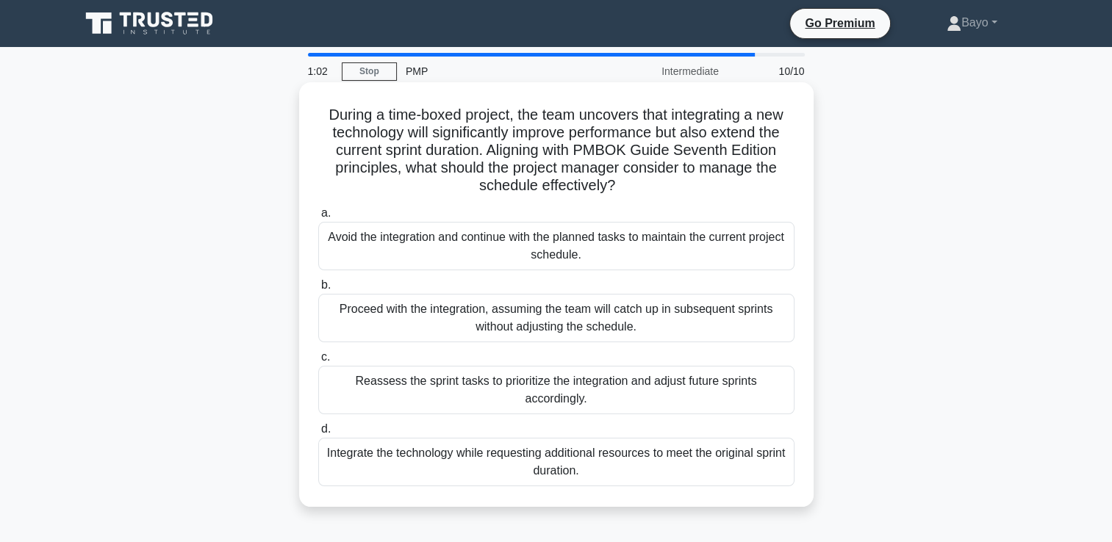
click at [547, 387] on div "Reassess the sprint tasks to prioritize the integration and adjust future sprin…" at bounding box center [556, 390] width 476 height 49
click at [318, 362] on input "c. Reassess the sprint tasks to prioritize the integration and adjust future sp…" at bounding box center [318, 358] width 0 height 10
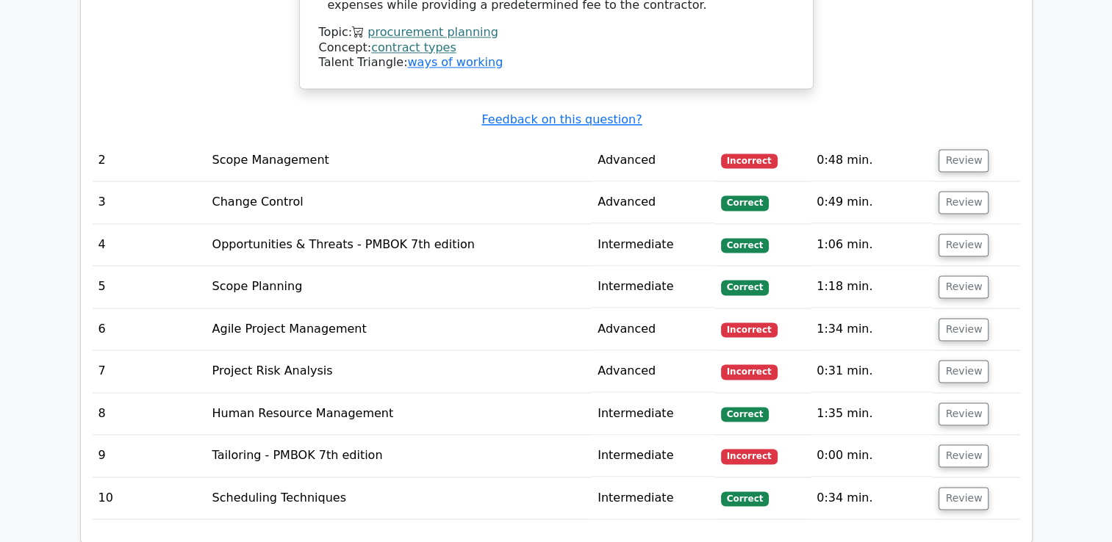
scroll to position [2264, 0]
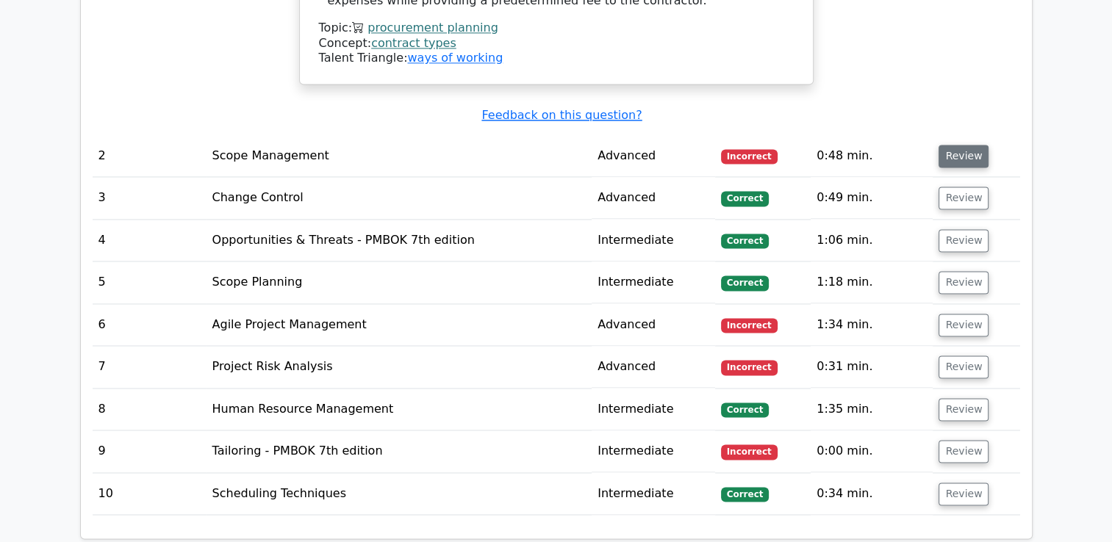
click at [966, 145] on button "Review" at bounding box center [964, 156] width 50 height 23
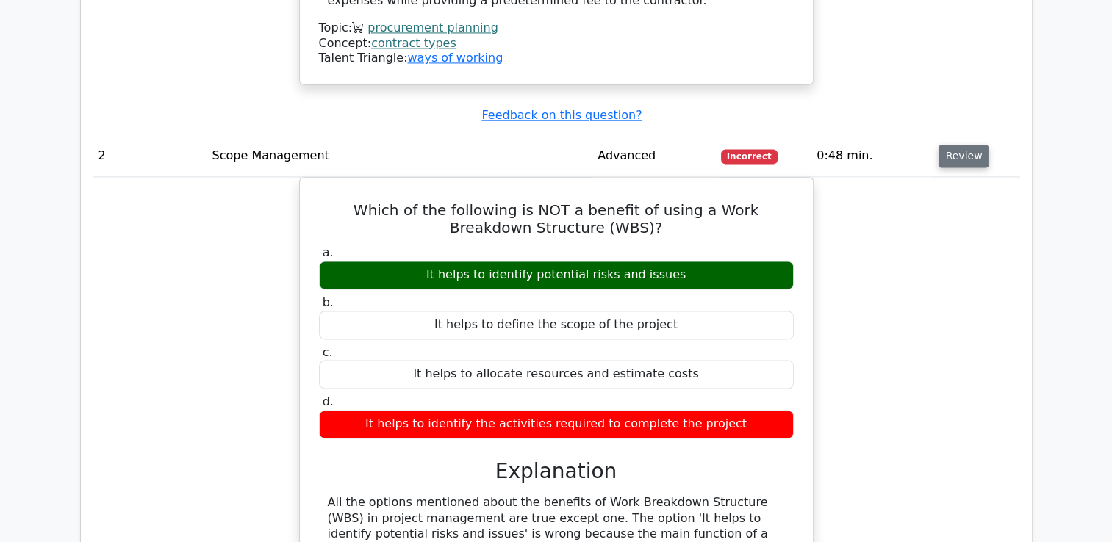
click at [966, 145] on button "Review" at bounding box center [964, 156] width 50 height 23
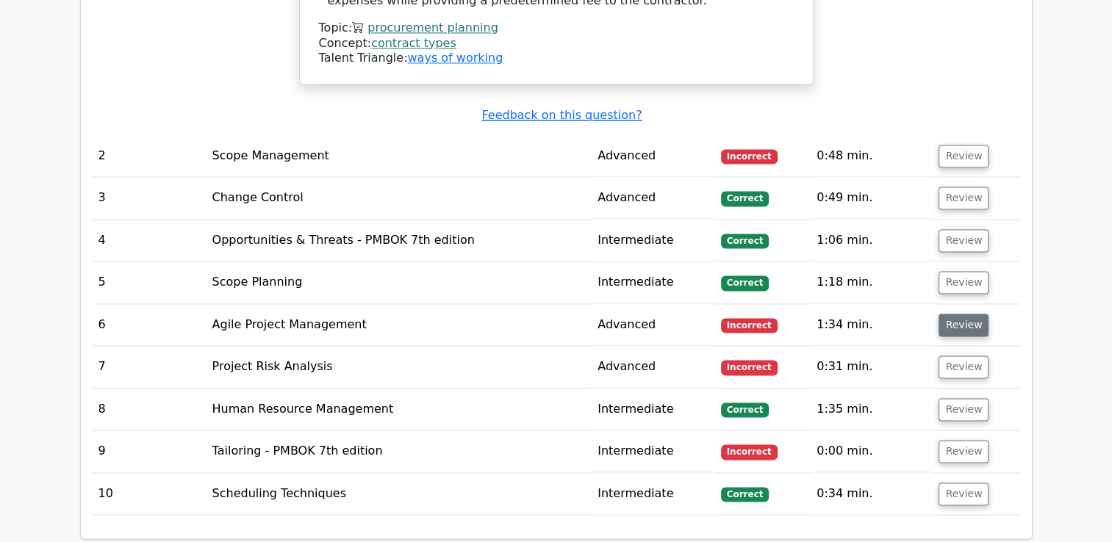
click at [961, 314] on button "Review" at bounding box center [964, 325] width 50 height 23
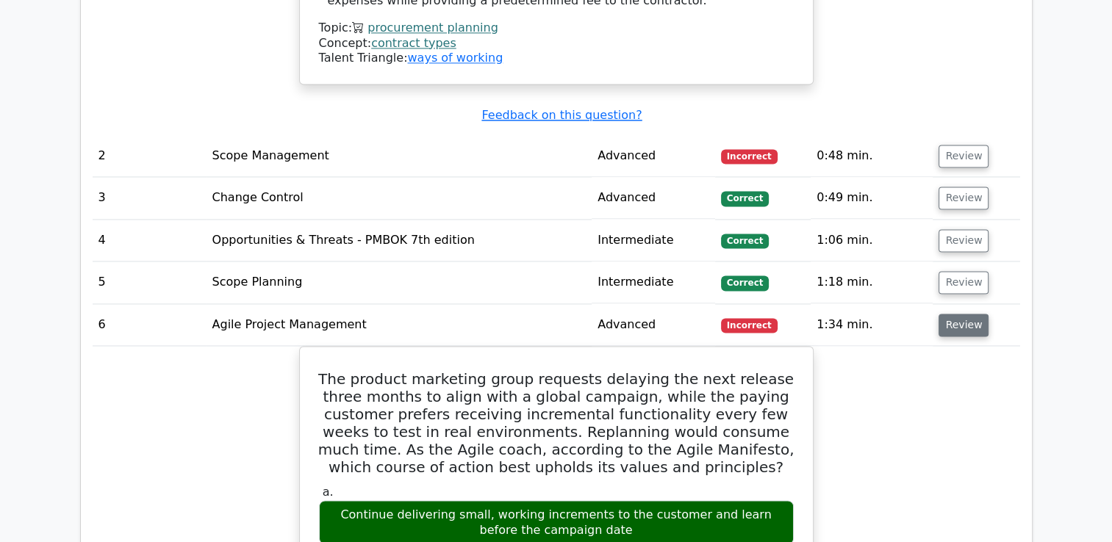
click at [961, 314] on button "Review" at bounding box center [964, 325] width 50 height 23
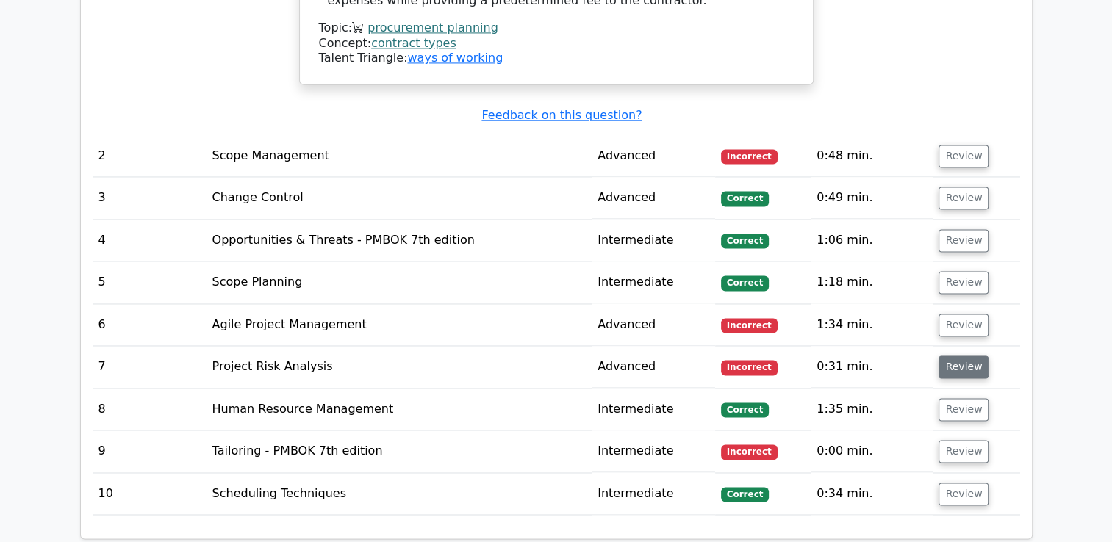
click at [958, 356] on button "Review" at bounding box center [964, 367] width 50 height 23
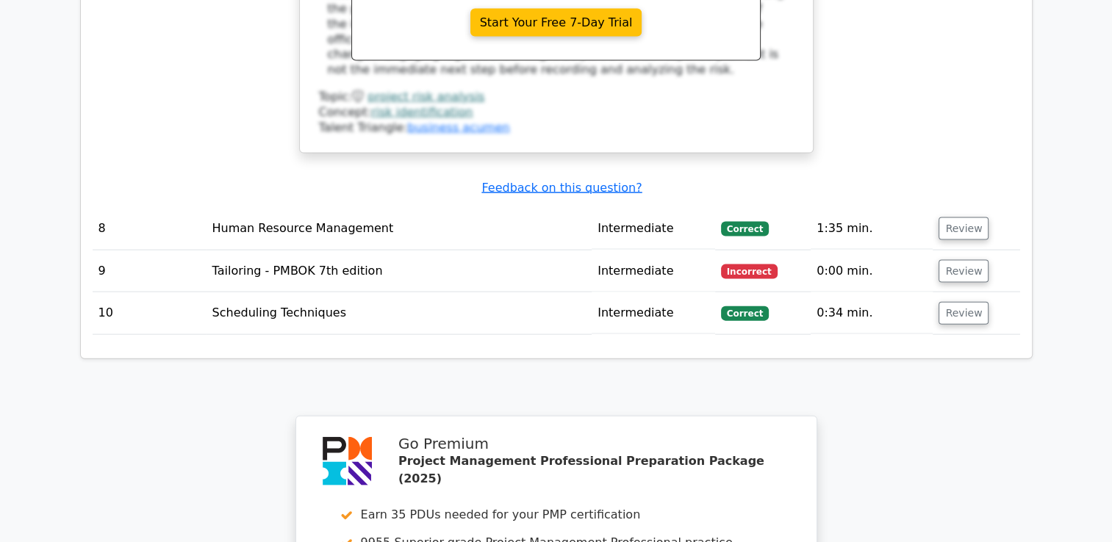
scroll to position [3175, 0]
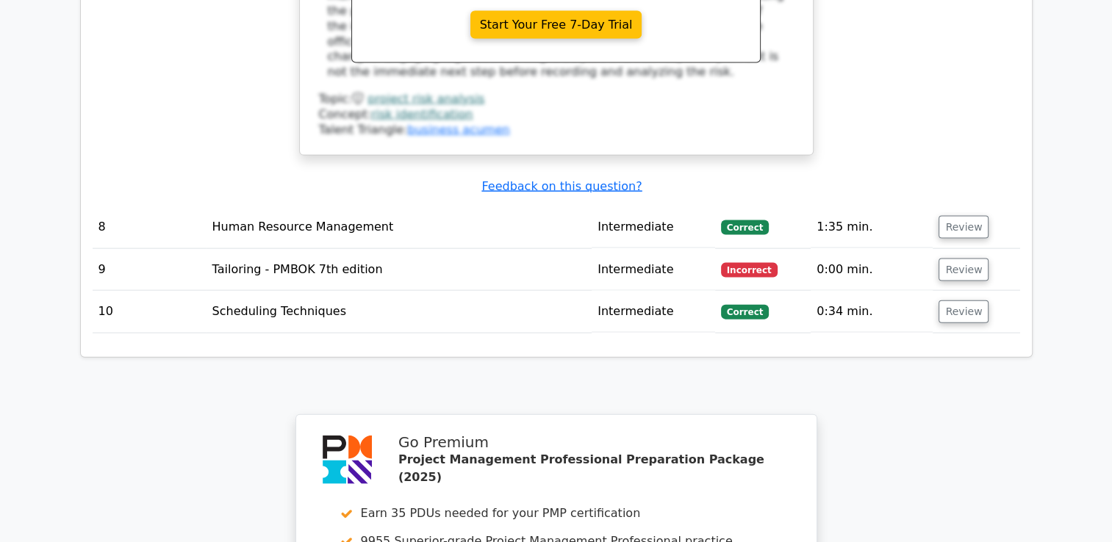
click at [983, 249] on td "Review" at bounding box center [976, 270] width 87 height 42
click at [964, 259] on button "Review" at bounding box center [964, 270] width 50 height 23
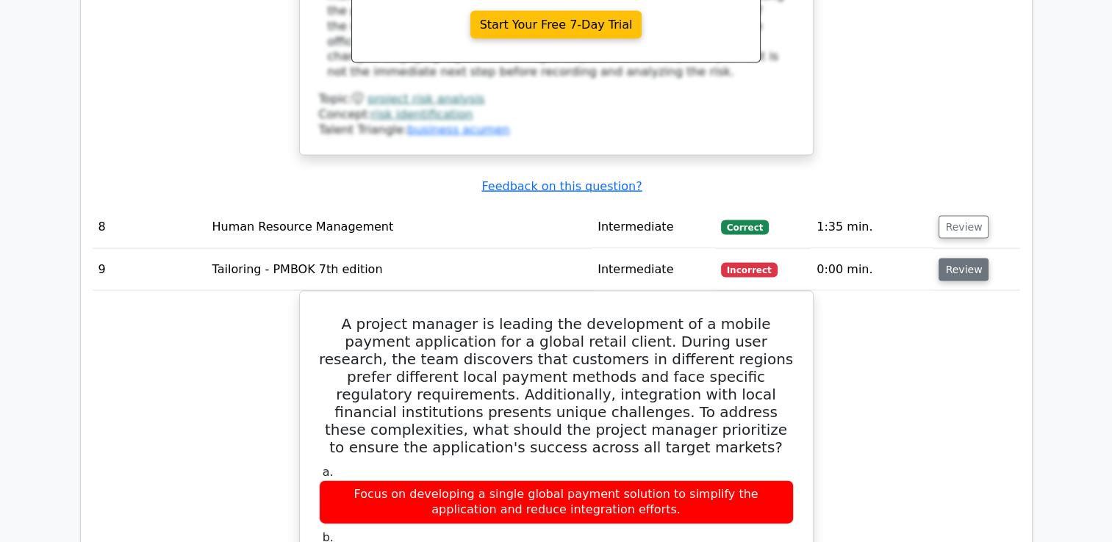
click at [964, 259] on button "Review" at bounding box center [964, 270] width 50 height 23
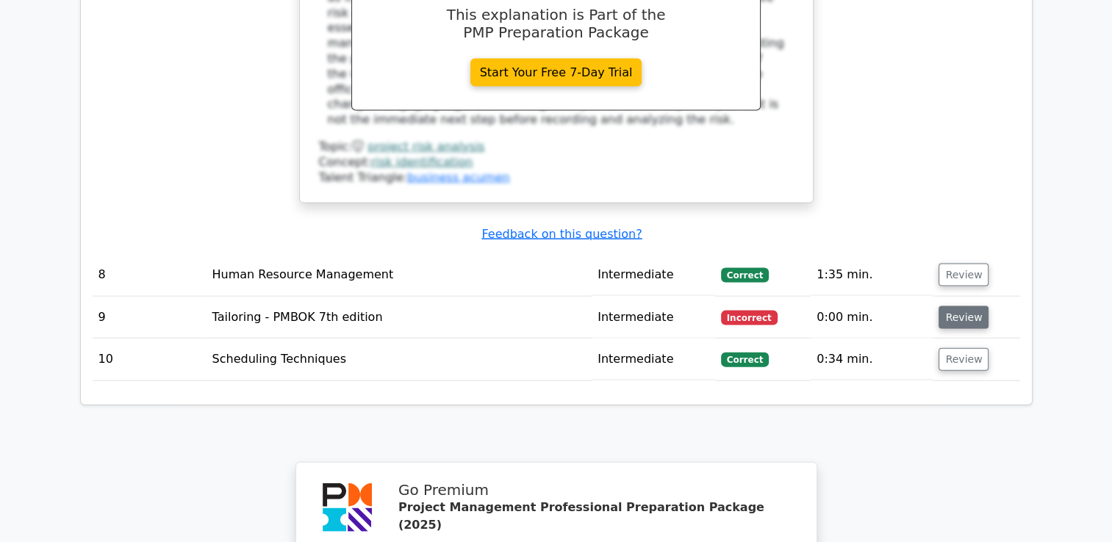
scroll to position [3116, 0]
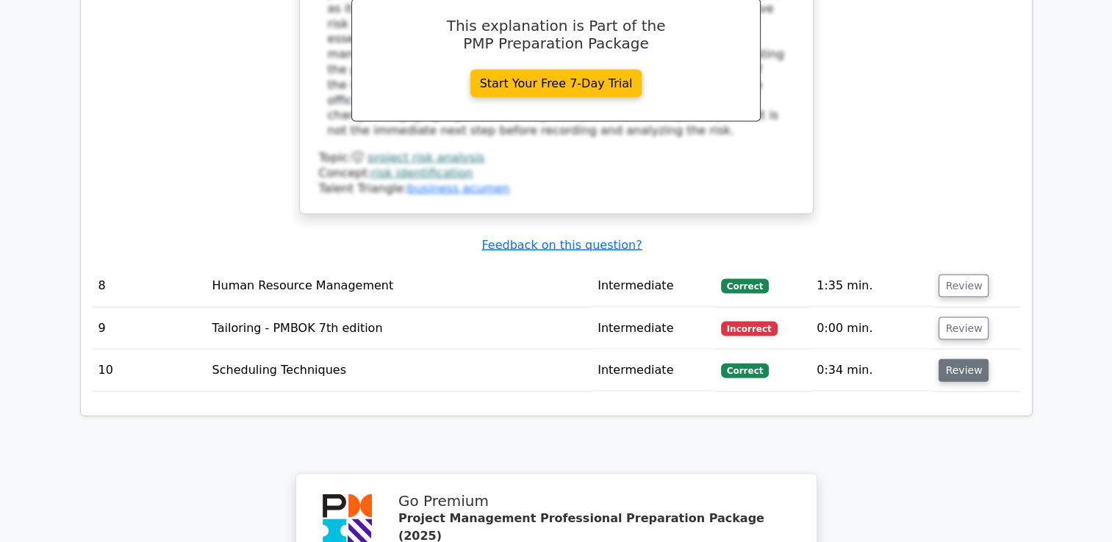
click at [961, 359] on button "Review" at bounding box center [964, 370] width 50 height 23
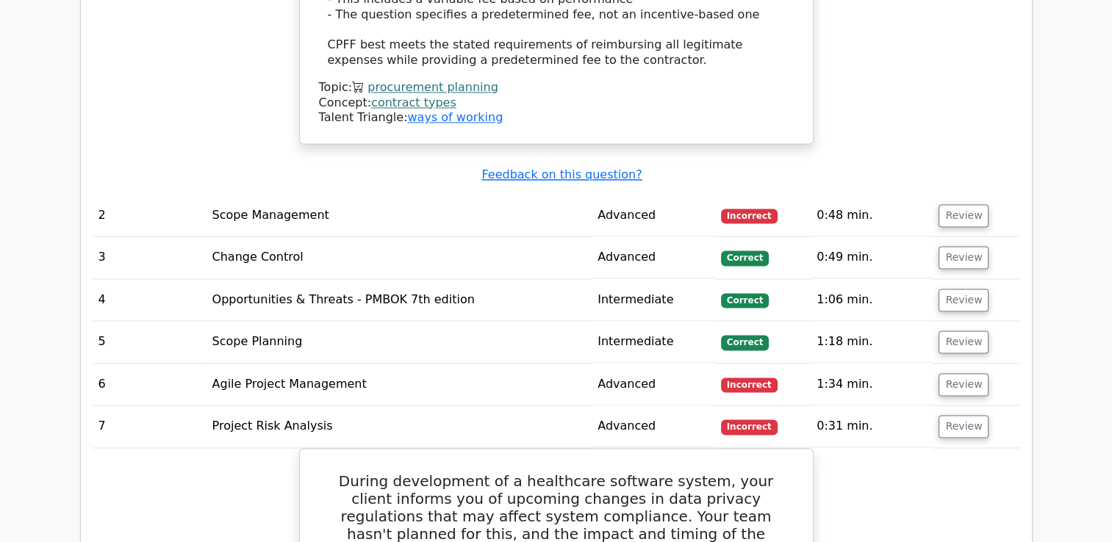
scroll to position [2205, 0]
click at [956, 288] on button "Review" at bounding box center [964, 299] width 50 height 23
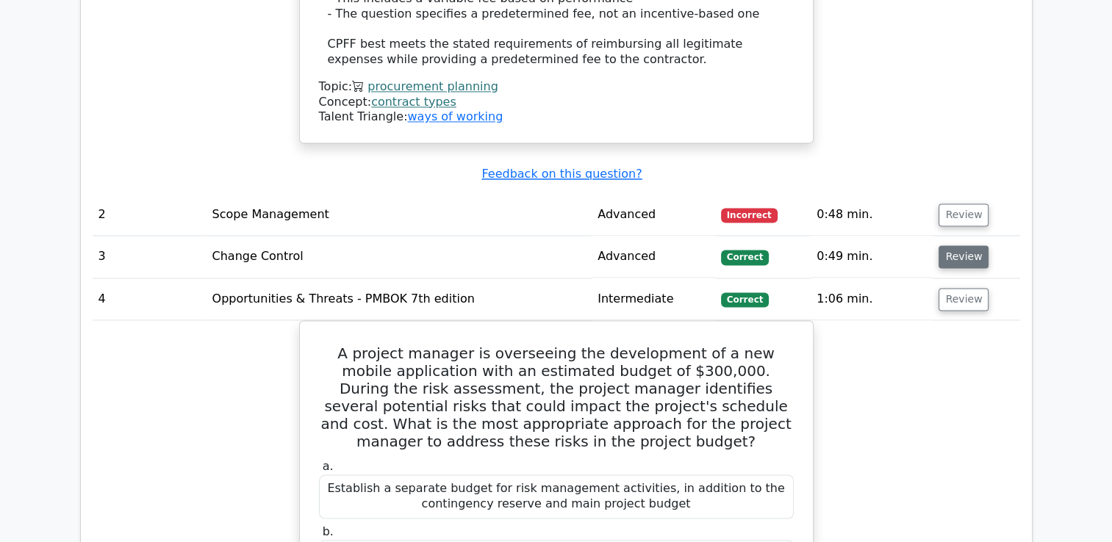
click at [967, 245] on button "Review" at bounding box center [964, 256] width 50 height 23
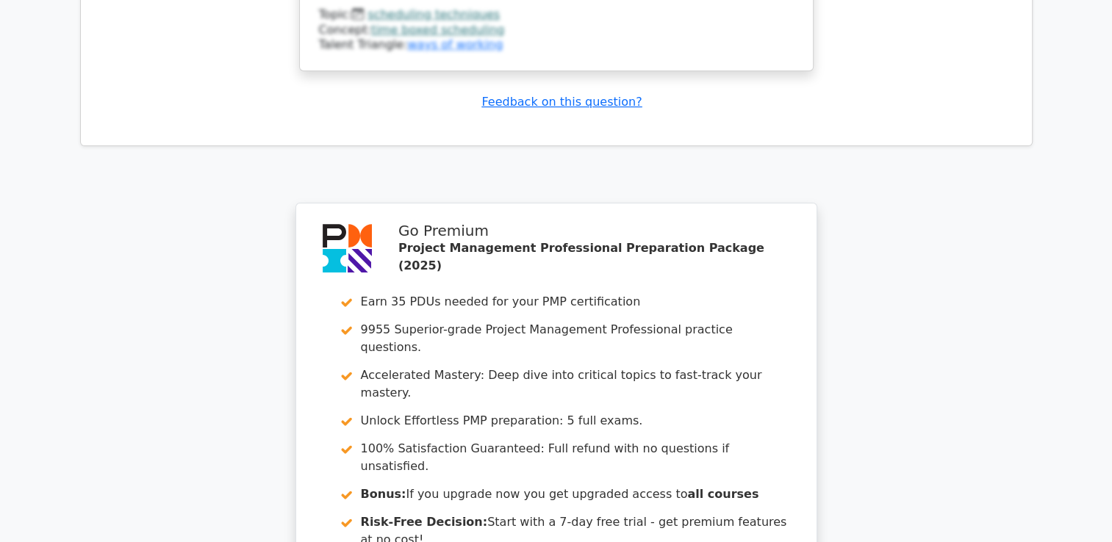
scroll to position [5983, 0]
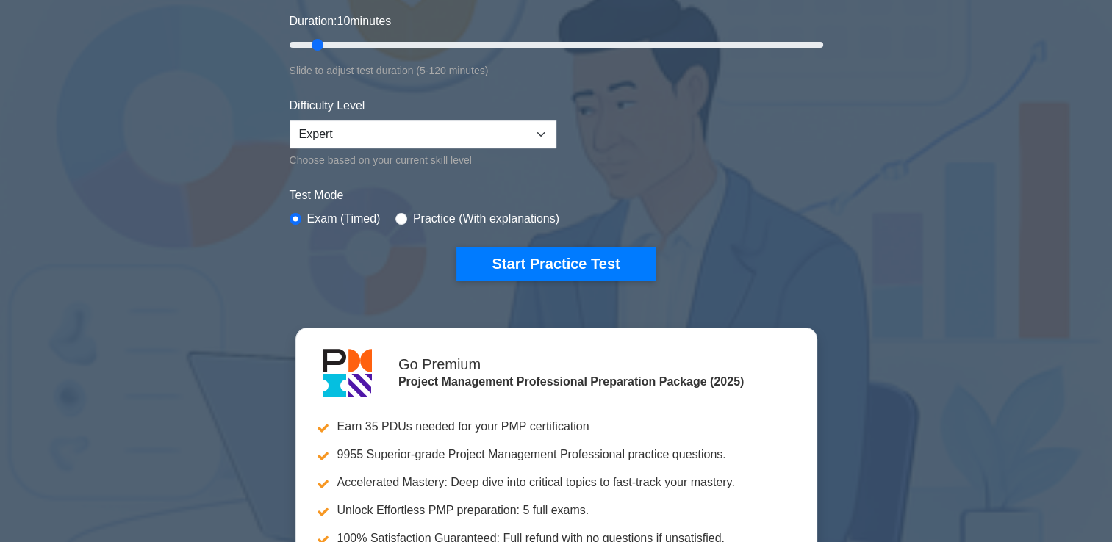
scroll to position [257, 0]
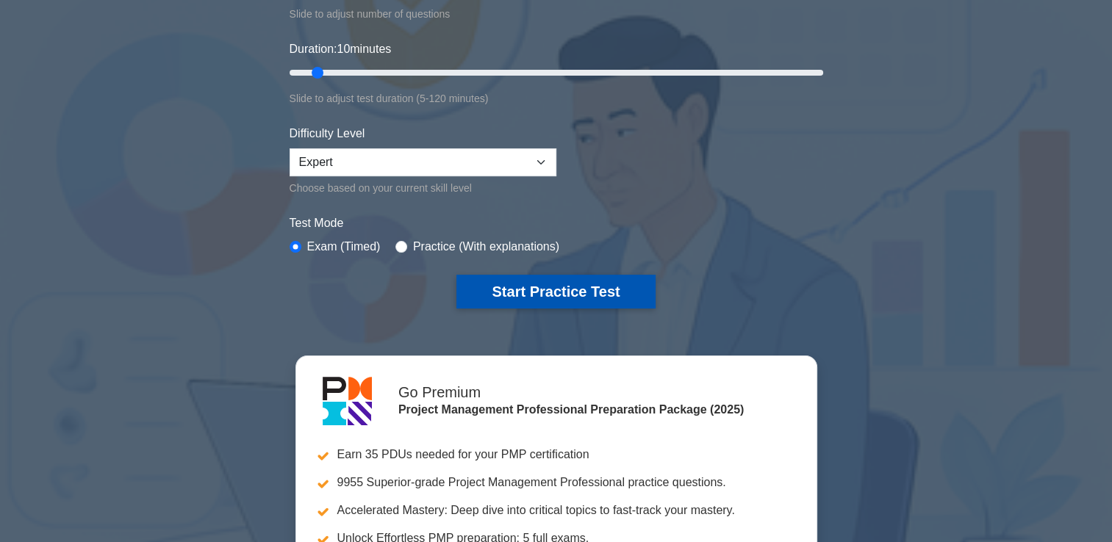
click at [567, 287] on button "Start Practice Test" at bounding box center [555, 292] width 198 height 34
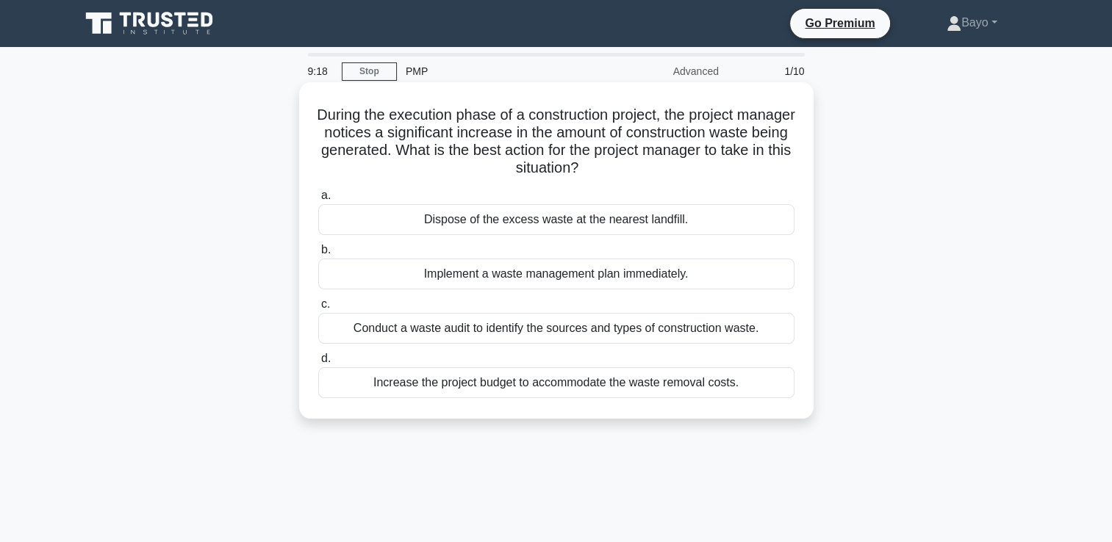
click at [553, 275] on div "Implement a waste management plan immediately." at bounding box center [556, 274] width 476 height 31
click at [318, 255] on input "b. Implement a waste management plan immediately." at bounding box center [318, 250] width 0 height 10
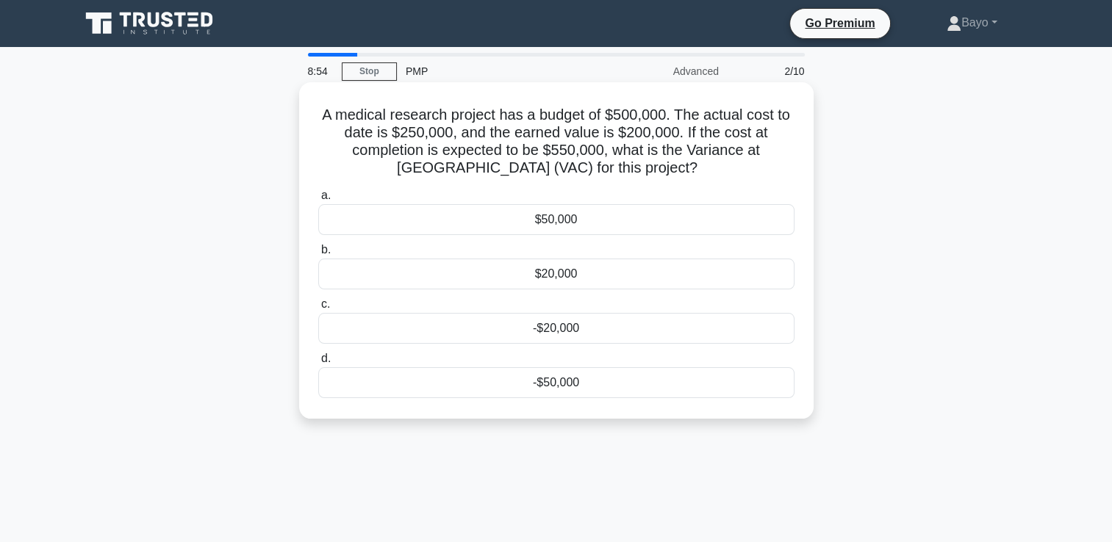
click at [601, 219] on div "$50,000" at bounding box center [556, 219] width 476 height 31
click at [318, 201] on input "a. $50,000" at bounding box center [318, 196] width 0 height 10
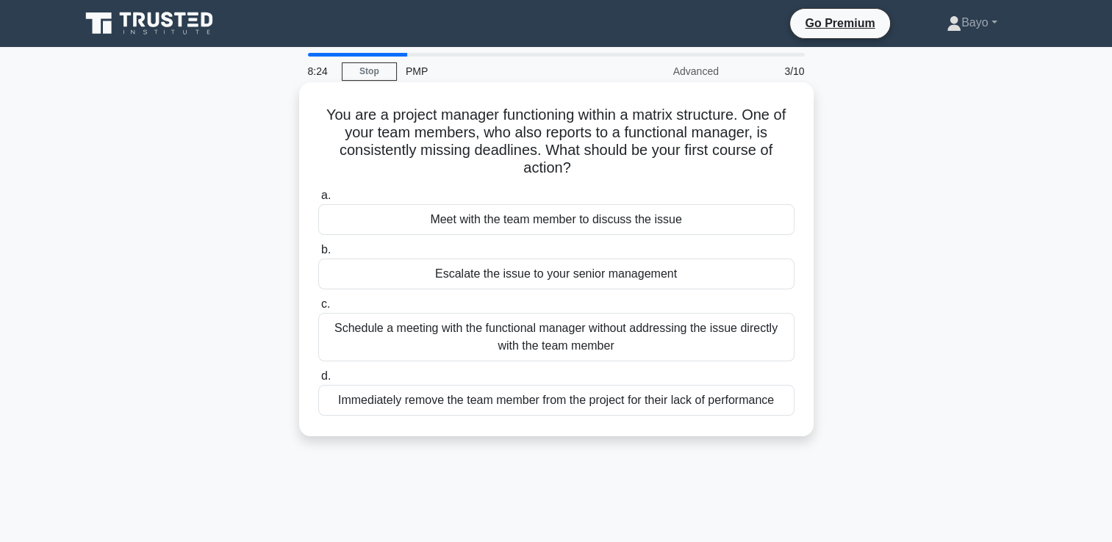
click at [579, 216] on div "Meet with the team member to discuss the issue" at bounding box center [556, 219] width 476 height 31
click at [318, 201] on input "a. Meet with the team member to discuss the issue" at bounding box center [318, 196] width 0 height 10
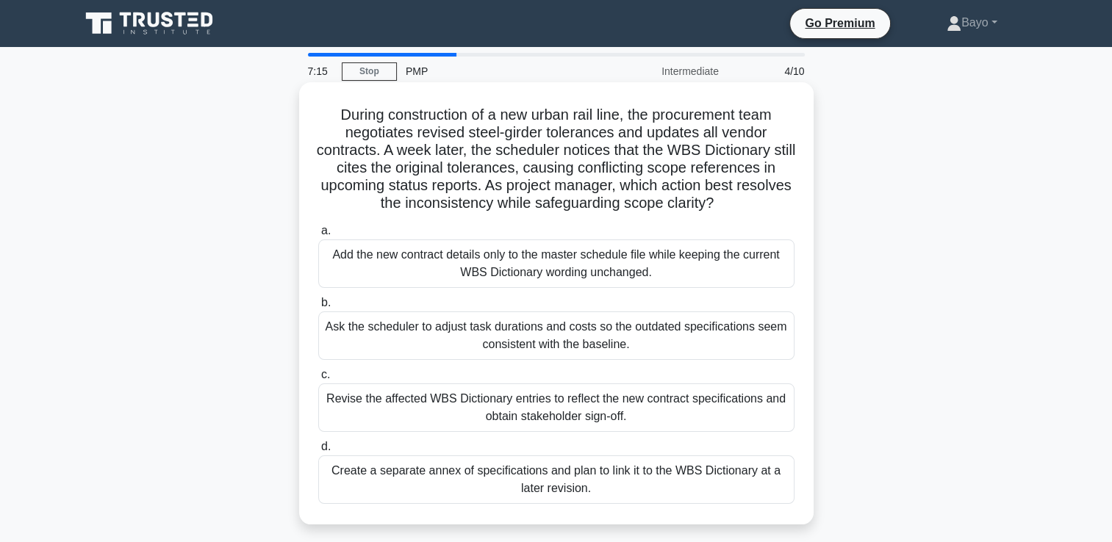
click at [600, 410] on div "Revise the affected WBS Dictionary entries to reflect the new contract specific…" at bounding box center [556, 408] width 476 height 49
click at [318, 380] on input "c. Revise the affected WBS Dictionary entries to reflect the new contract speci…" at bounding box center [318, 375] width 0 height 10
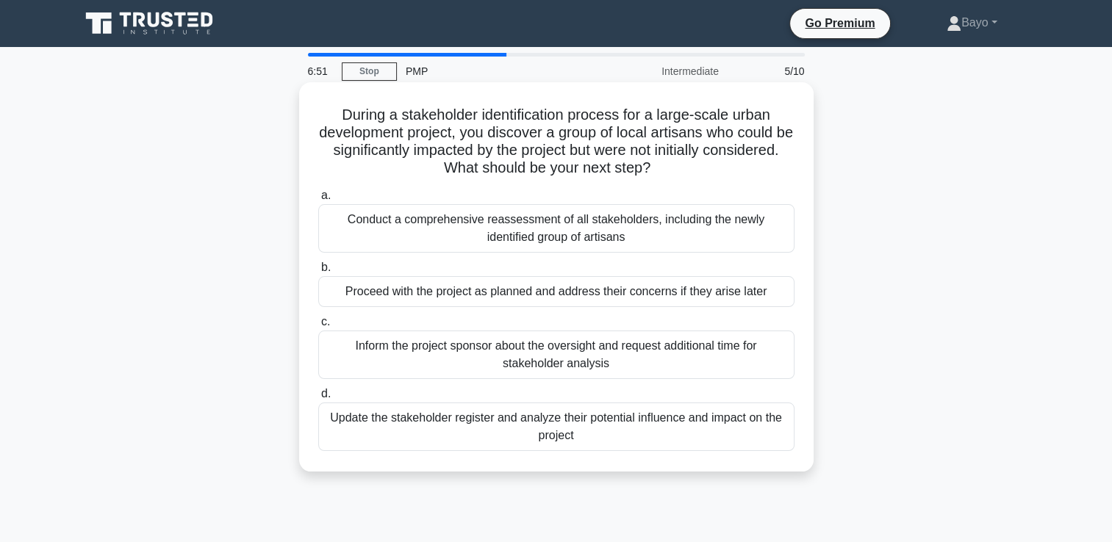
click at [589, 426] on div "Update the stakeholder register and analyze their potential influence and impac…" at bounding box center [556, 427] width 476 height 49
click at [318, 399] on input "d. Update the stakeholder register and analyze their potential influence and im…" at bounding box center [318, 395] width 0 height 10
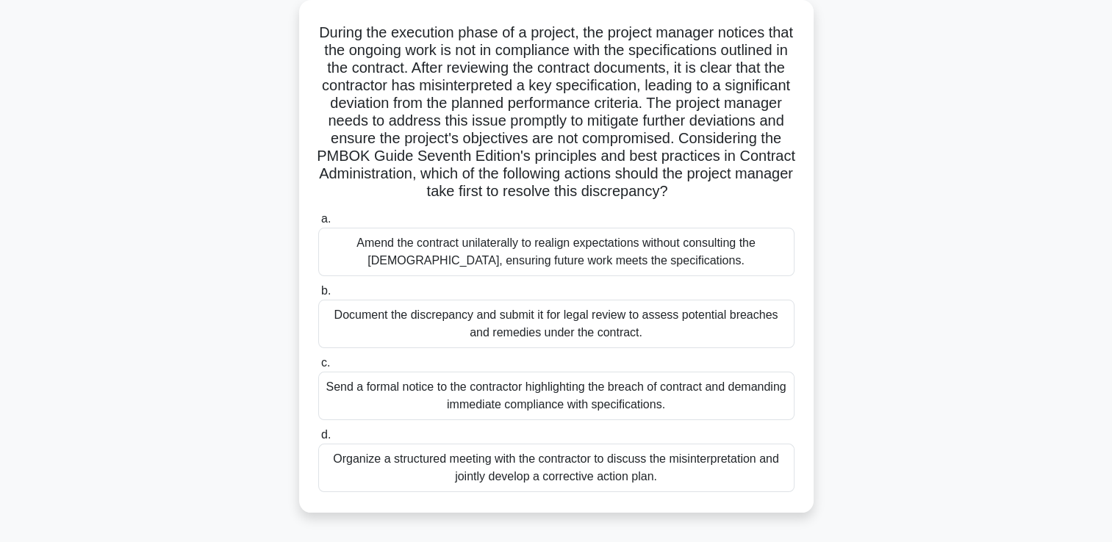
scroll to position [118, 0]
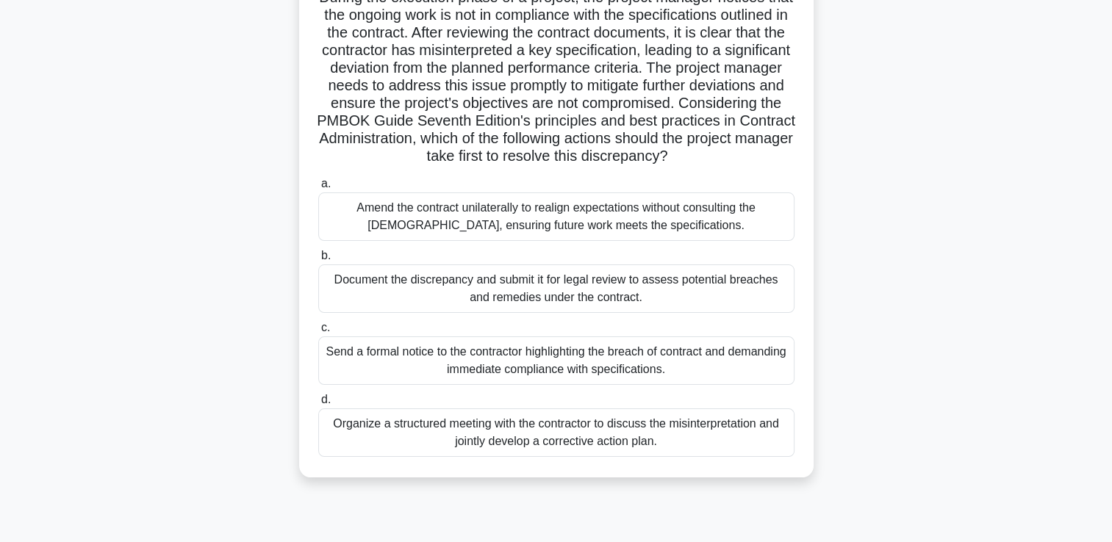
click at [648, 442] on div "Organize a structured meeting with the contractor to discuss the misinterpretat…" at bounding box center [556, 433] width 476 height 49
click at [318, 405] on input "d. Organize a structured meeting with the contractor to discuss the misinterpre…" at bounding box center [318, 400] width 0 height 10
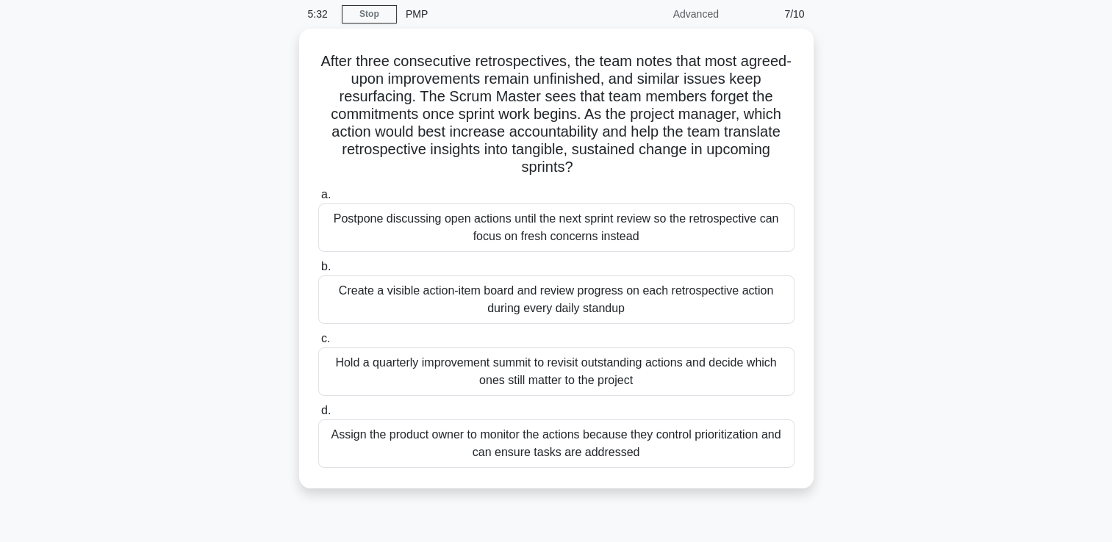
scroll to position [59, 0]
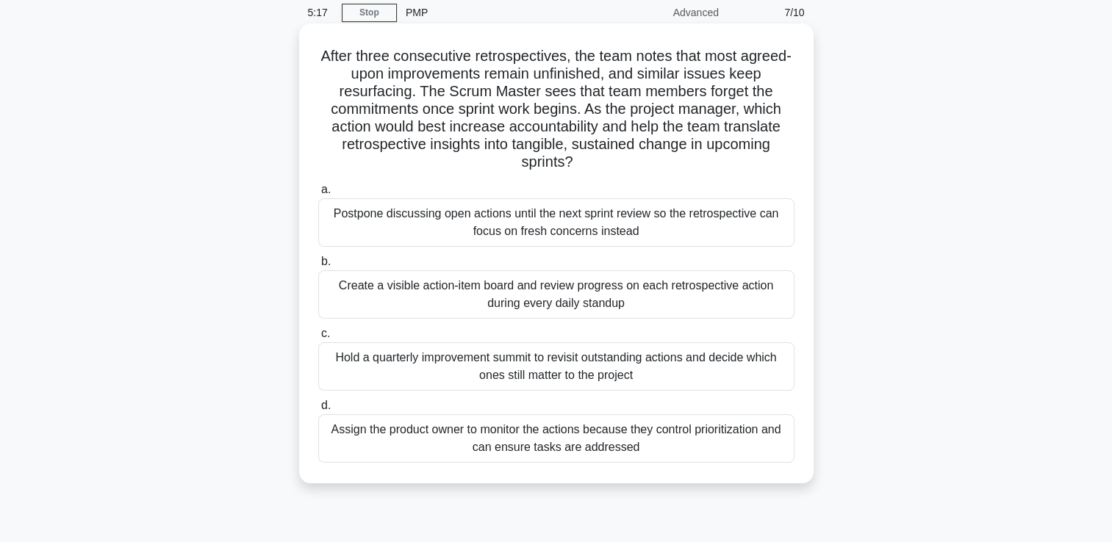
click at [639, 293] on div "Create a visible action-item board and review progress on each retrospective ac…" at bounding box center [556, 294] width 476 height 49
click at [318, 267] on input "b. Create a visible action-item board and review progress on each retrospective…" at bounding box center [318, 262] width 0 height 10
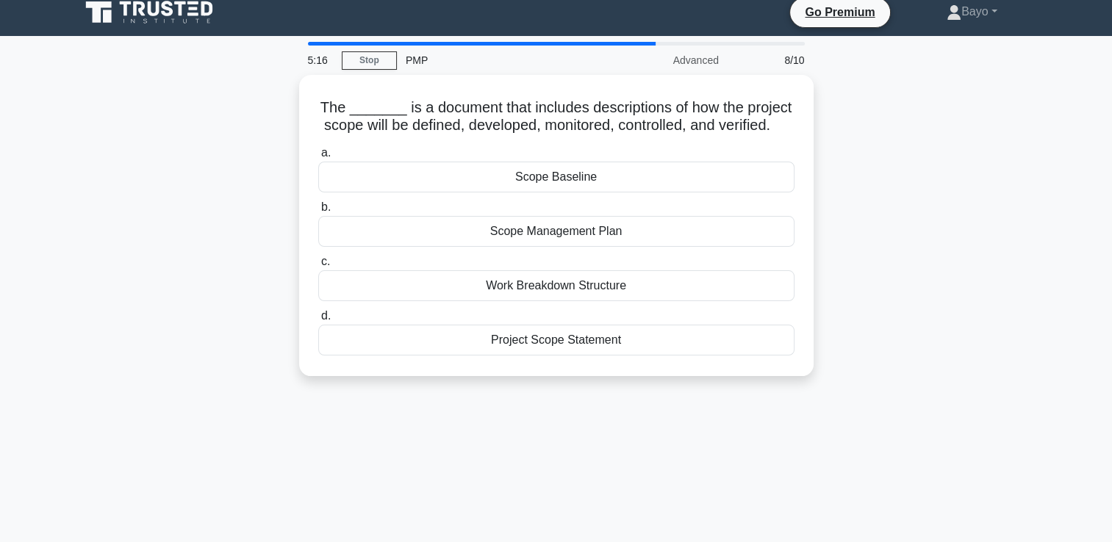
scroll to position [0, 0]
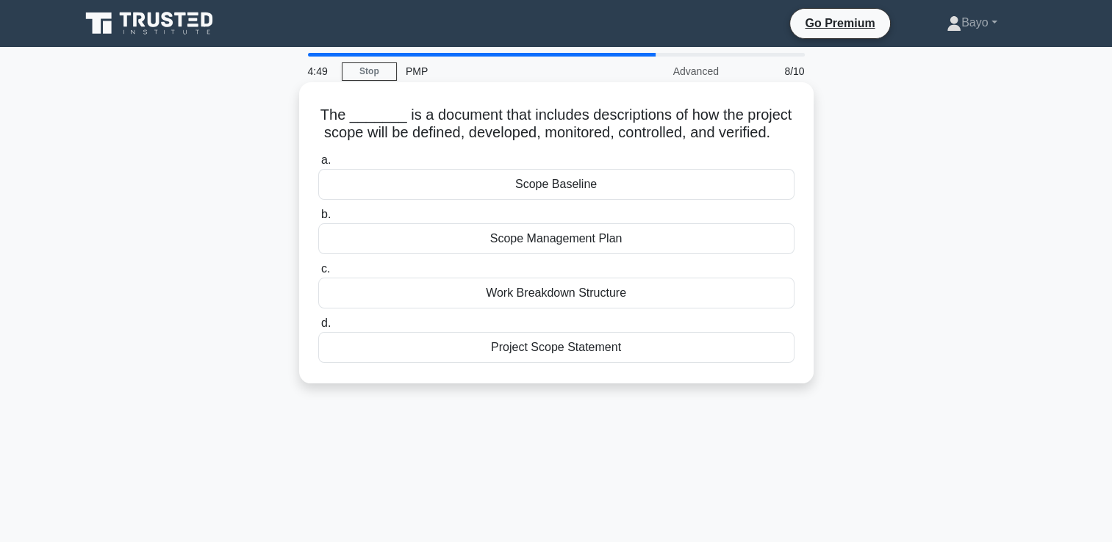
click at [670, 254] on div "Scope Management Plan" at bounding box center [556, 238] width 476 height 31
click at [318, 220] on input "b. Scope Management Plan" at bounding box center [318, 215] width 0 height 10
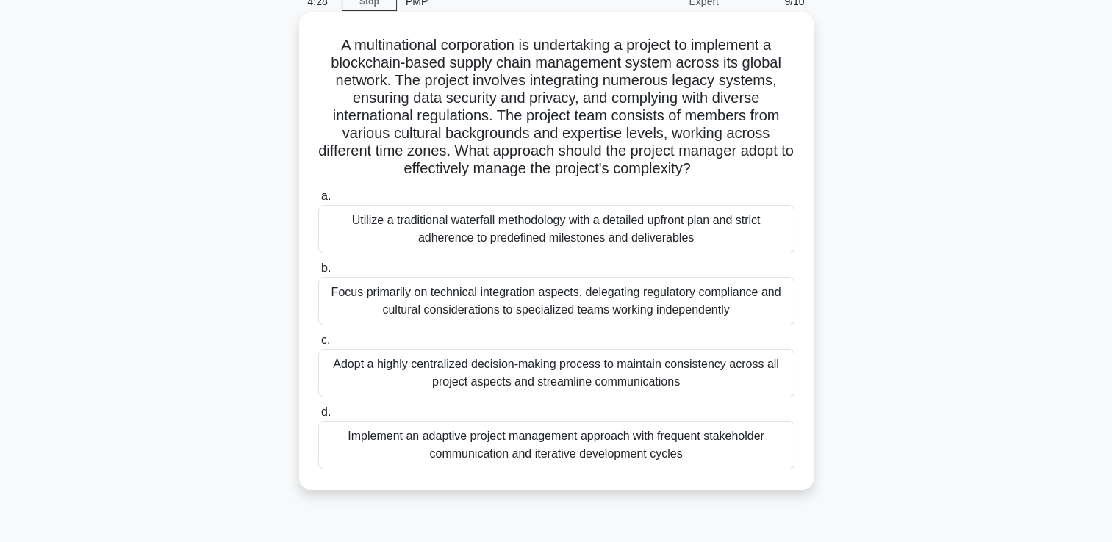
scroll to position [88, 0]
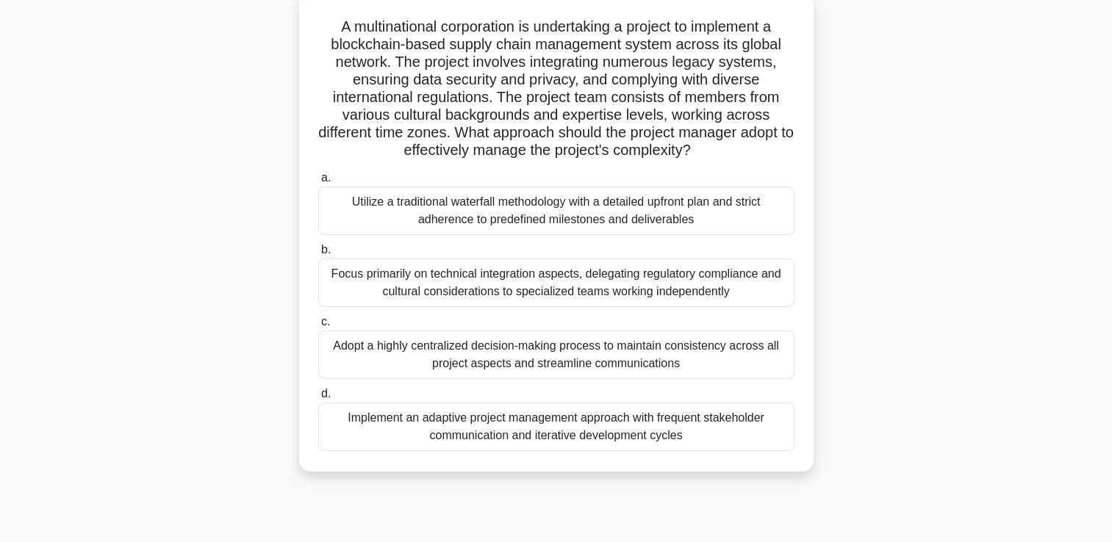
click at [603, 290] on div "Focus primarily on technical integration aspects, delegating regulatory complia…" at bounding box center [556, 283] width 476 height 49
click at [318, 255] on input "b. Focus primarily on technical integration aspects, delegating regulatory comp…" at bounding box center [318, 250] width 0 height 10
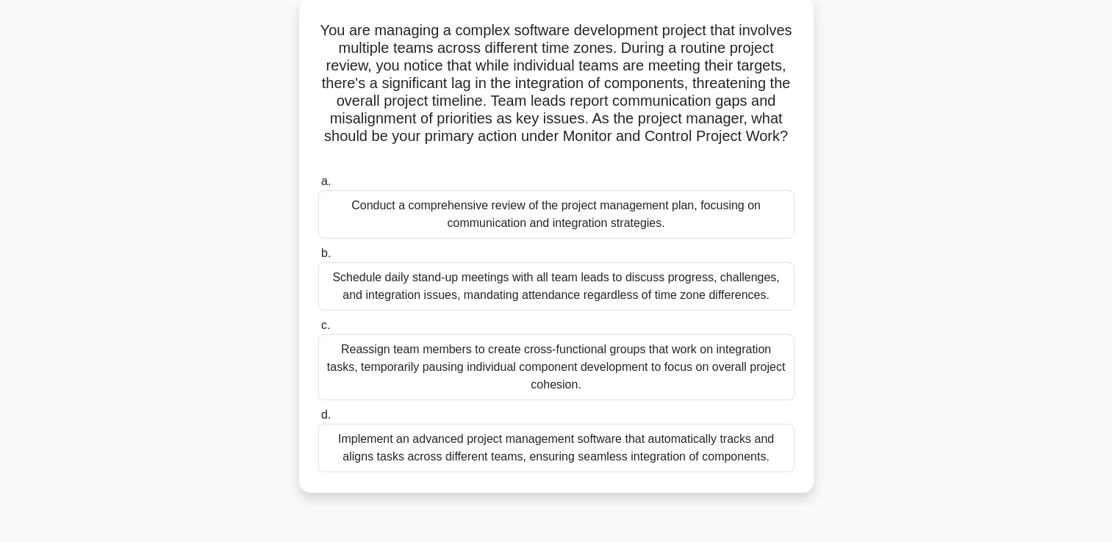
scroll to position [0, 0]
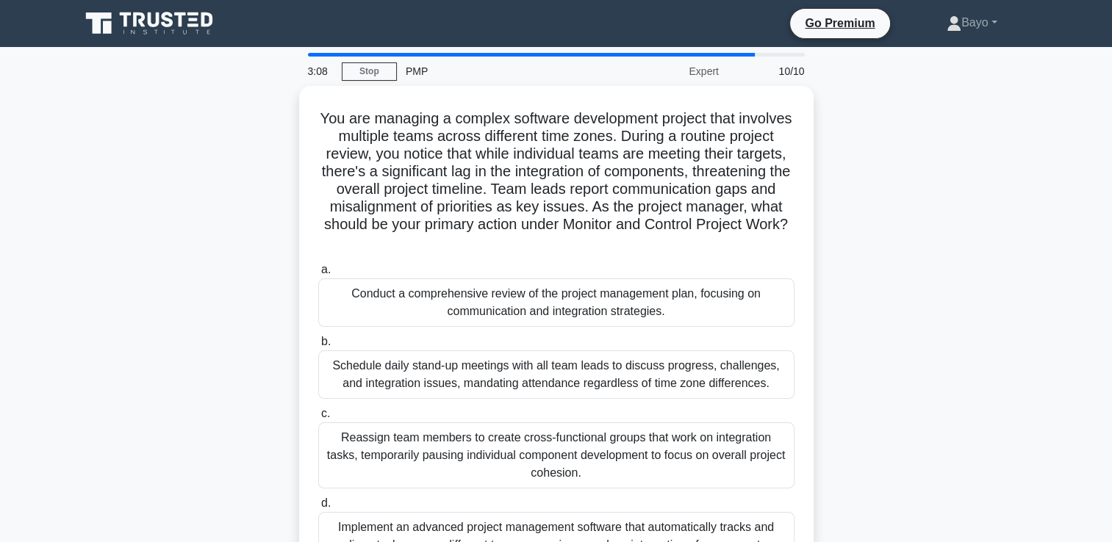
click at [603, 290] on div "Conduct a comprehensive review of the project management plan, focusing on comm…" at bounding box center [556, 303] width 476 height 49
click at [318, 275] on input "a. Conduct a comprehensive review of the project management plan, focusing on c…" at bounding box center [318, 270] width 0 height 10
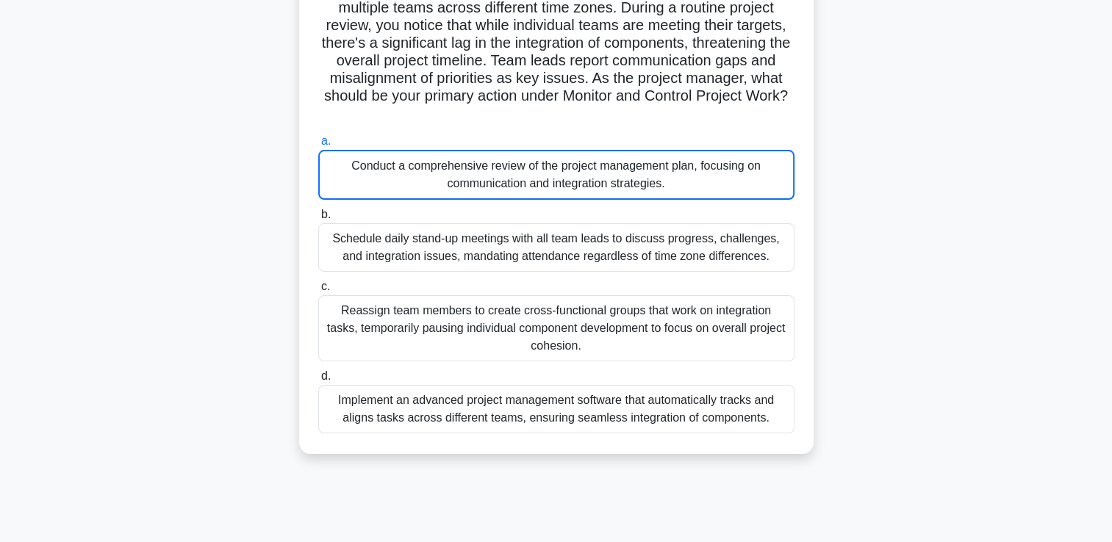
scroll to position [147, 0]
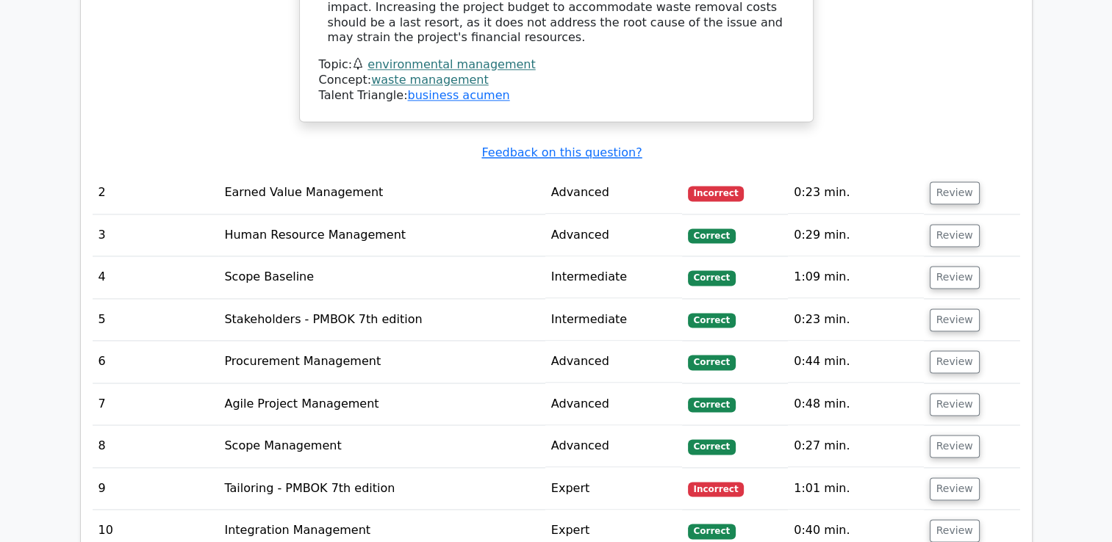
scroll to position [2062, 0]
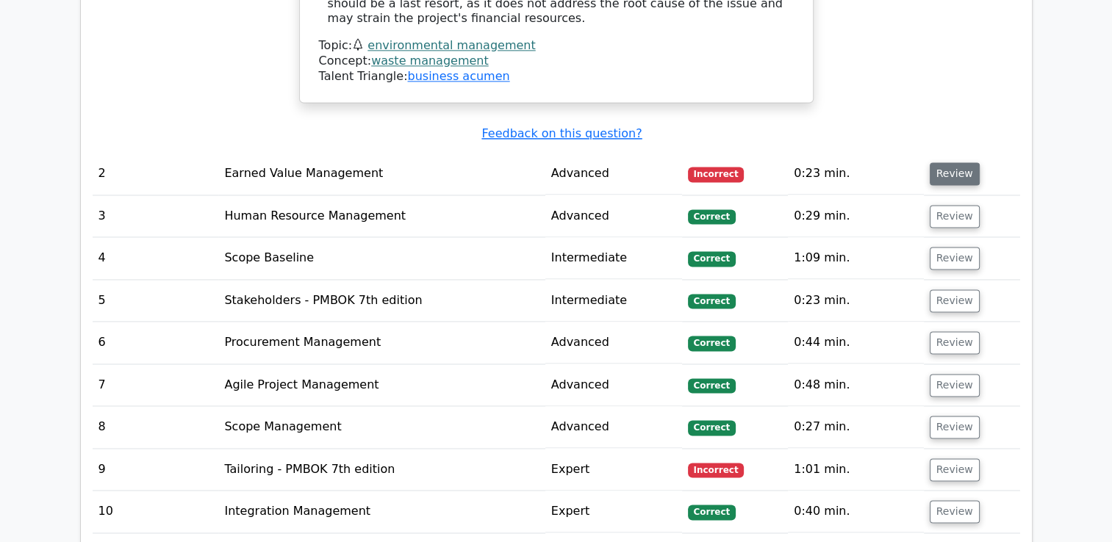
click at [952, 162] on button "Review" at bounding box center [955, 173] width 50 height 23
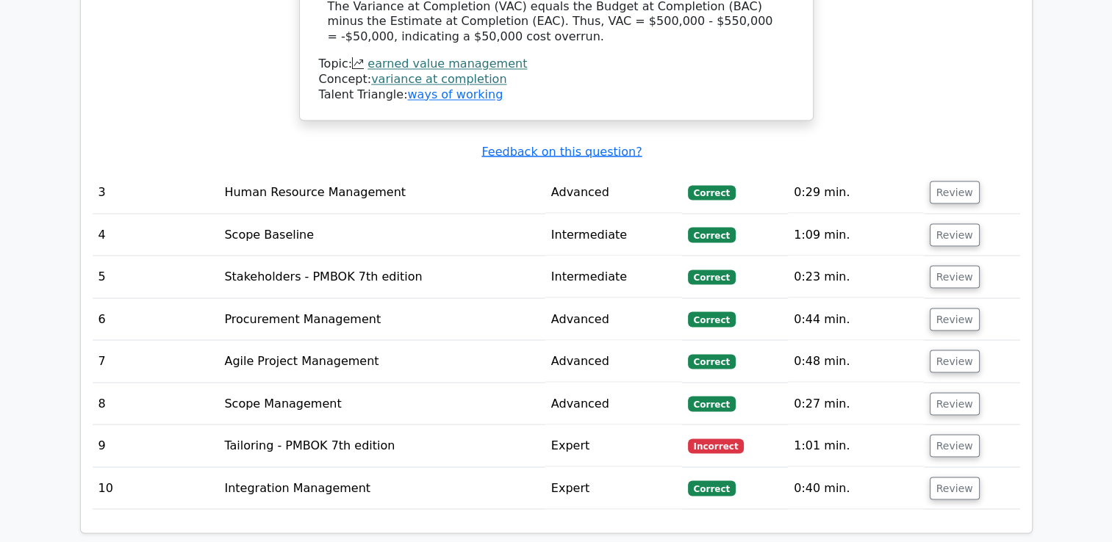
scroll to position [2650, 0]
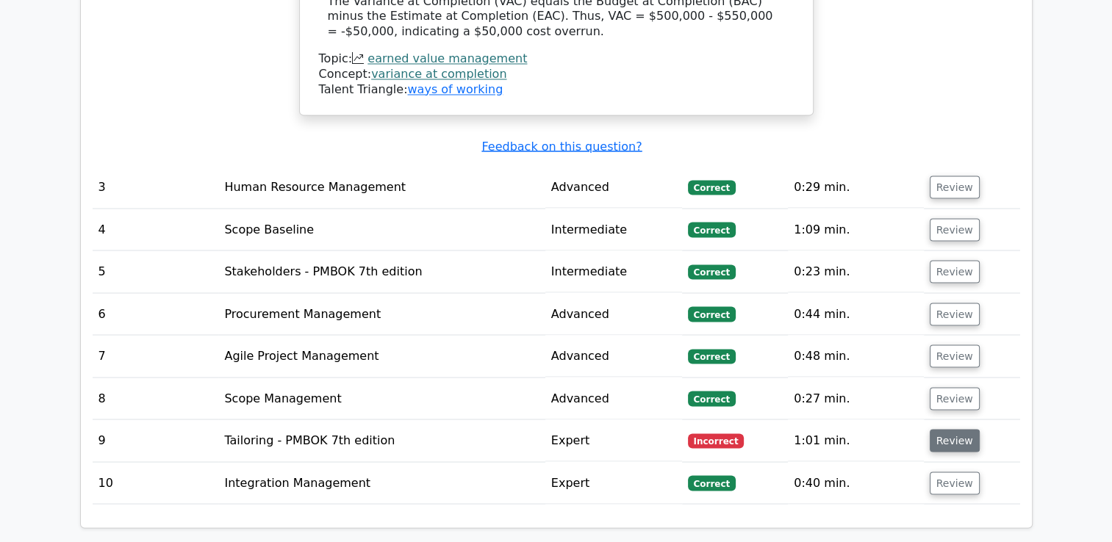
click at [944, 429] on button "Review" at bounding box center [955, 440] width 50 height 23
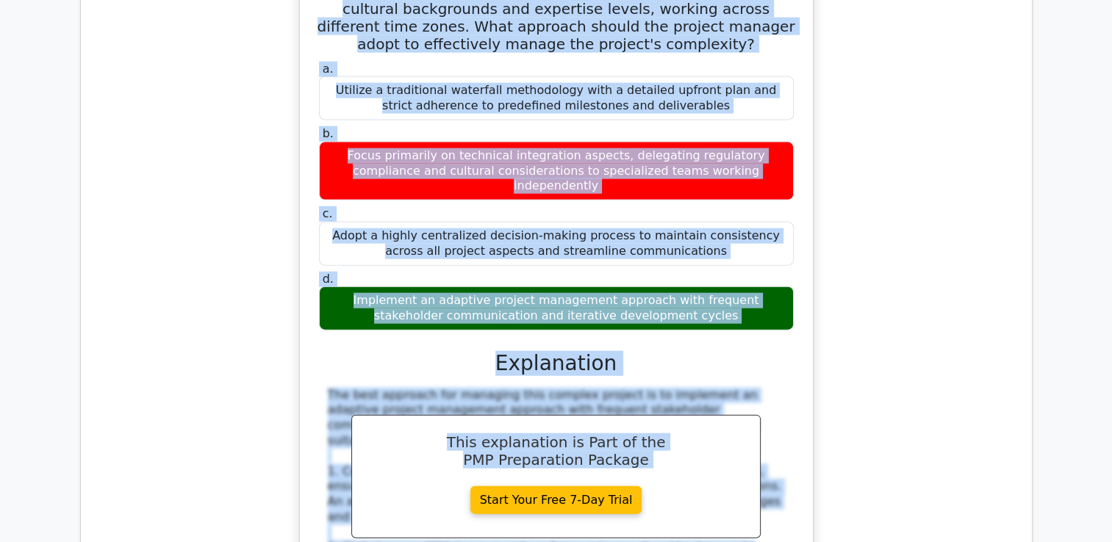
scroll to position [3240, 0]
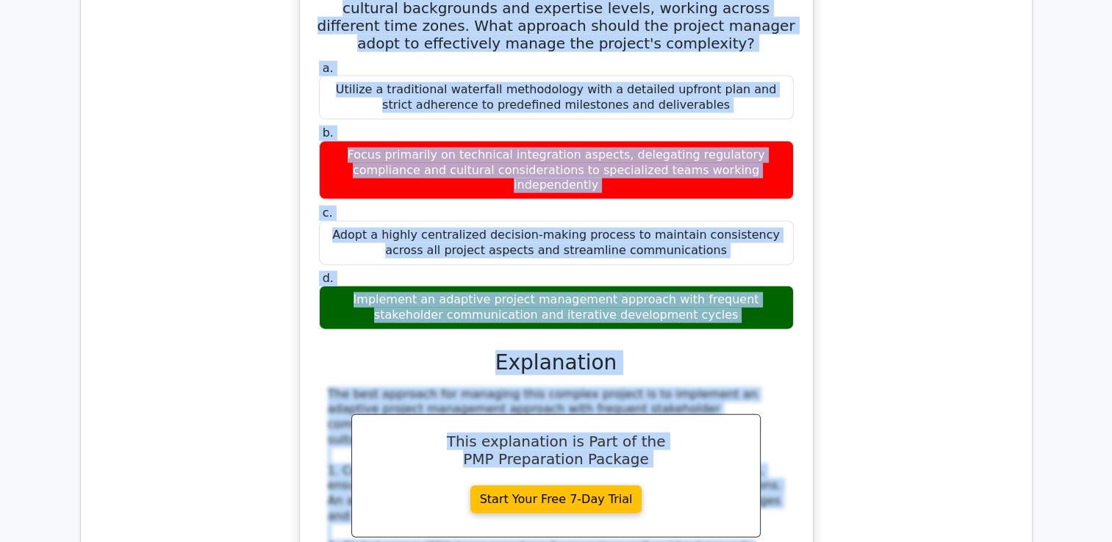
drag, startPoint x: 333, startPoint y: 183, endPoint x: 719, endPoint y: 159, distance: 386.6
click at [719, 159] on div "A multinational corporation is undertaking a project to implement a blockchain-…" at bounding box center [556, 457] width 501 height 1162
copy div "A multinational corporation is undertaking a project to implement a blockchain-…"
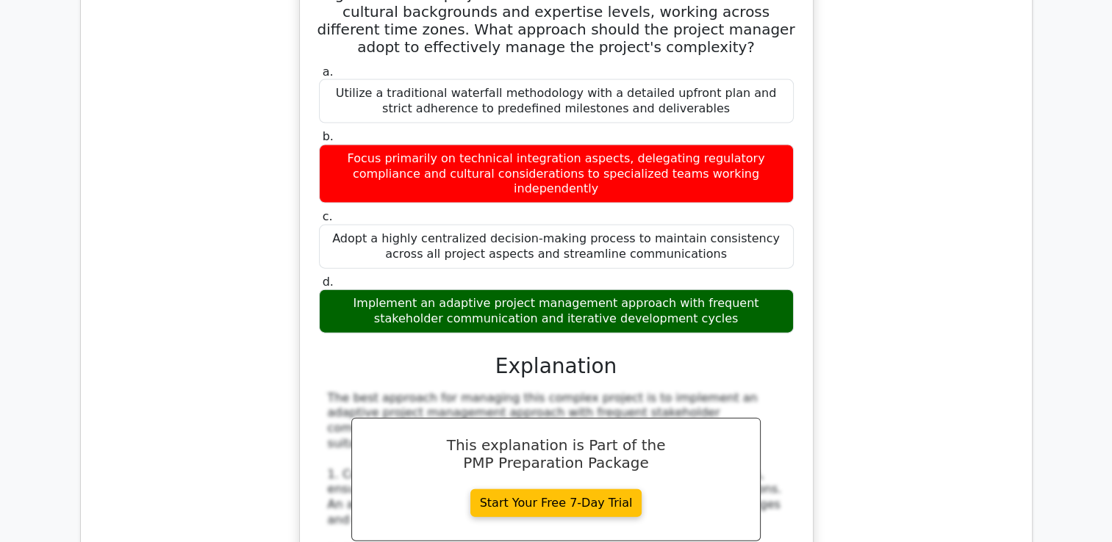
click at [973, 198] on div "A multinational corporation is undertaking a project to implement a blockchain-…" at bounding box center [557, 469] width 928 height 1193
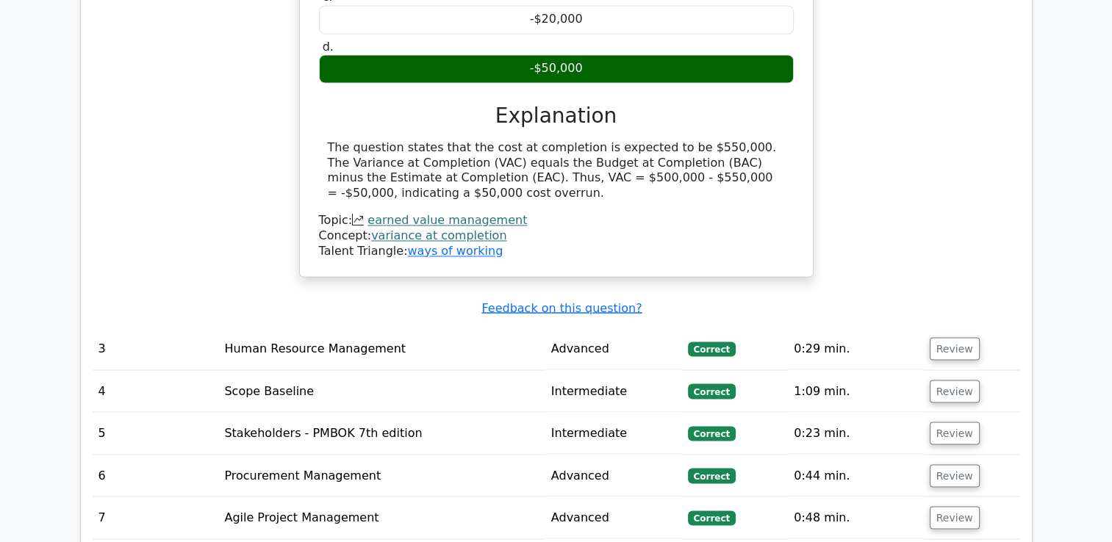
scroll to position [2446, 0]
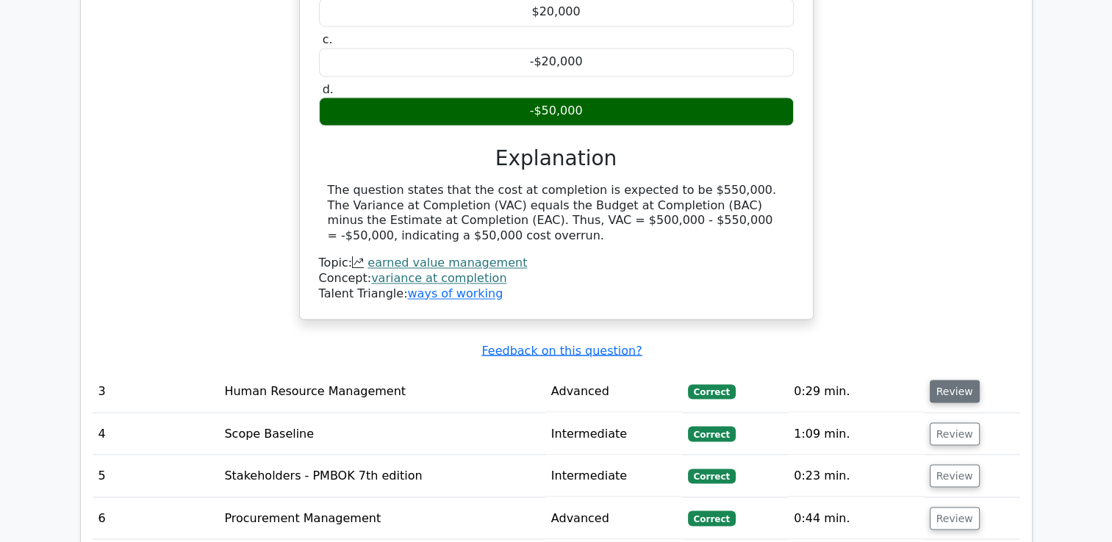
click at [947, 380] on button "Review" at bounding box center [955, 391] width 50 height 23
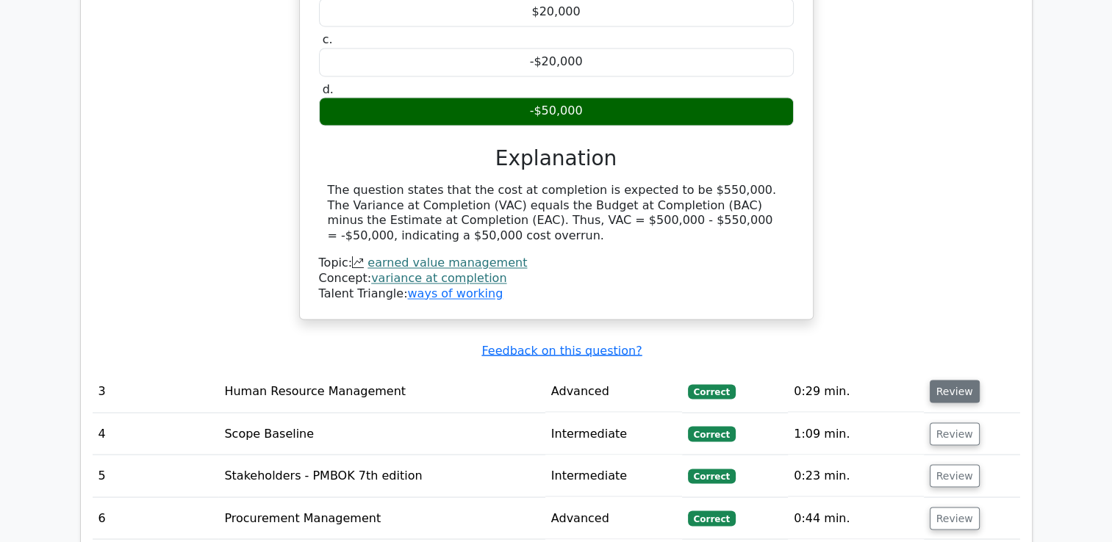
click at [947, 380] on button "Review" at bounding box center [955, 391] width 50 height 23
click at [946, 380] on button "Review" at bounding box center [955, 391] width 50 height 23
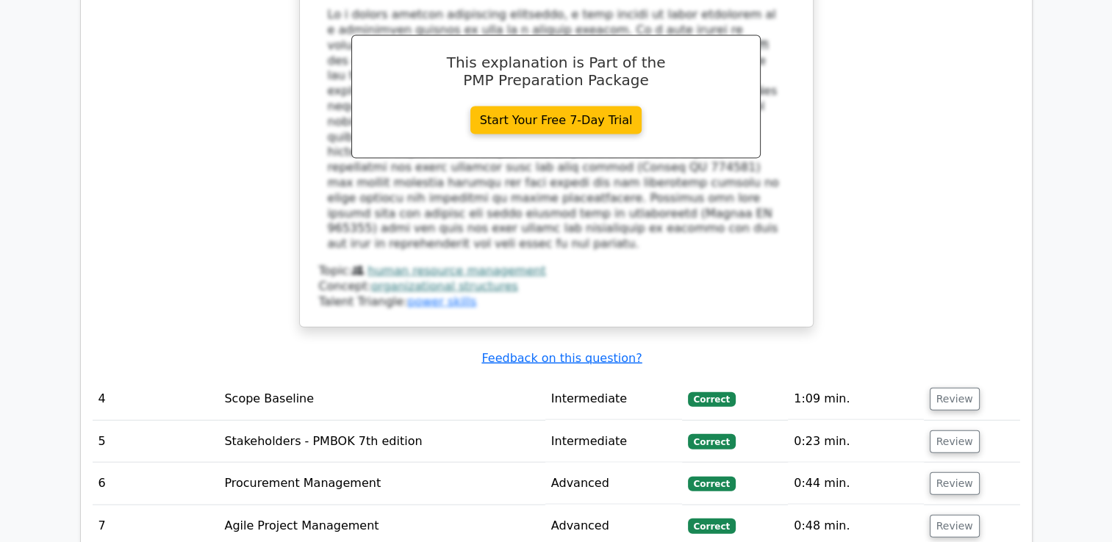
scroll to position [3240, 0]
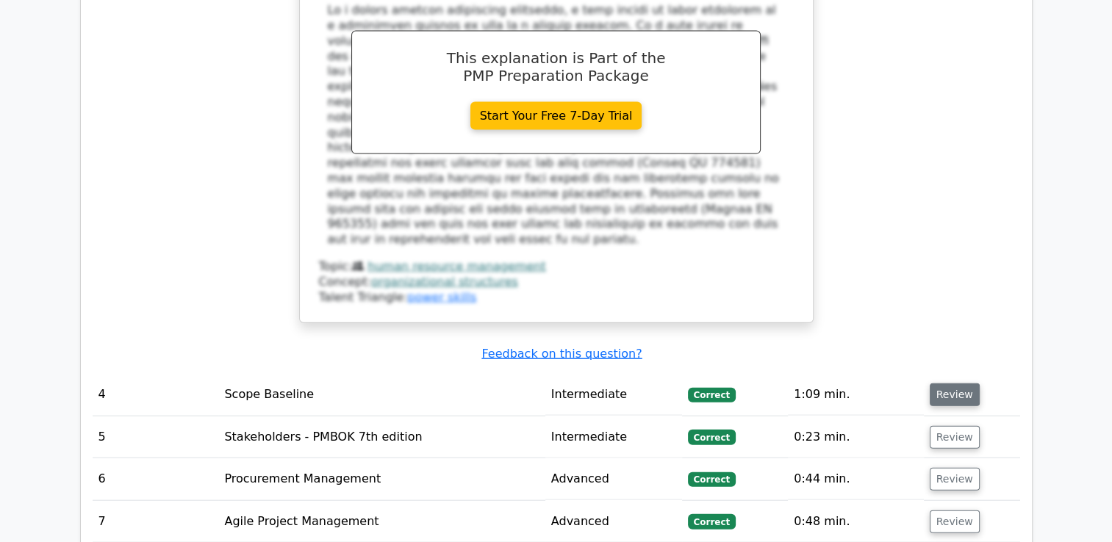
click at [964, 384] on button "Review" at bounding box center [955, 395] width 50 height 23
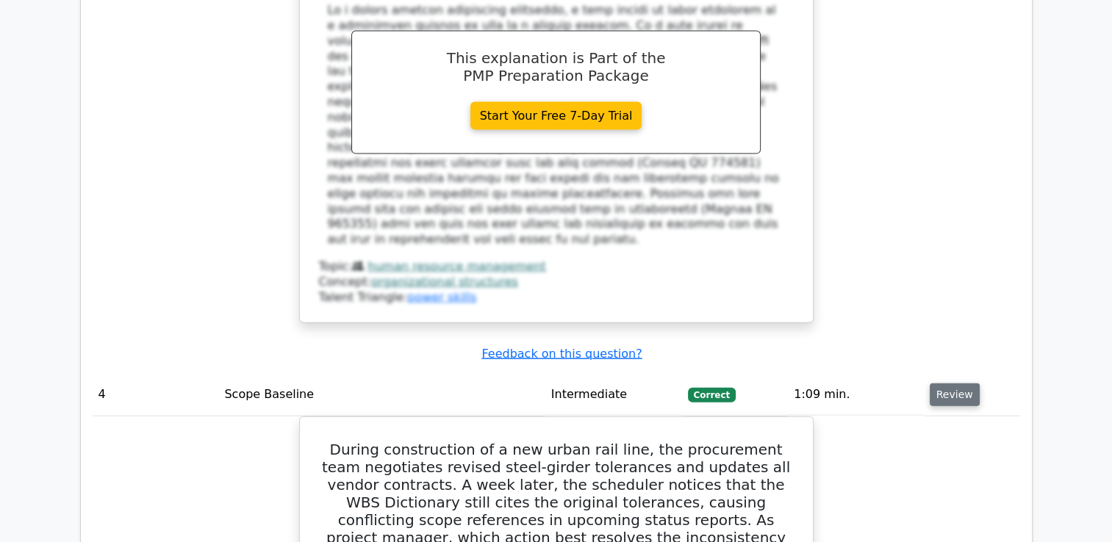
click at [962, 384] on button "Review" at bounding box center [955, 395] width 50 height 23
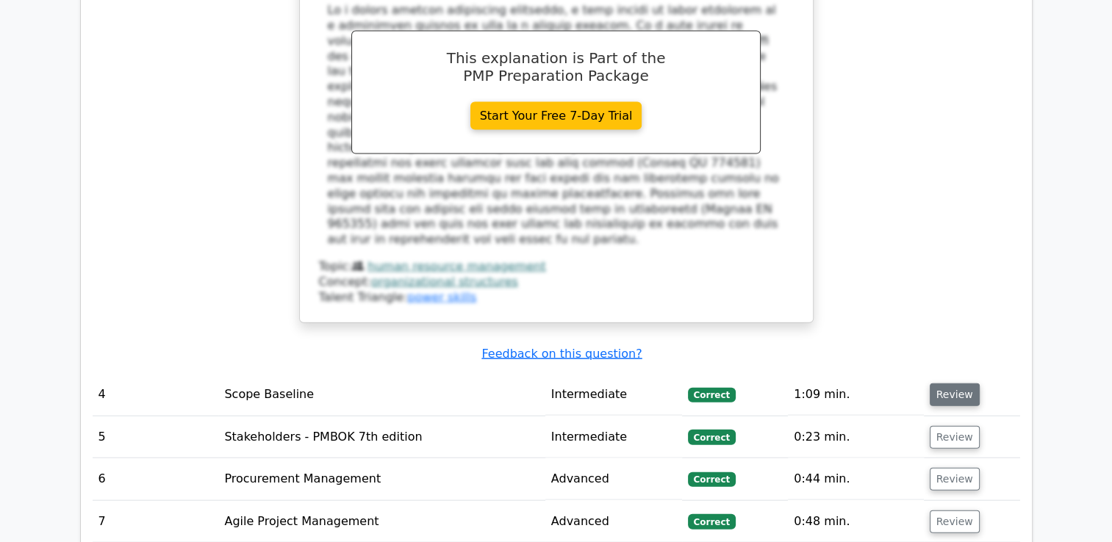
click at [962, 384] on button "Review" at bounding box center [955, 395] width 50 height 23
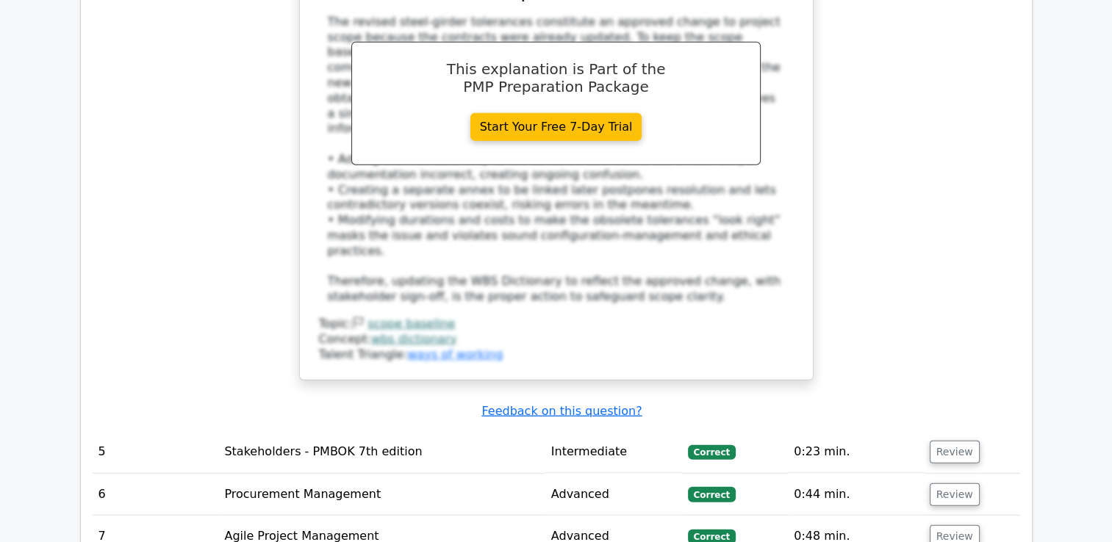
scroll to position [4151, 0]
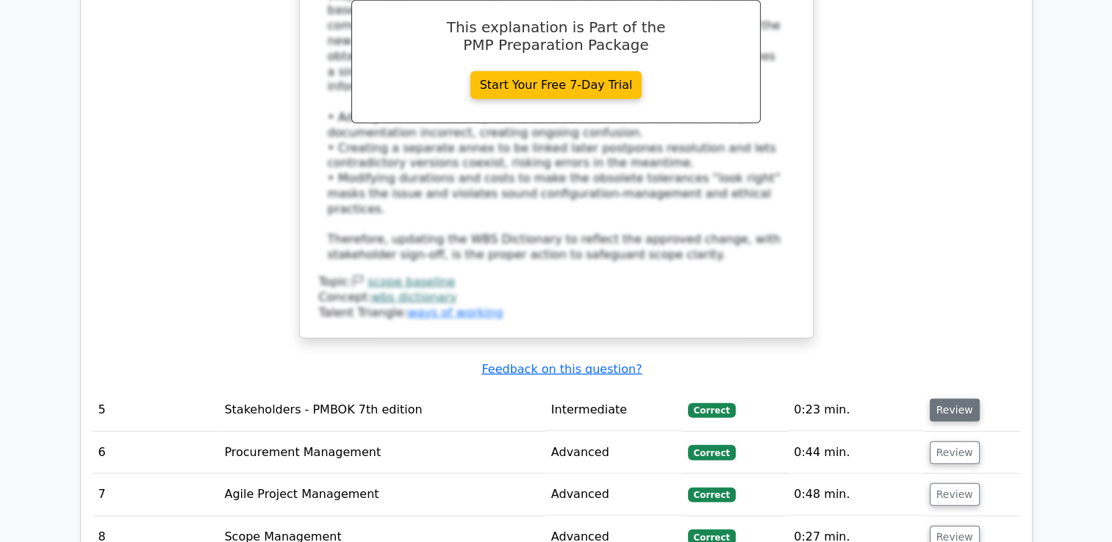
click at [956, 399] on button "Review" at bounding box center [955, 410] width 50 height 23
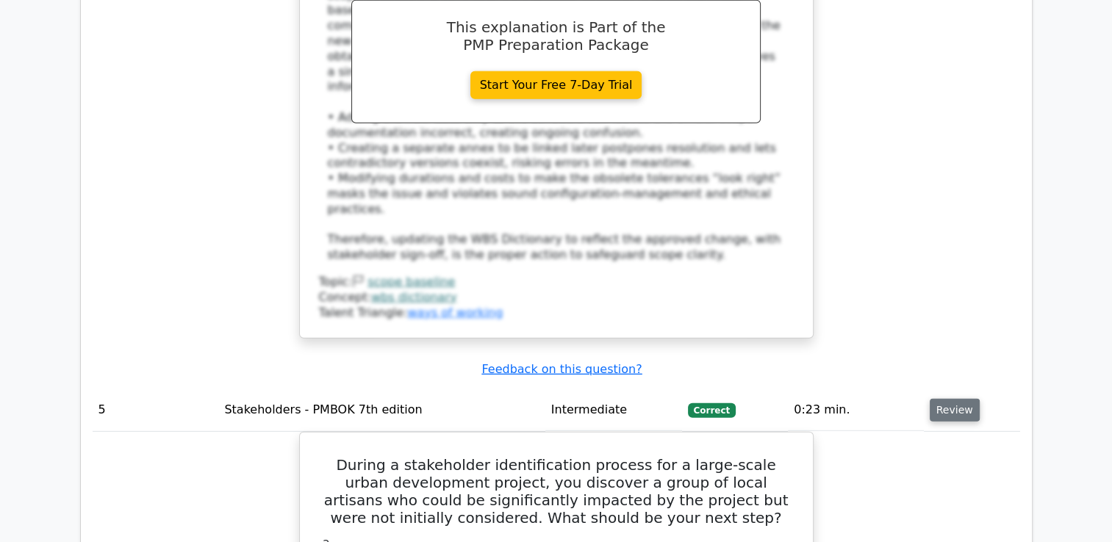
click at [956, 399] on button "Review" at bounding box center [955, 410] width 50 height 23
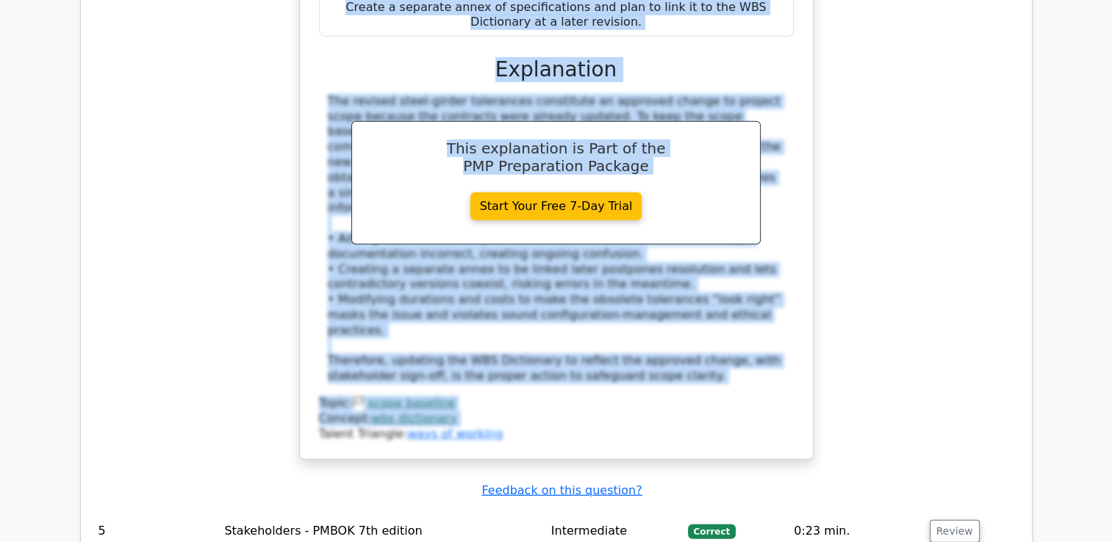
scroll to position [0, 9]
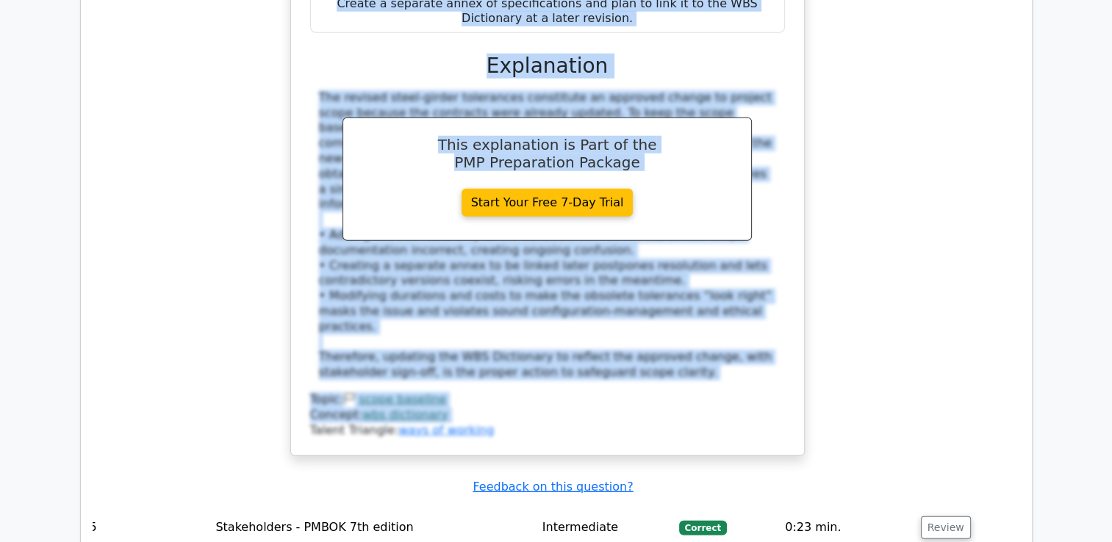
drag, startPoint x: 956, startPoint y: 194, endPoint x: 898, endPoint y: 375, distance: 189.9
drag, startPoint x: 898, startPoint y: 375, endPoint x: 985, endPoint y: 219, distance: 178.3
click at [985, 219] on div "During construction of a new urban rail line, the procurement team negotiates r…" at bounding box center [548, 49] width 928 height 852
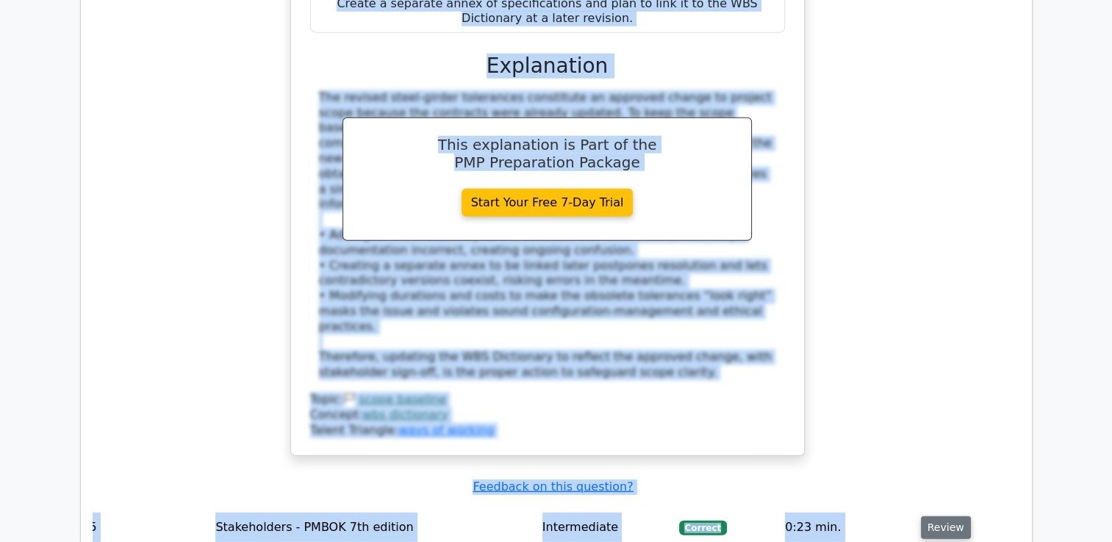
click at [944, 517] on button "Review" at bounding box center [946, 528] width 50 height 23
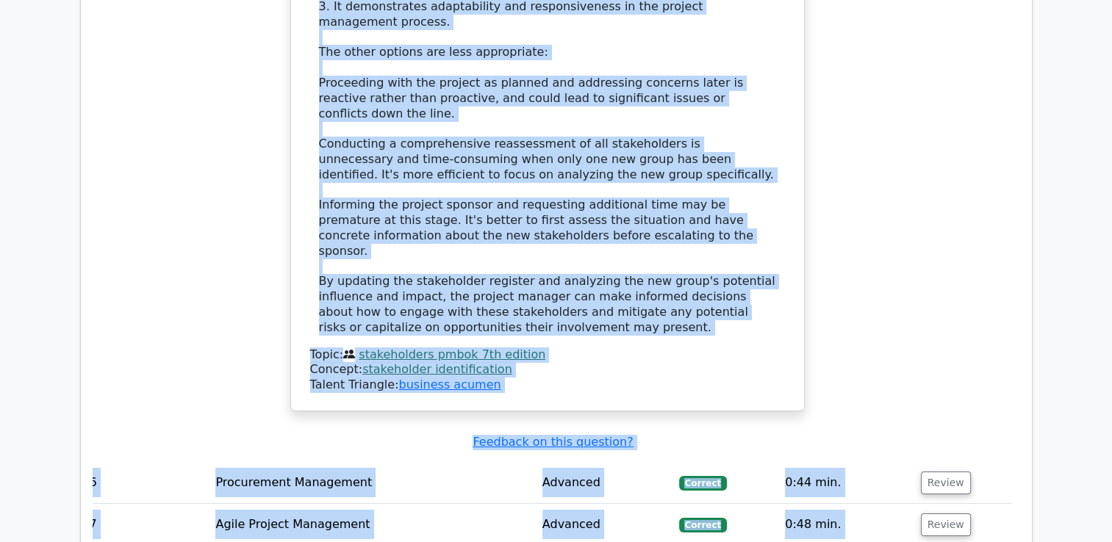
scroll to position [5151, 0]
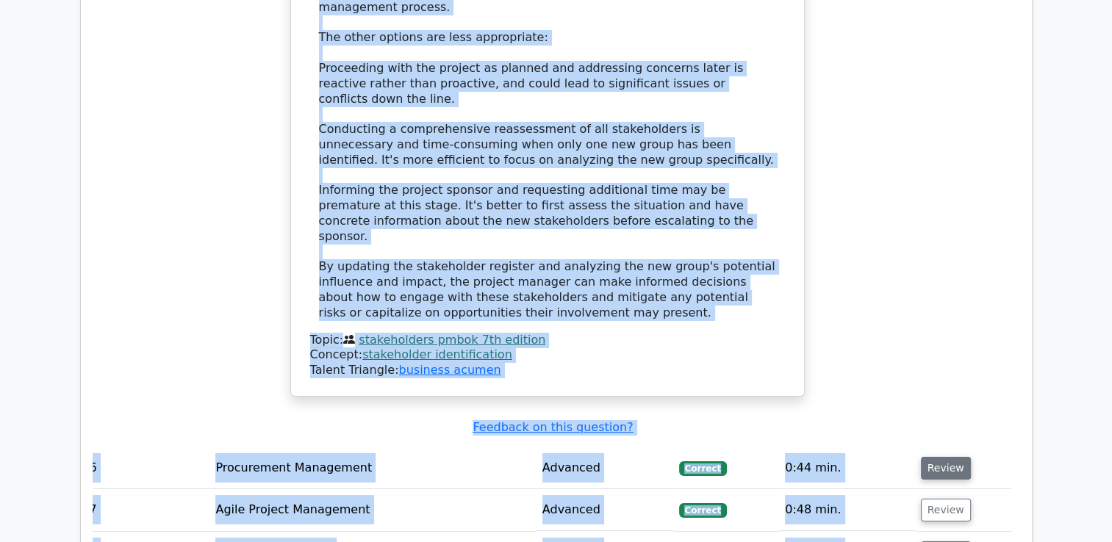
click at [953, 457] on button "Review" at bounding box center [946, 468] width 50 height 23
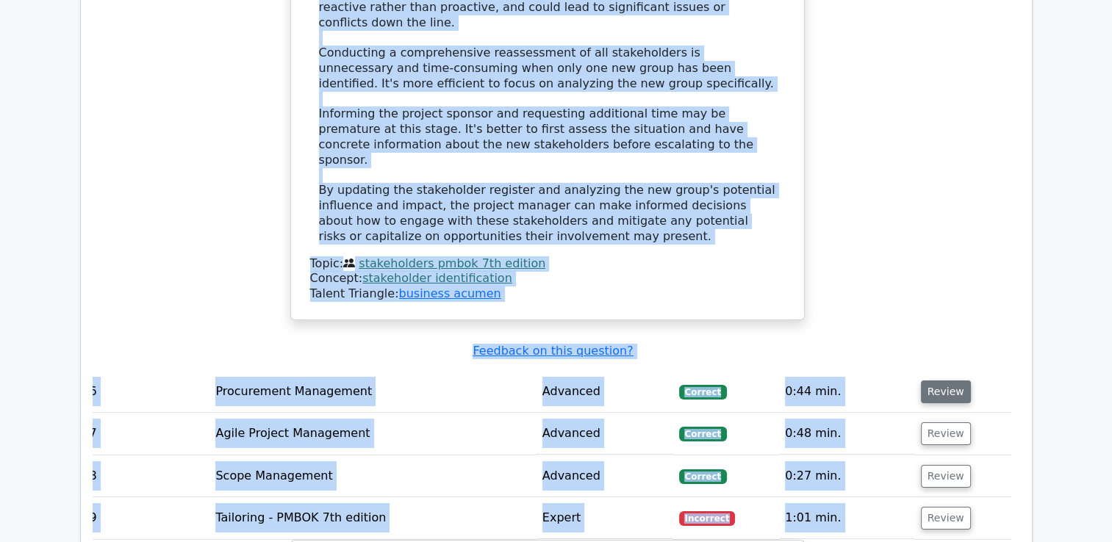
scroll to position [5092, 0]
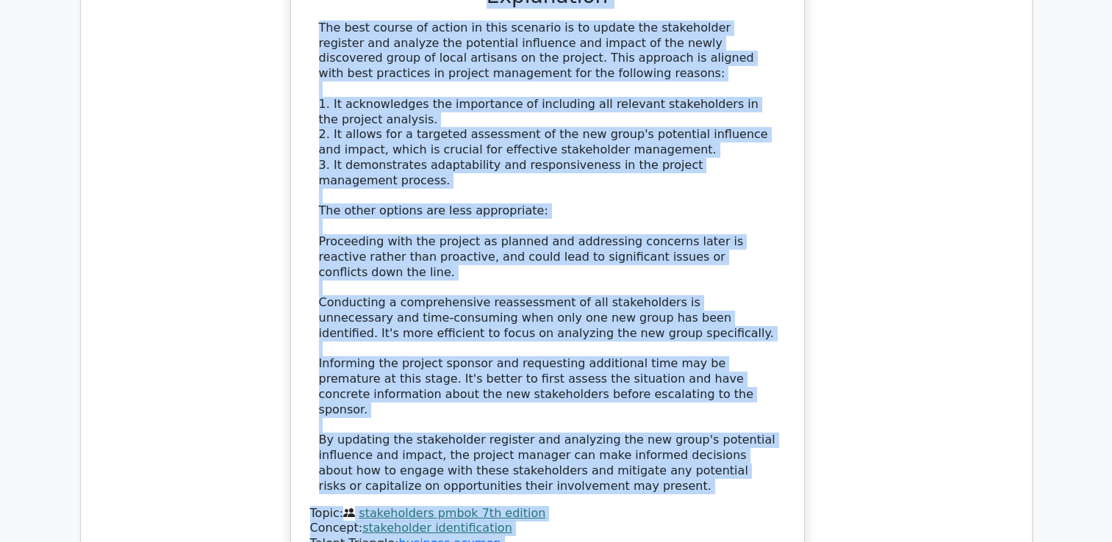
scroll to position [4974, 0]
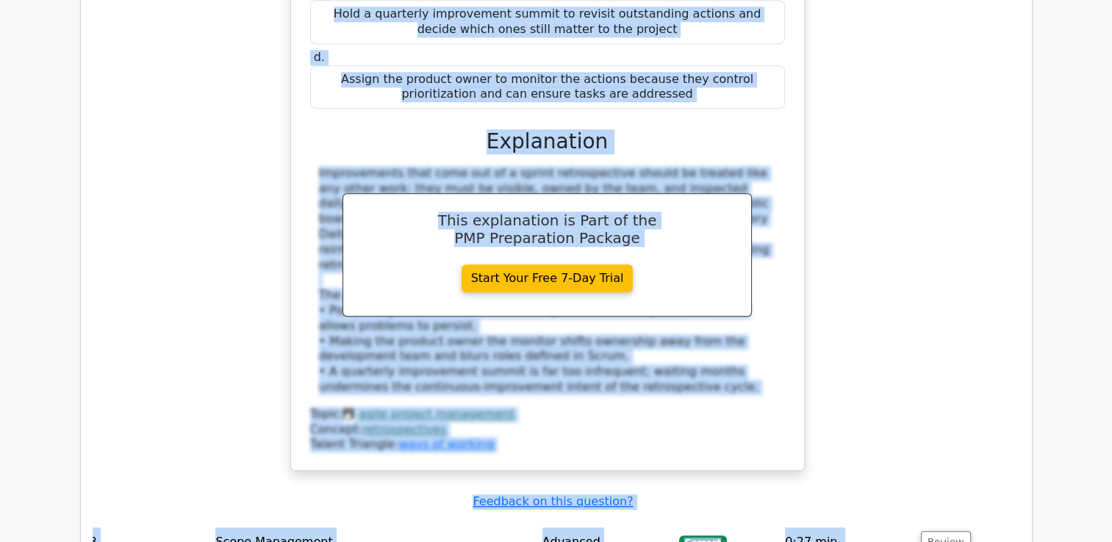
scroll to position [6944, 0]
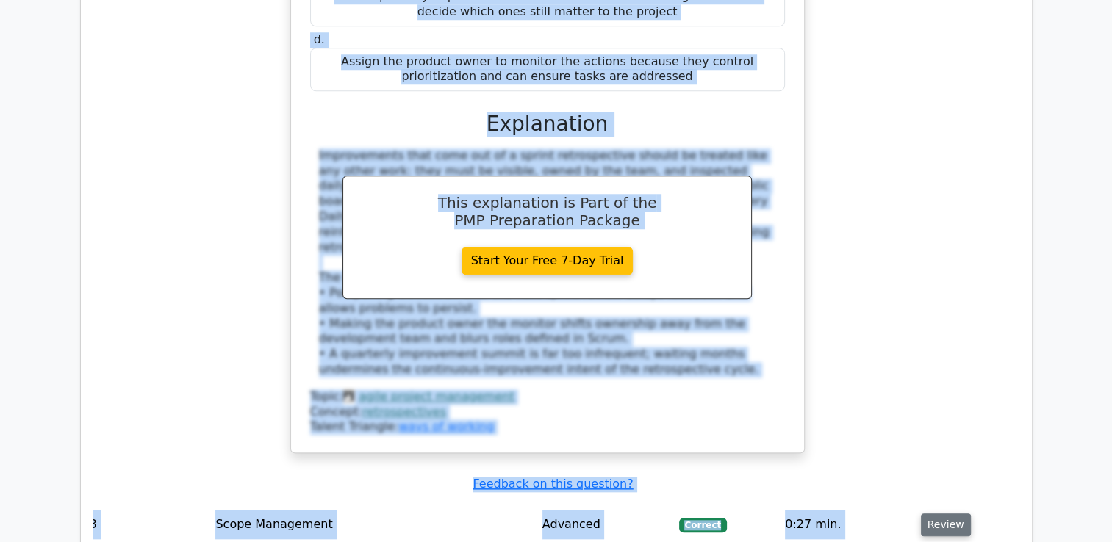
click at [935, 514] on button "Review" at bounding box center [946, 525] width 50 height 23
